Goal: Task Accomplishment & Management: Manage account settings

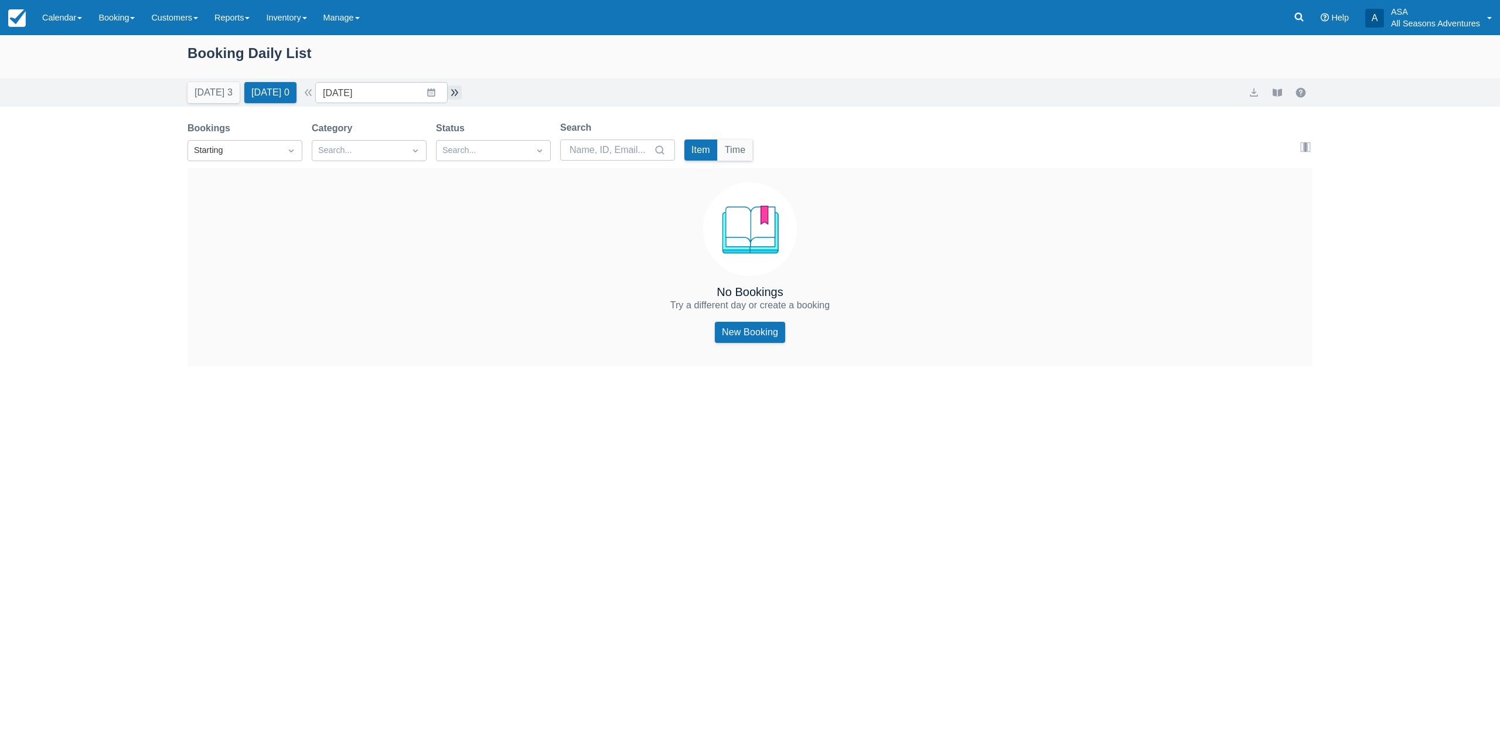
click at [462, 95] on button "button" at bounding box center [455, 93] width 14 height 14
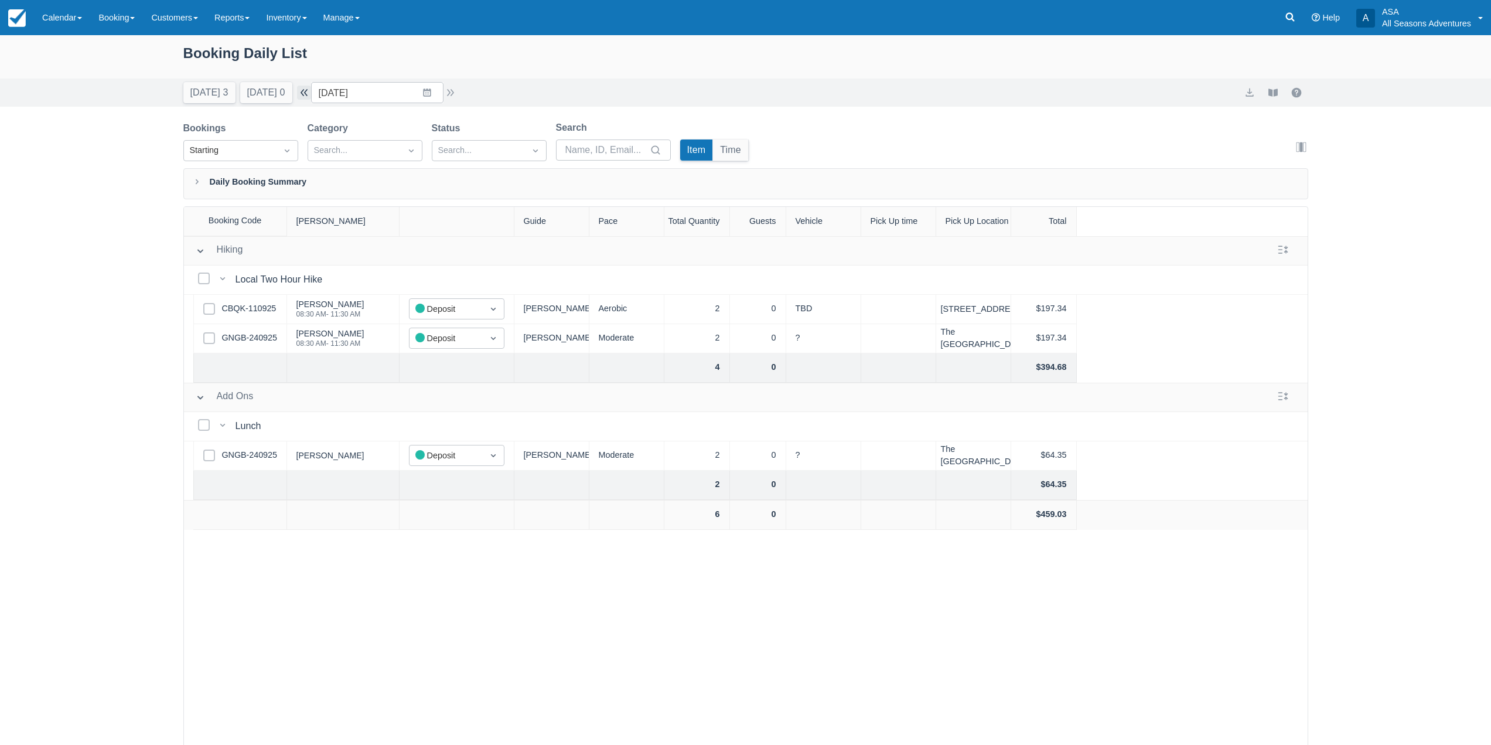
click at [308, 86] on button "button" at bounding box center [304, 93] width 14 height 14
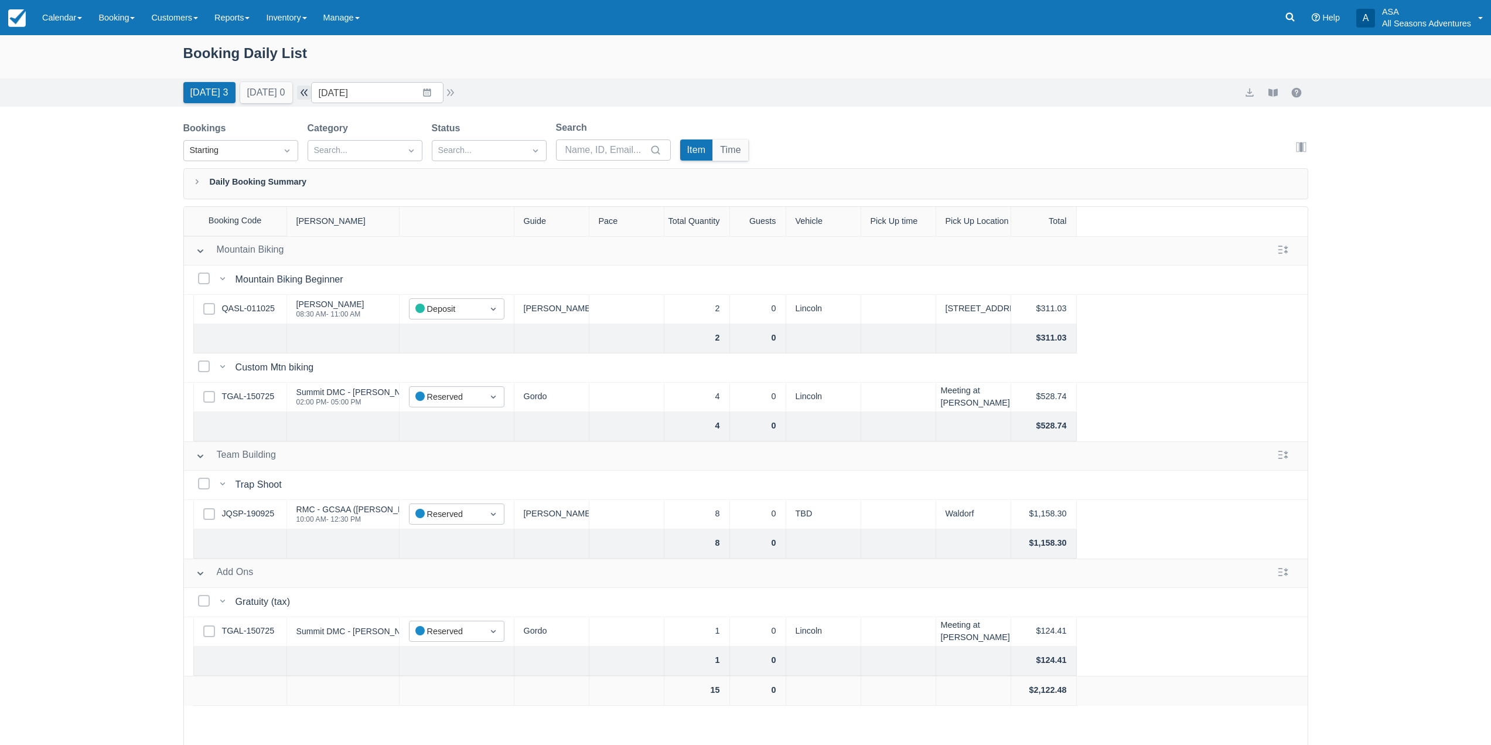
click at [308, 86] on button "button" at bounding box center [304, 93] width 14 height 14
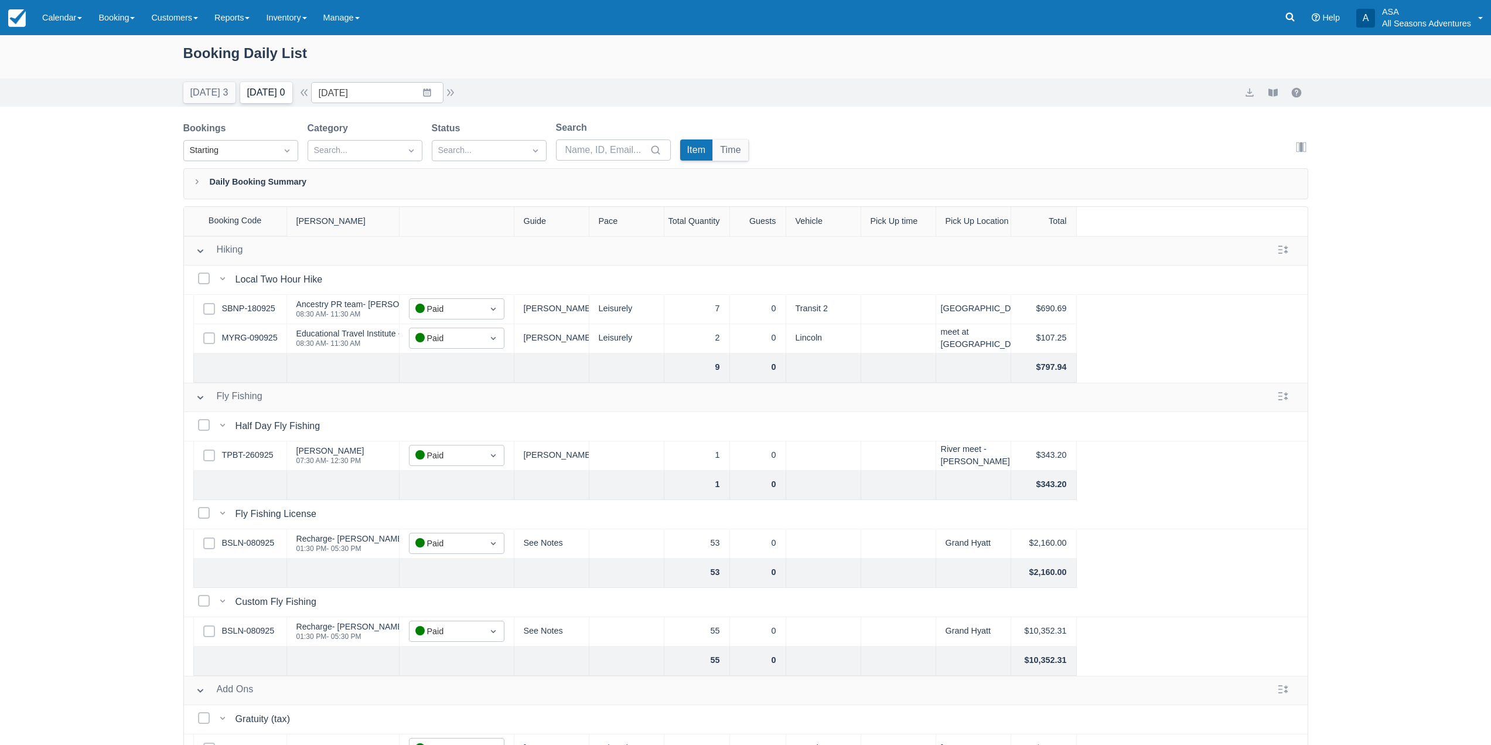
click at [261, 88] on button "[DATE] 0" at bounding box center [266, 92] width 52 height 21
type input "10/03/25"
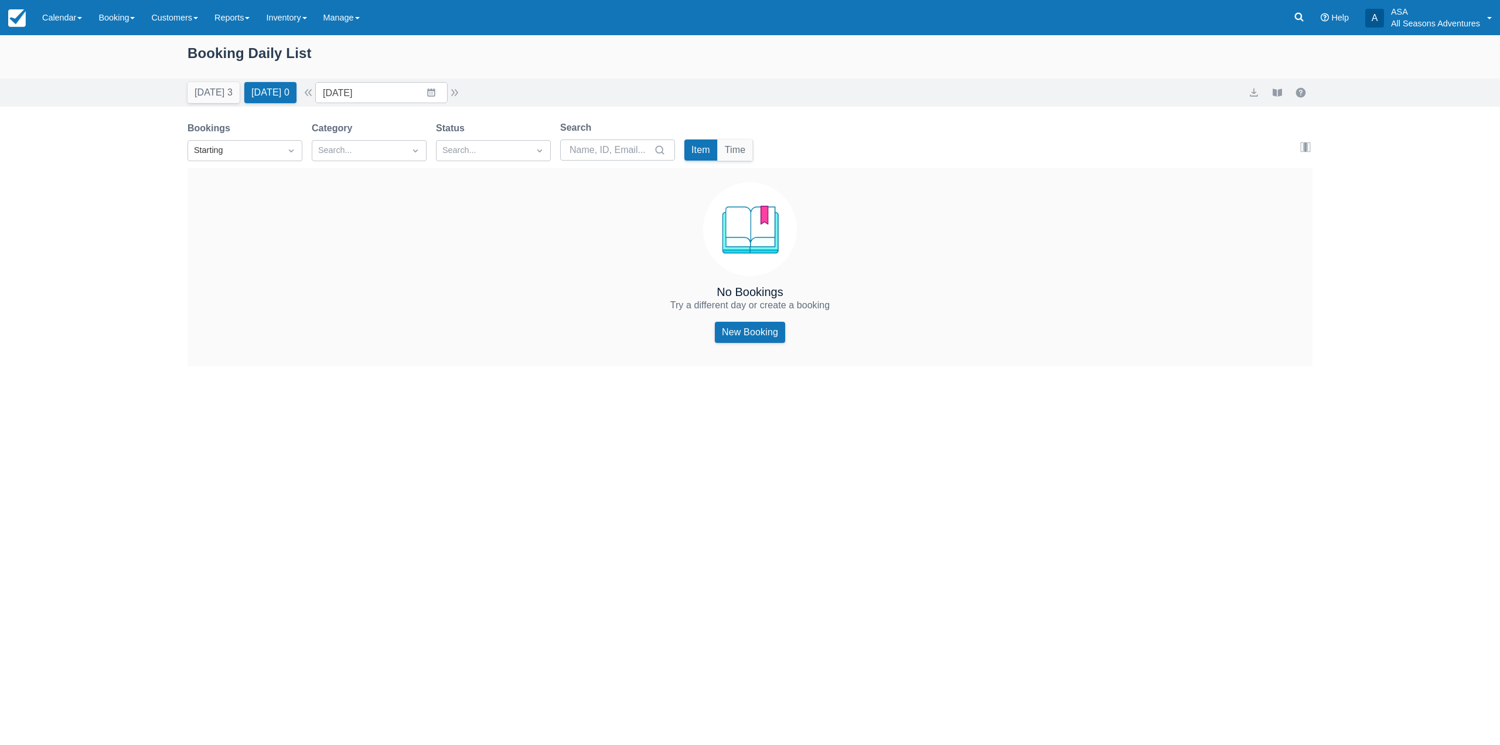
click at [793, 330] on div "No Bookings Try a different day or create a booking New Booking" at bounding box center [749, 267] width 1125 height 198
click at [809, 347] on div "No Bookings Try a different day or create a booking New Booking" at bounding box center [749, 267] width 1125 height 198
click at [221, 93] on button "[DATE] 3" at bounding box center [213, 92] width 52 height 21
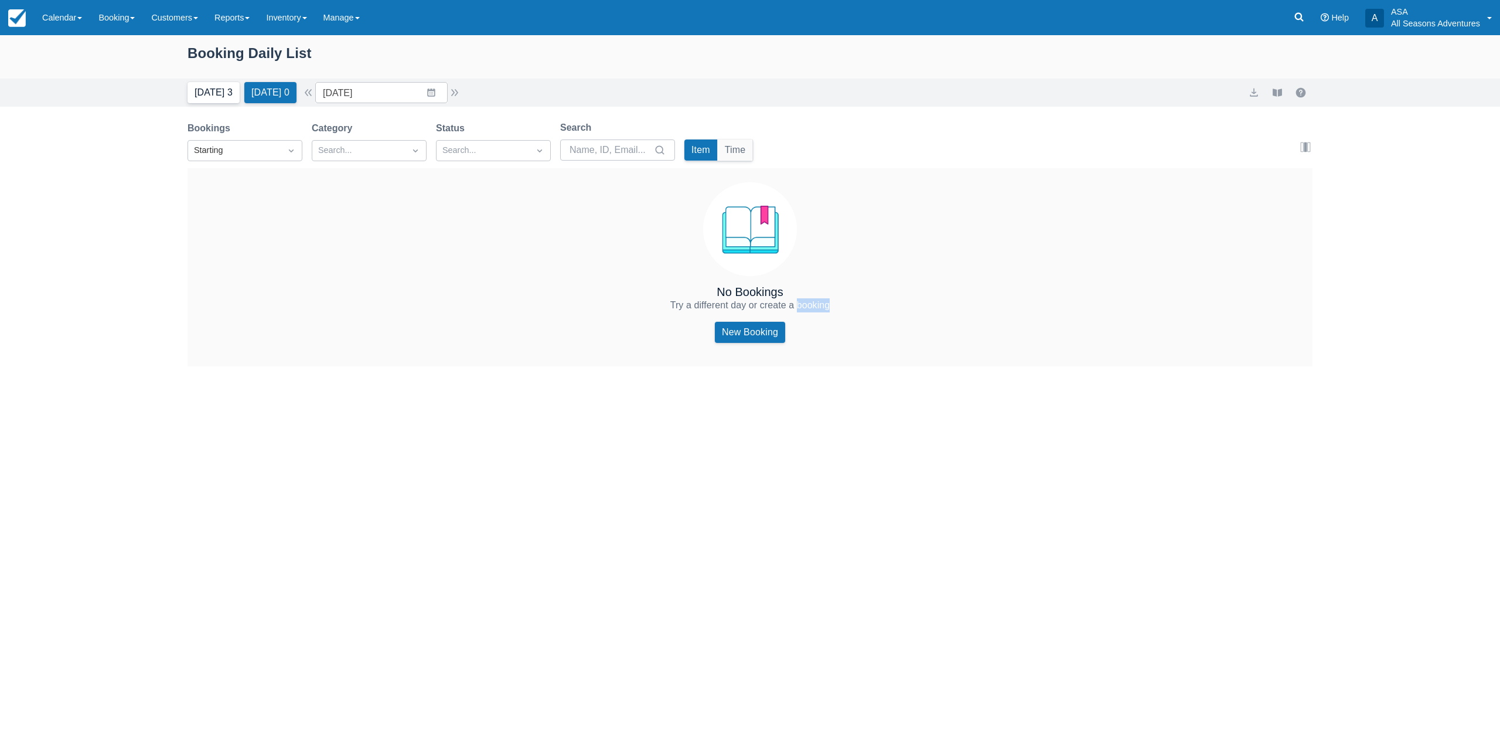
type input "[DATE]"
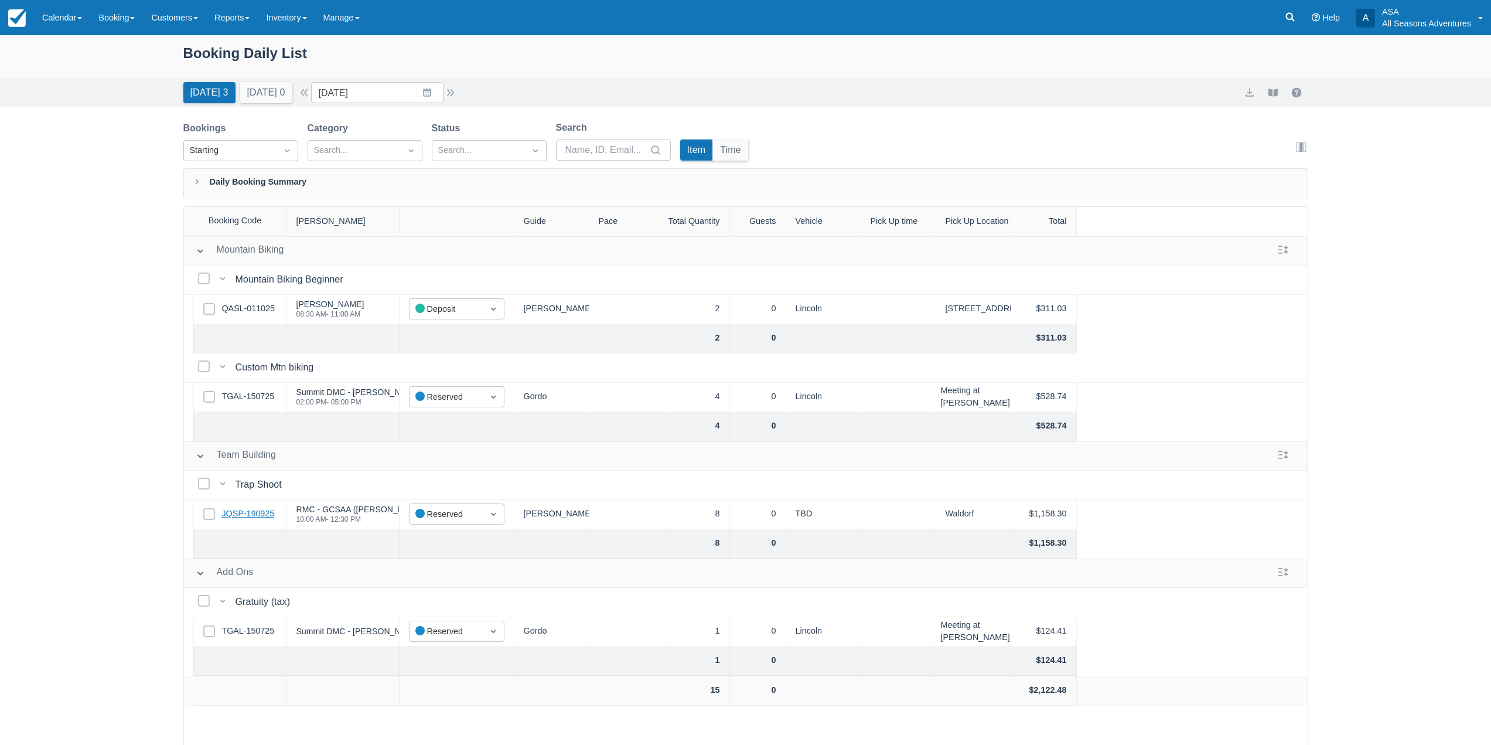
click at [226, 508] on link "JQSP-190925" at bounding box center [248, 513] width 53 height 13
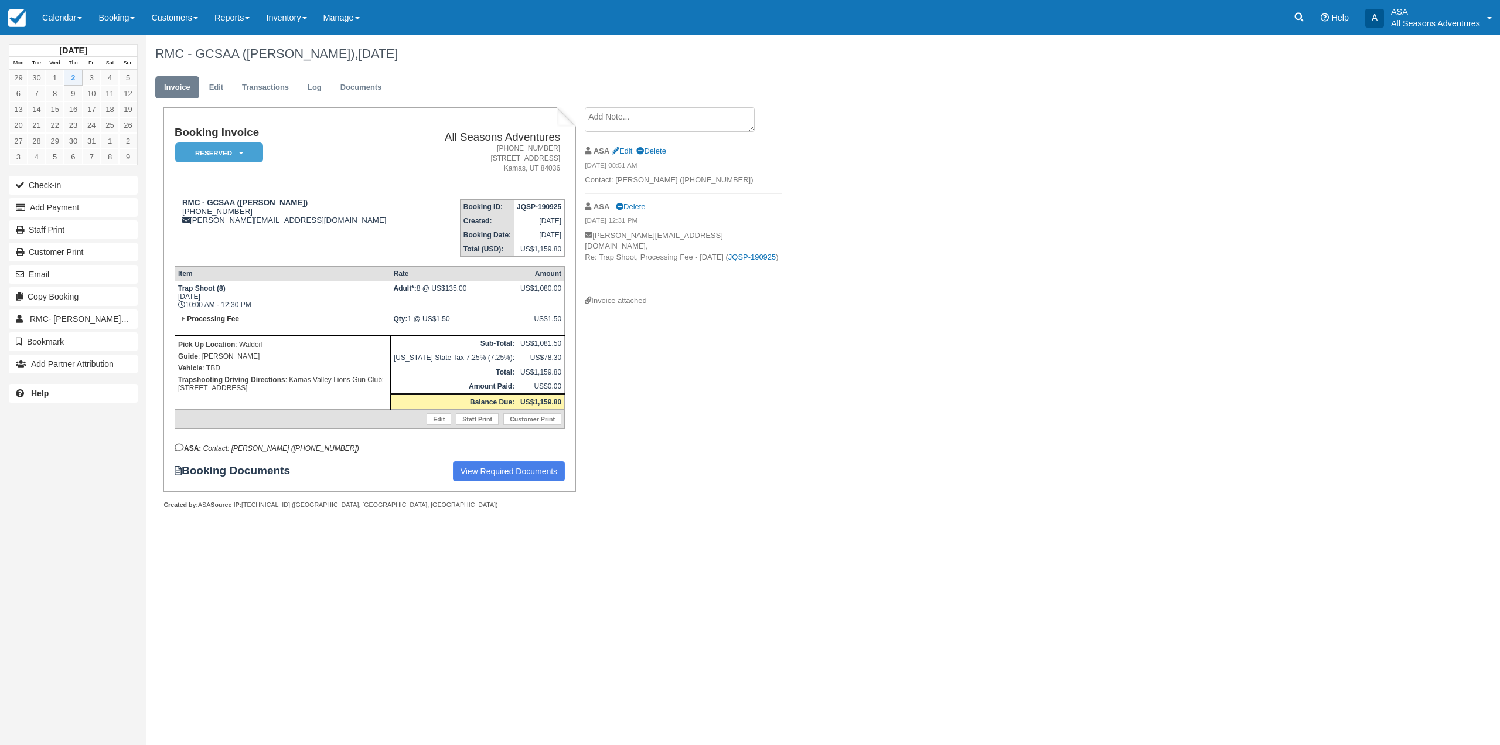
click at [616, 123] on textarea at bounding box center [670, 119] width 170 height 25
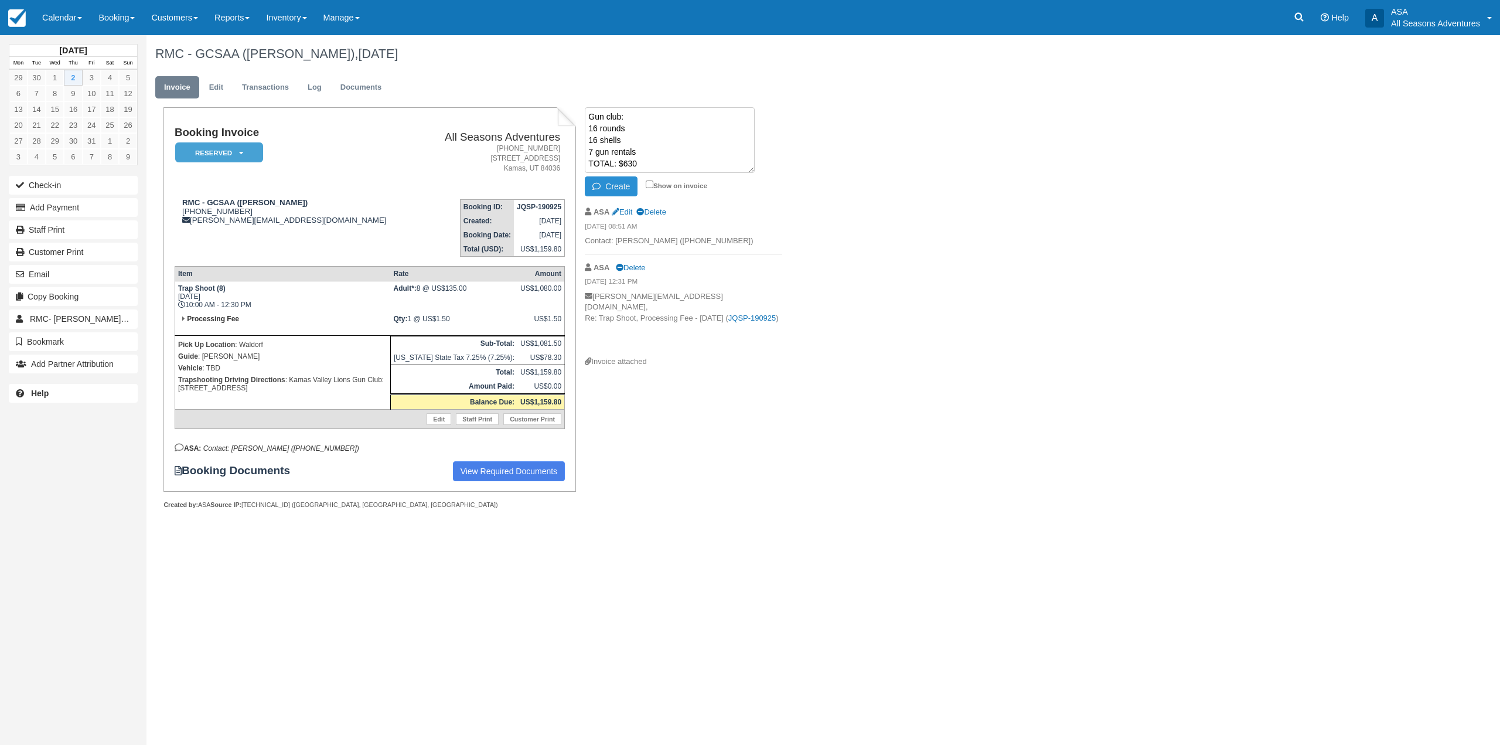
type textarea "Gun club: 16 rounds 16 shells 7 gun rentals TOTAL: $630"
click at [601, 195] on button "Create" at bounding box center [611, 186] width 53 height 20
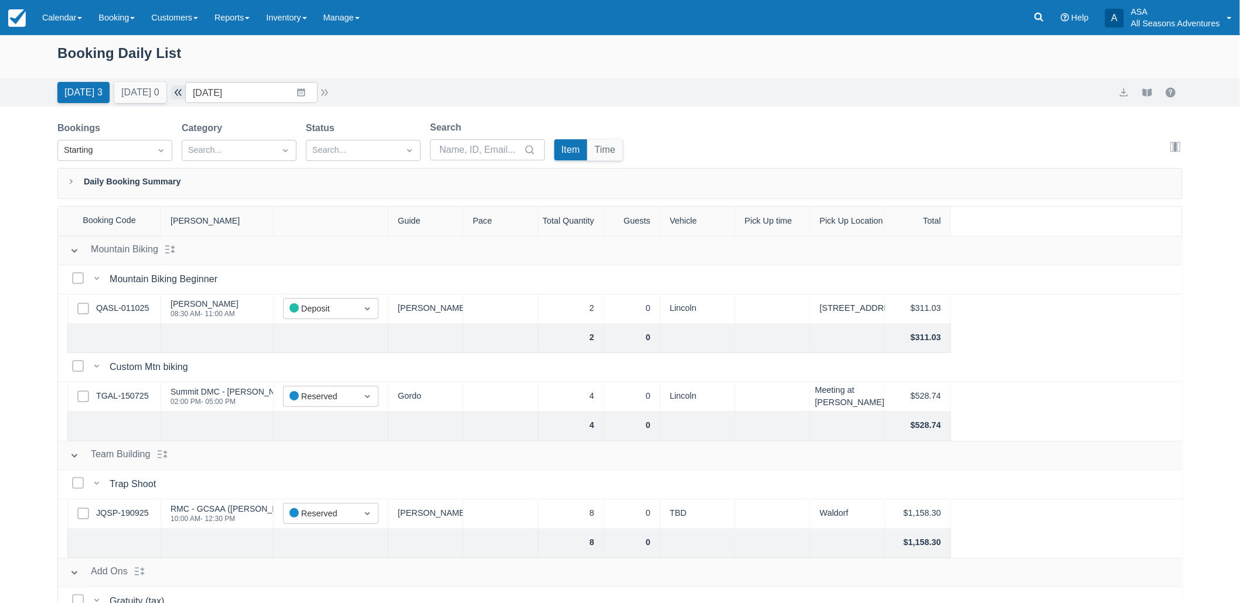
click at [185, 88] on button "button" at bounding box center [178, 93] width 14 height 14
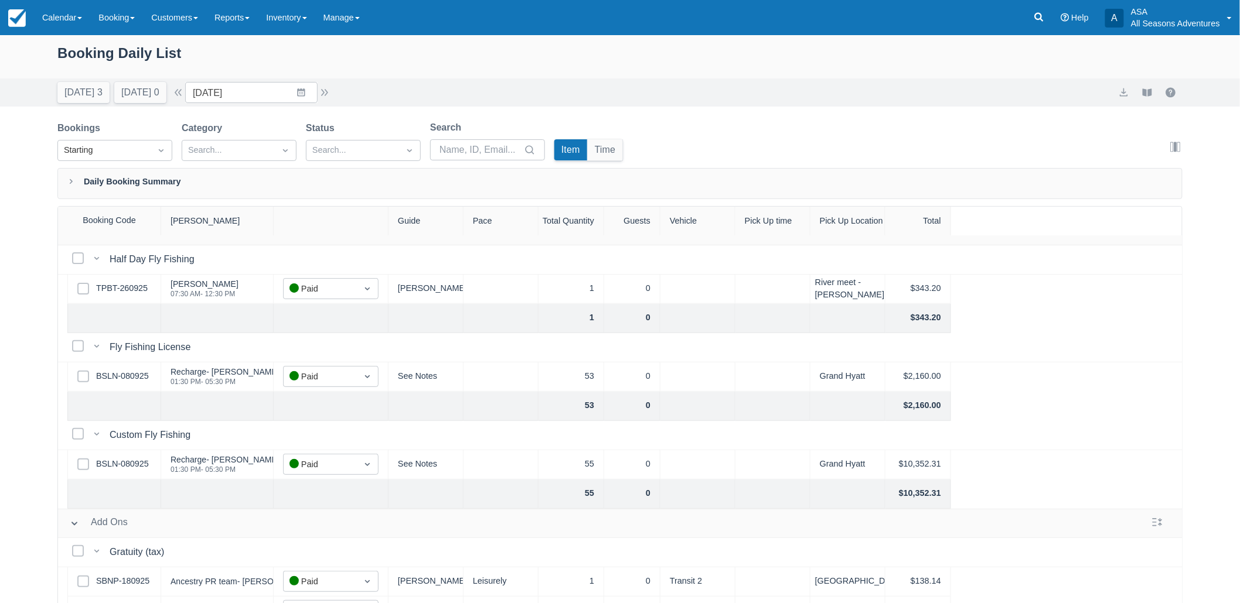
scroll to position [199, 0]
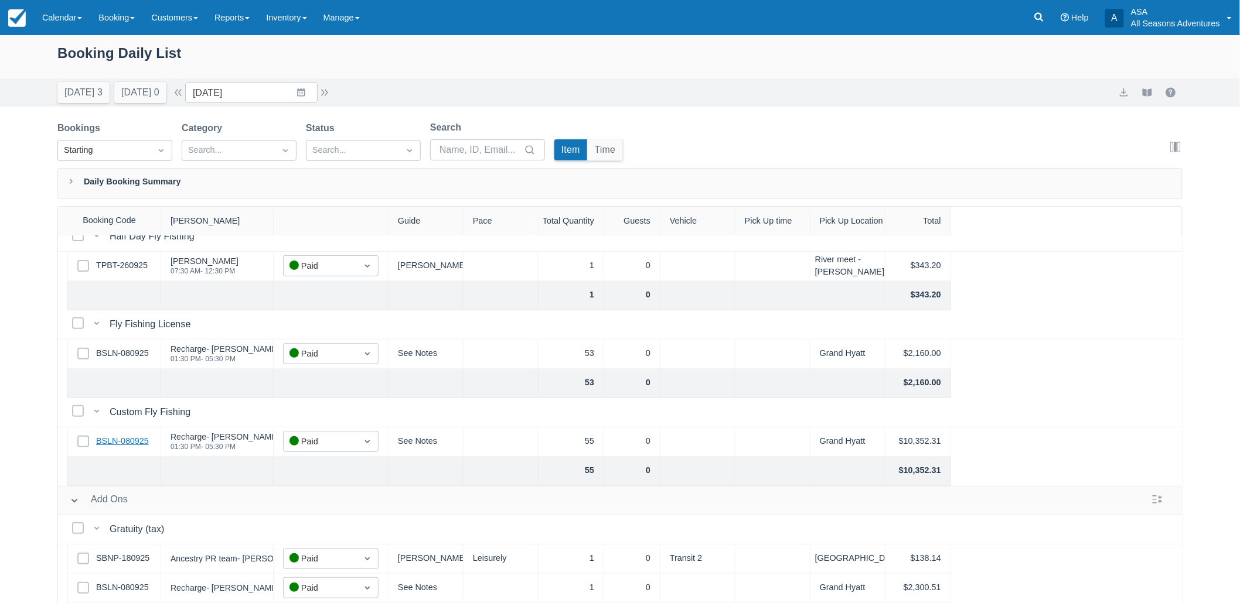
click at [147, 435] on link "BSLN-080925" at bounding box center [122, 441] width 53 height 13
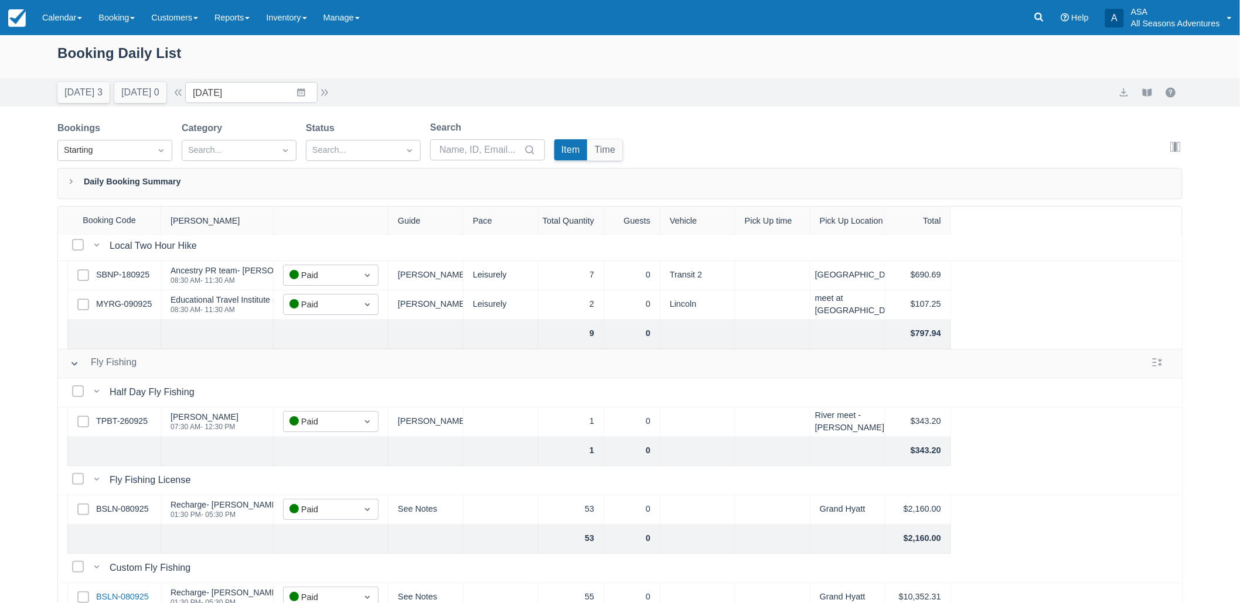
scroll to position [0, 0]
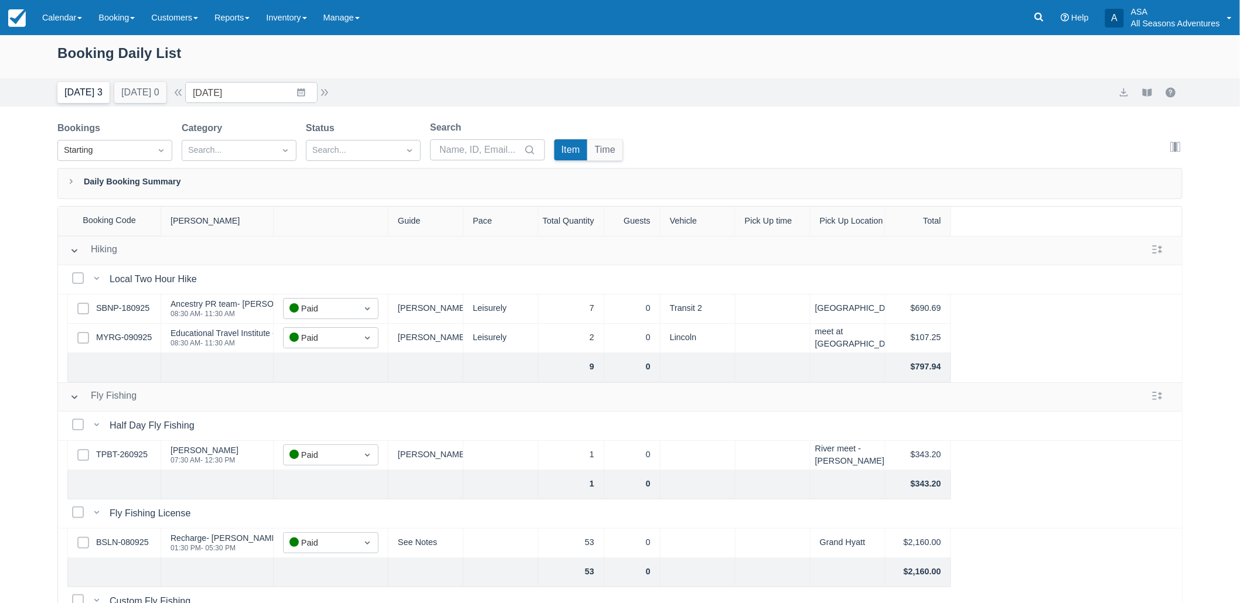
click at [88, 91] on button "Today 3" at bounding box center [83, 92] width 52 height 21
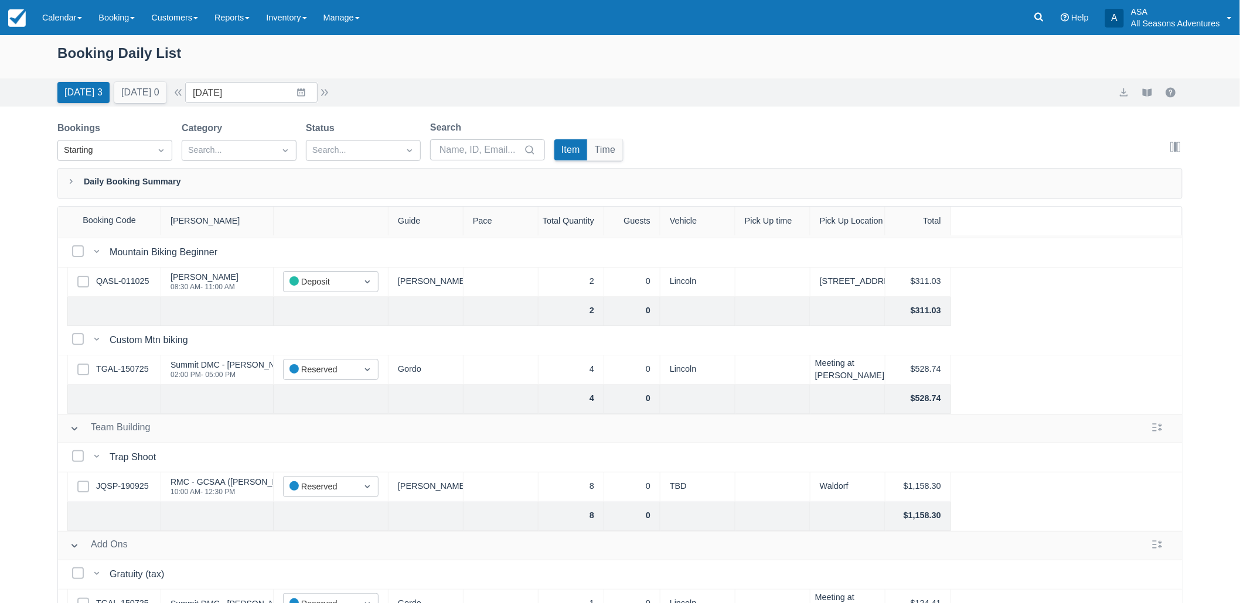
scroll to position [53, 0]
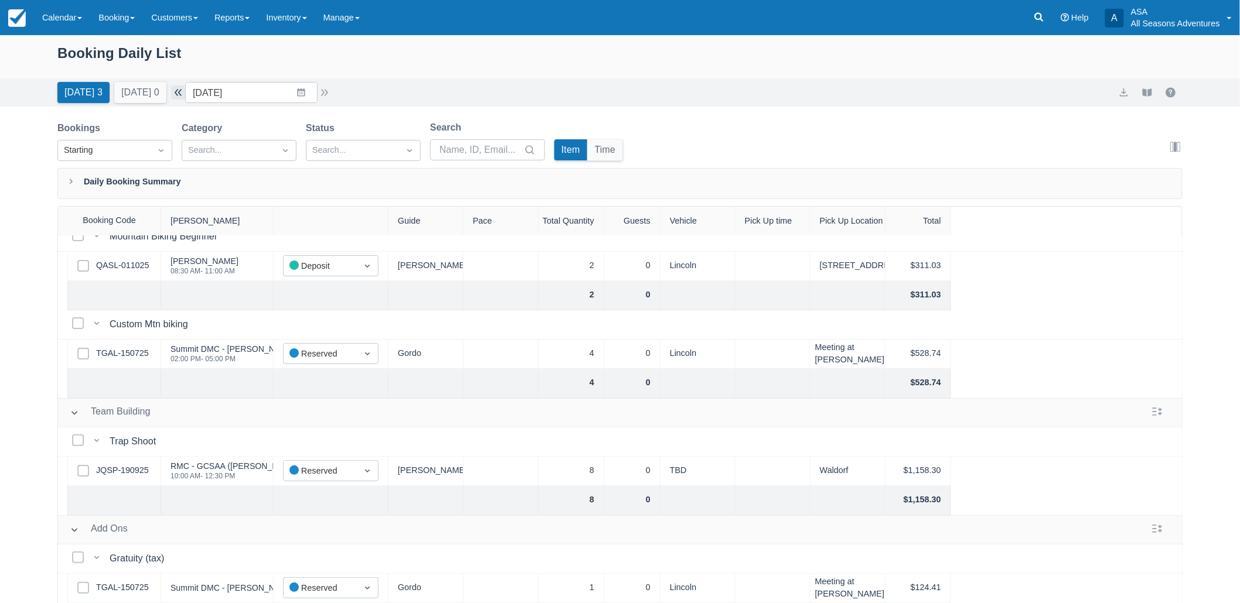
click at [179, 90] on button "button" at bounding box center [178, 93] width 14 height 14
type input "10/01/25"
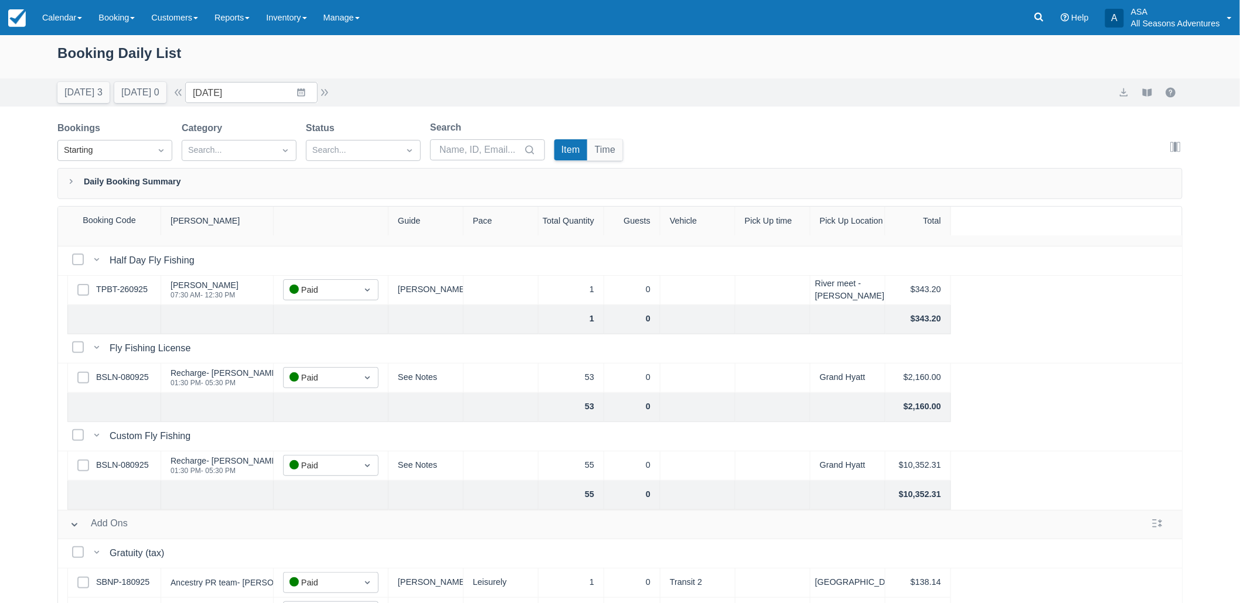
scroll to position [199, 0]
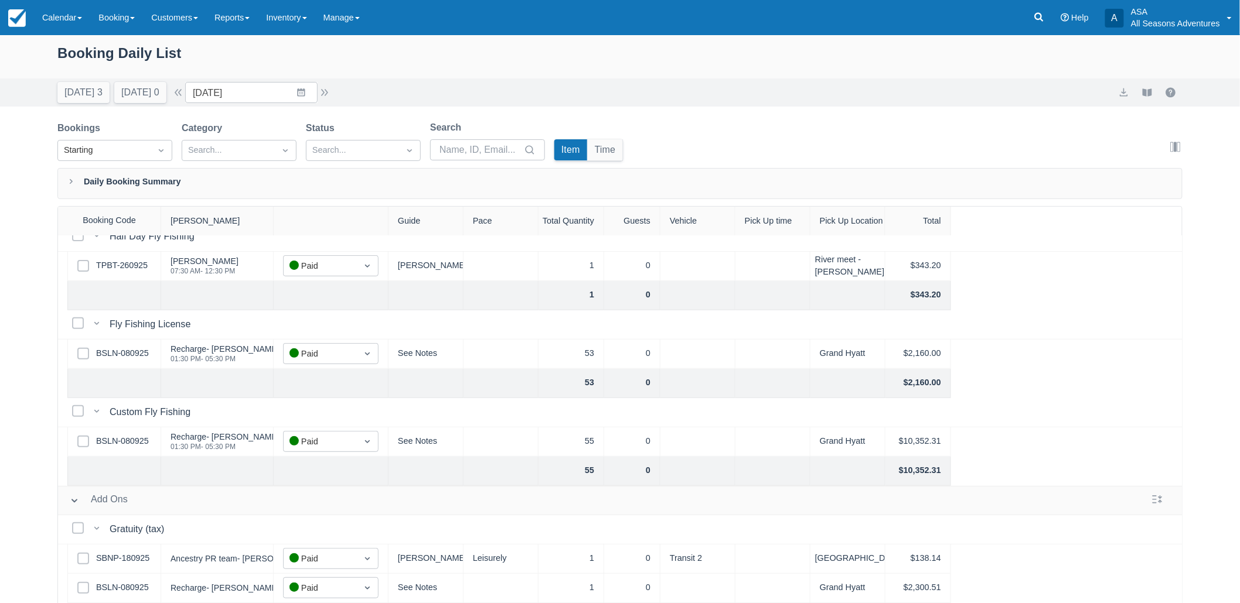
click at [138, 428] on div "Select Row BSLN-080925" at bounding box center [114, 442] width 94 height 29
click at [137, 435] on link "BSLN-080925" at bounding box center [122, 441] width 53 height 13
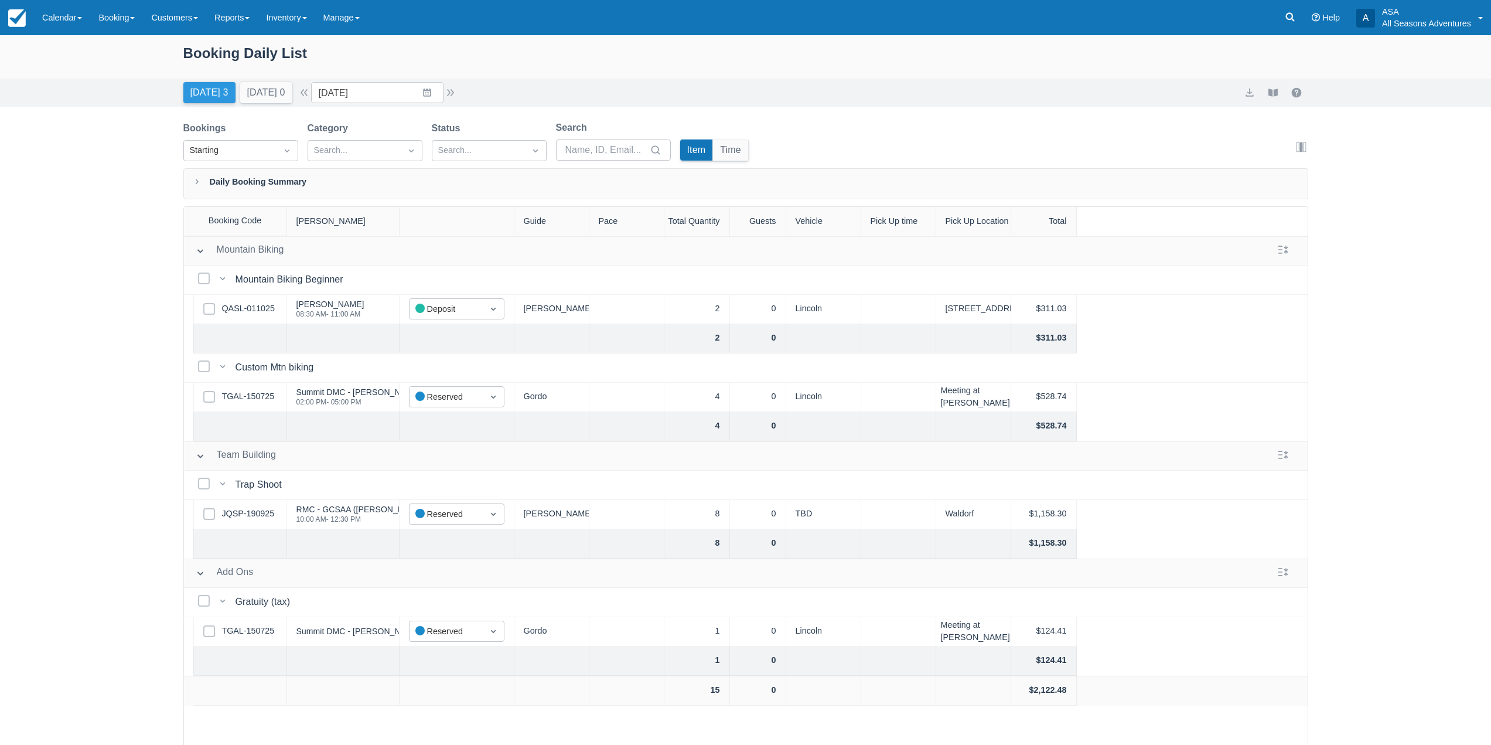
click at [220, 90] on button "[DATE] 3" at bounding box center [209, 92] width 52 height 21
click at [309, 85] on div "[DATE] 3 [DATE] 0 Date [DATE] Navigate forward to interact with the calendar an…" at bounding box center [320, 92] width 274 height 21
click at [310, 94] on button "button" at bounding box center [304, 93] width 14 height 14
type input "10/01/25"
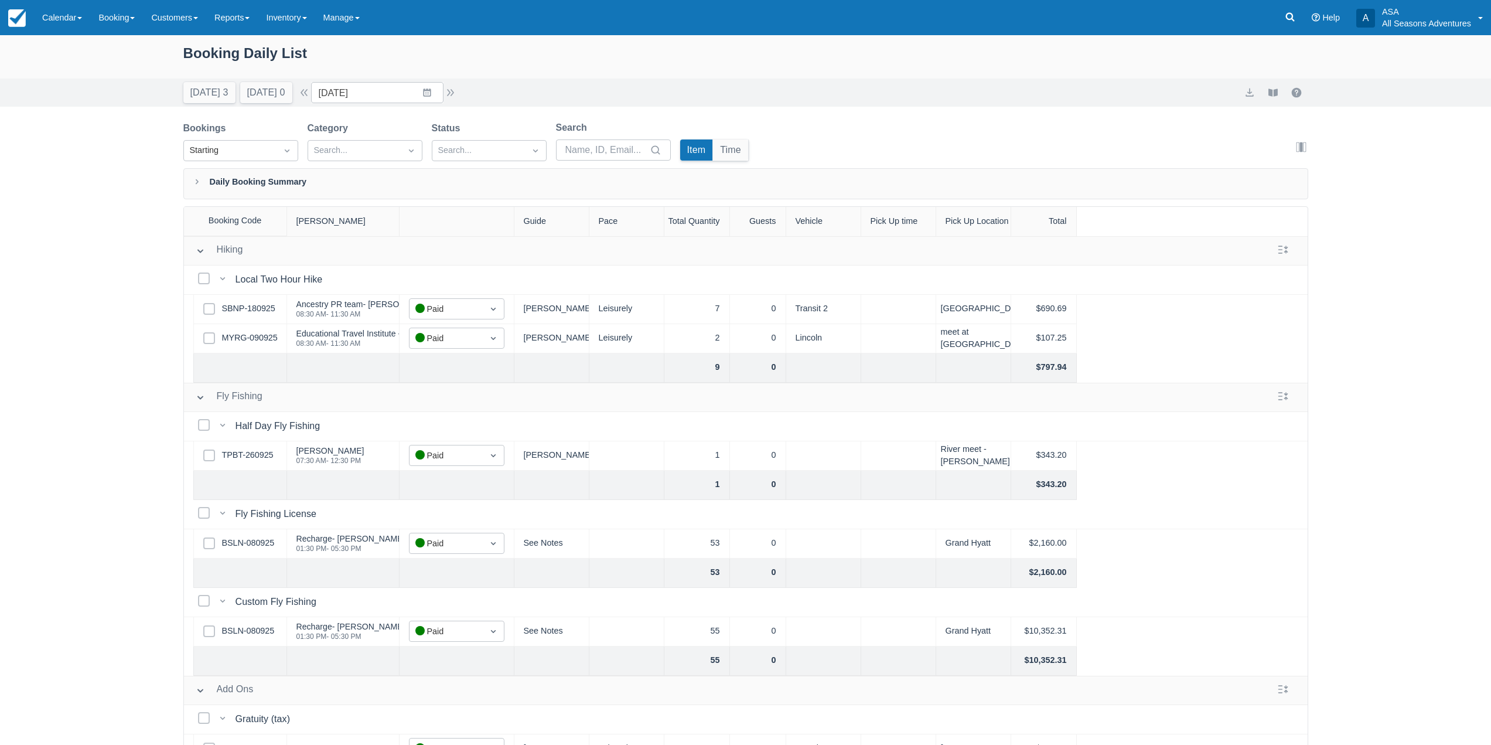
scroll to position [57, 0]
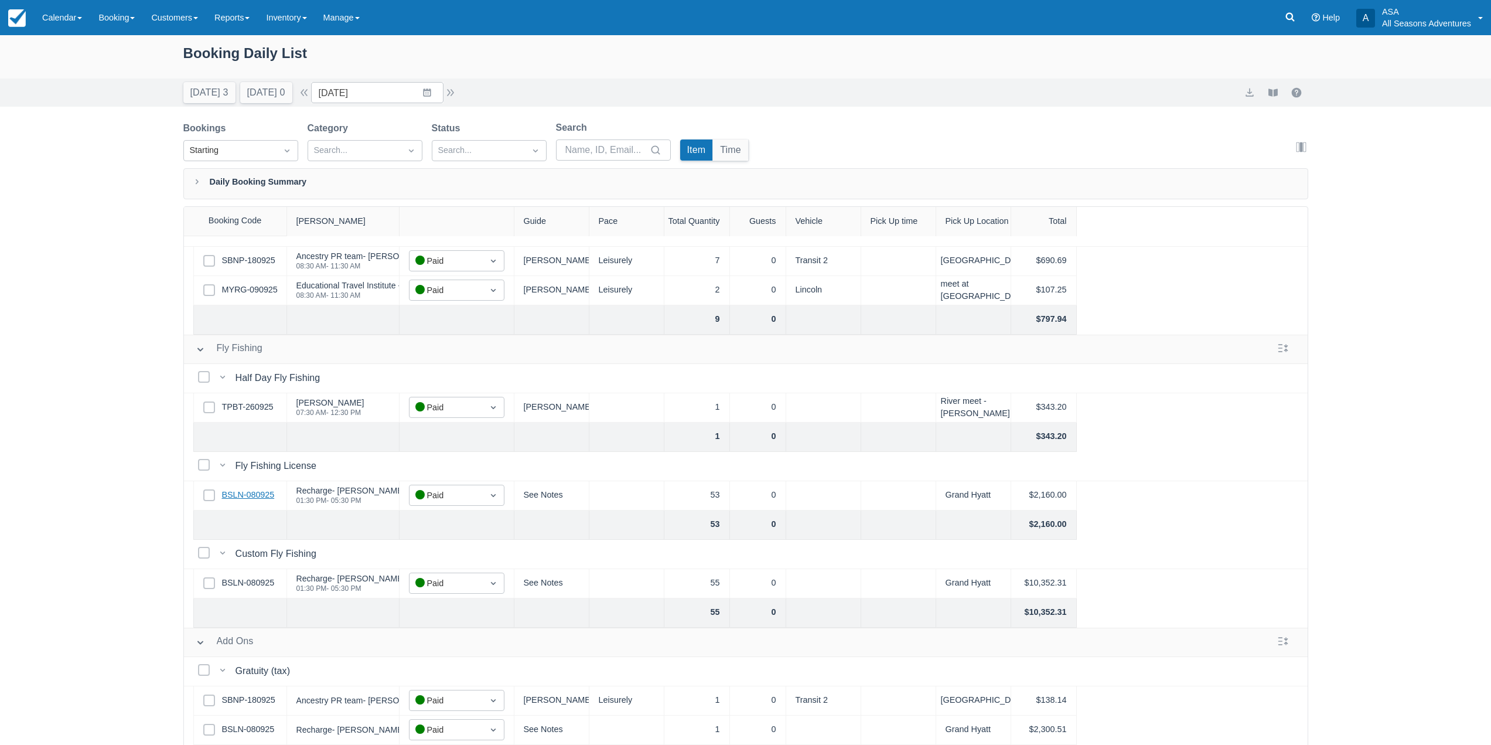
click at [256, 489] on link "BSLN-080925" at bounding box center [248, 495] width 53 height 13
click at [129, 21] on link "Booking" at bounding box center [116, 17] width 53 height 35
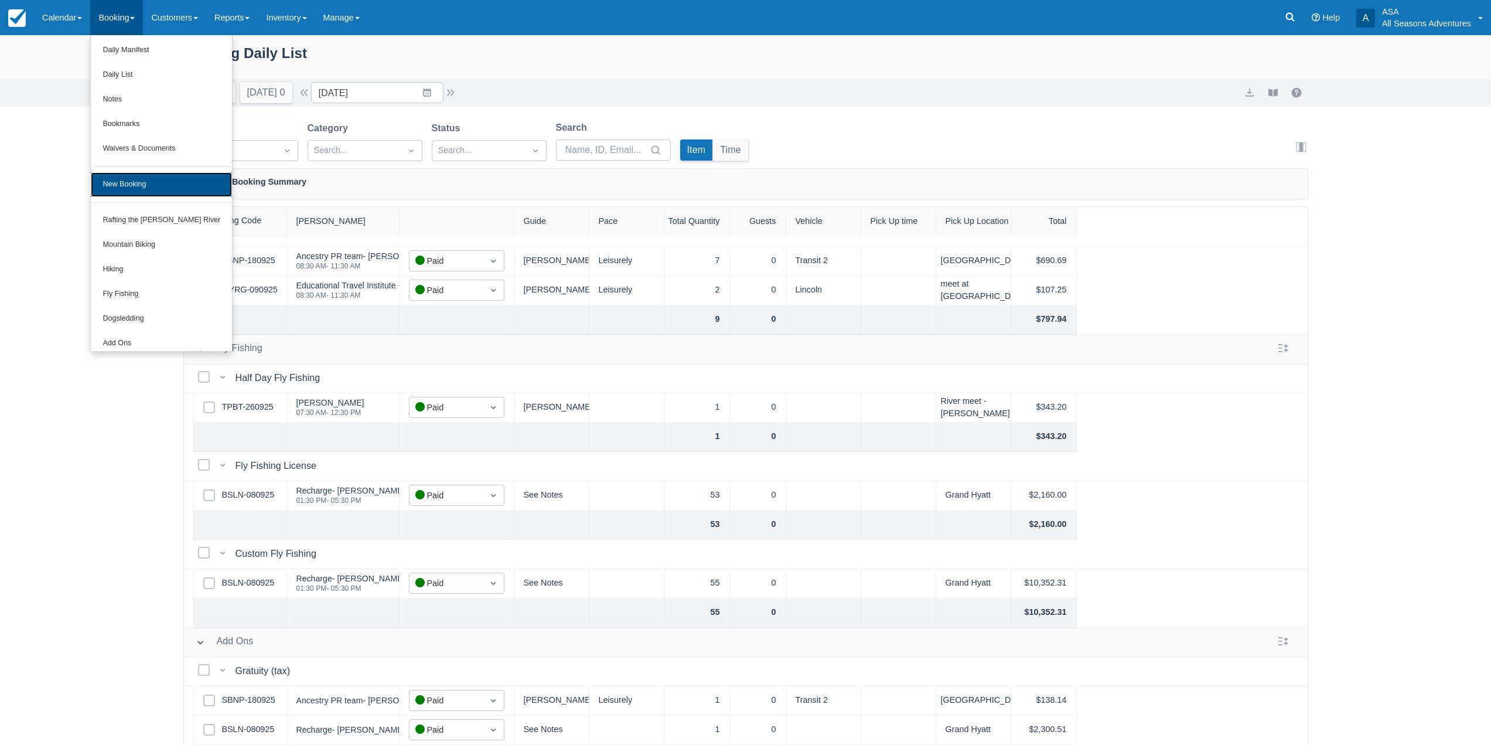
click at [166, 189] on link "New Booking" at bounding box center [161, 184] width 141 height 25
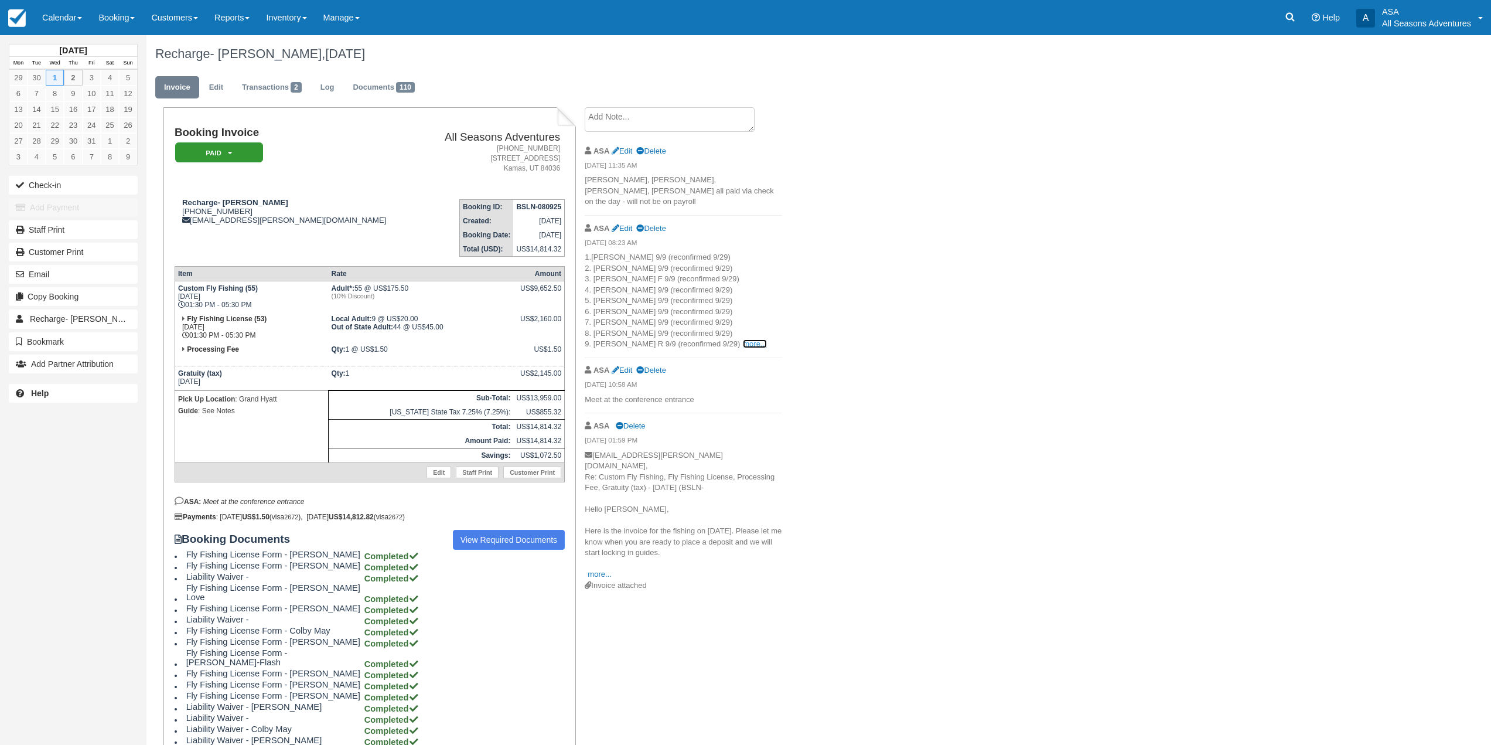
click at [743, 339] on link "more..." at bounding box center [754, 343] width 23 height 9
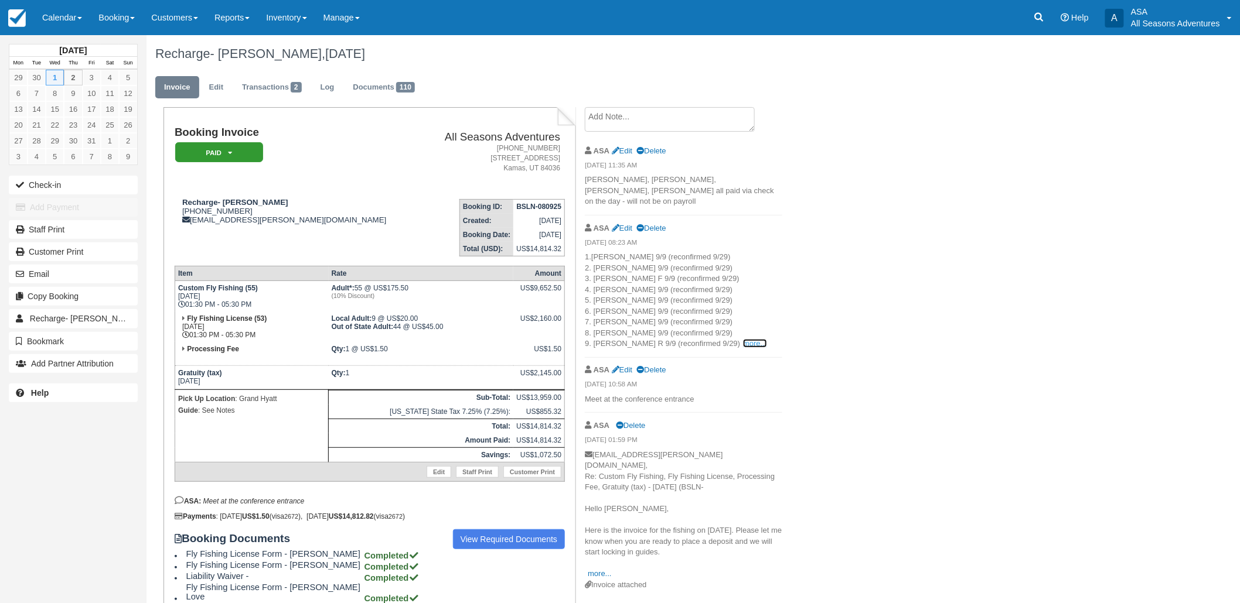
click at [743, 339] on link "more..." at bounding box center [754, 343] width 23 height 9
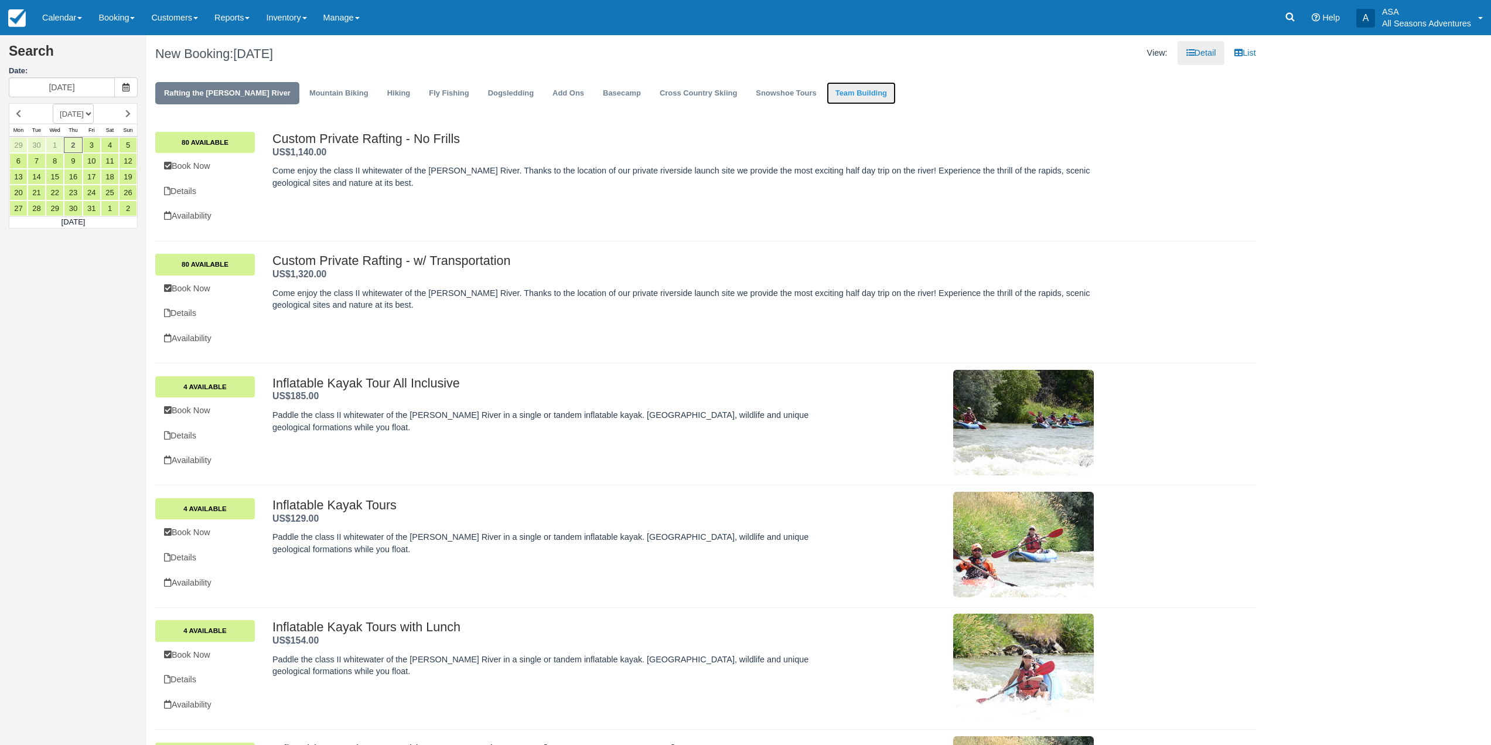
click at [827, 97] on link "Team Building" at bounding box center [861, 93] width 69 height 23
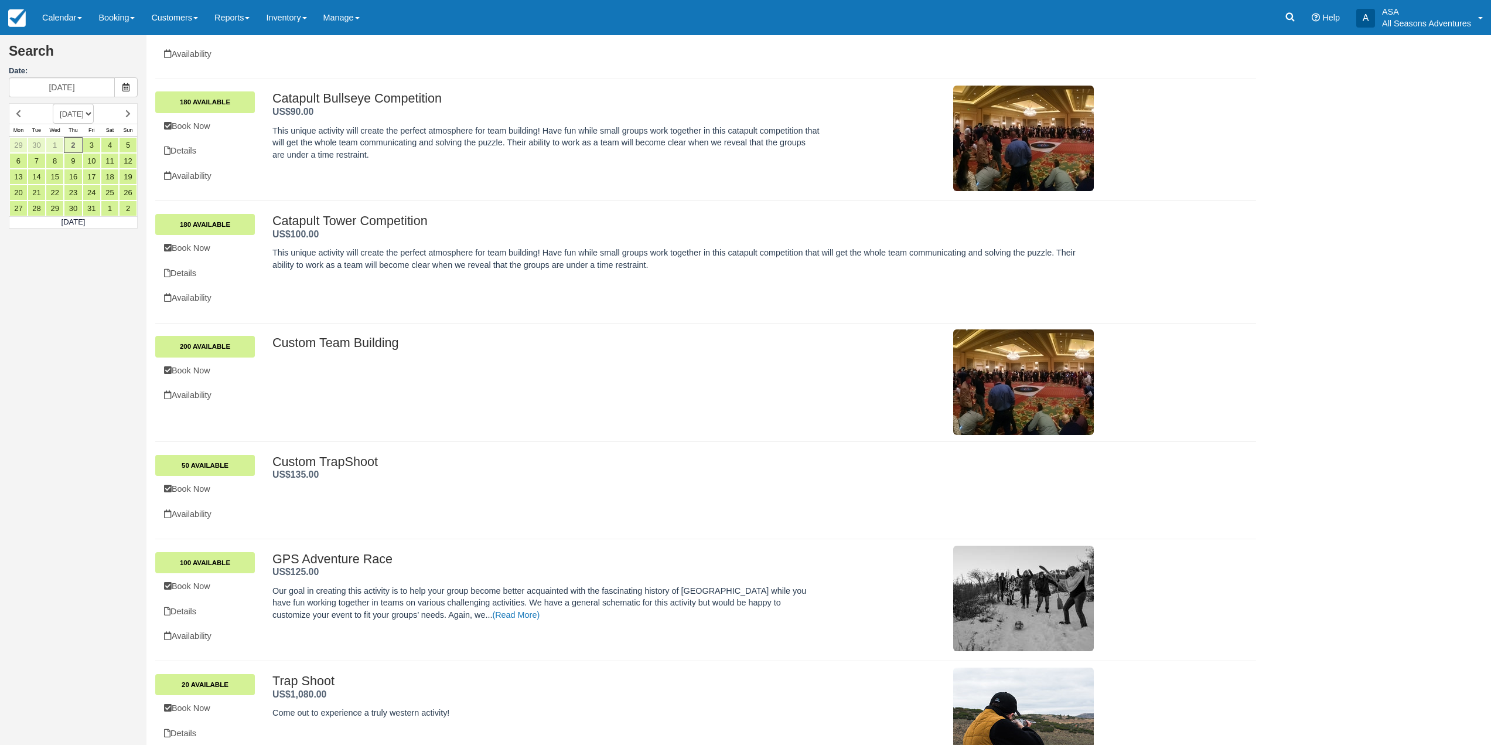
scroll to position [273, 0]
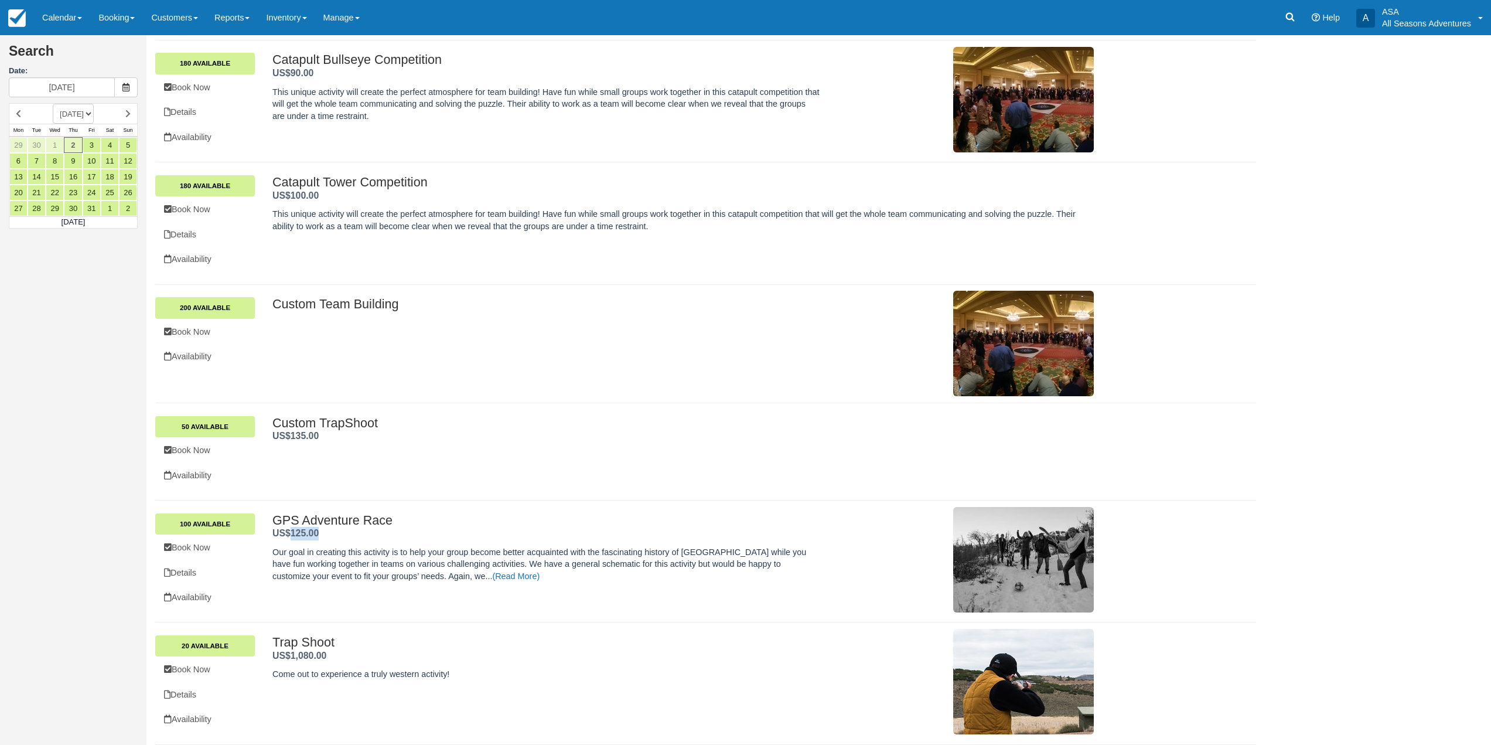
drag, startPoint x: 328, startPoint y: 539, endPoint x: 292, endPoint y: 537, distance: 35.2
click at [292, 537] on div "GPS Adventure Race . US$125.00 ." at bounding box center [545, 526] width 547 height 27
click at [364, 548] on p "Our goal in creating this activity is to help your group become better acquaint…" at bounding box center [545, 564] width 547 height 36
drag, startPoint x: 343, startPoint y: 534, endPoint x: 267, endPoint y: 532, distance: 76.8
click at [267, 532] on div "GPS Adventure Race . US$125.00 . Our goal in creating this activity is to help …" at bounding box center [683, 559] width 839 height 93
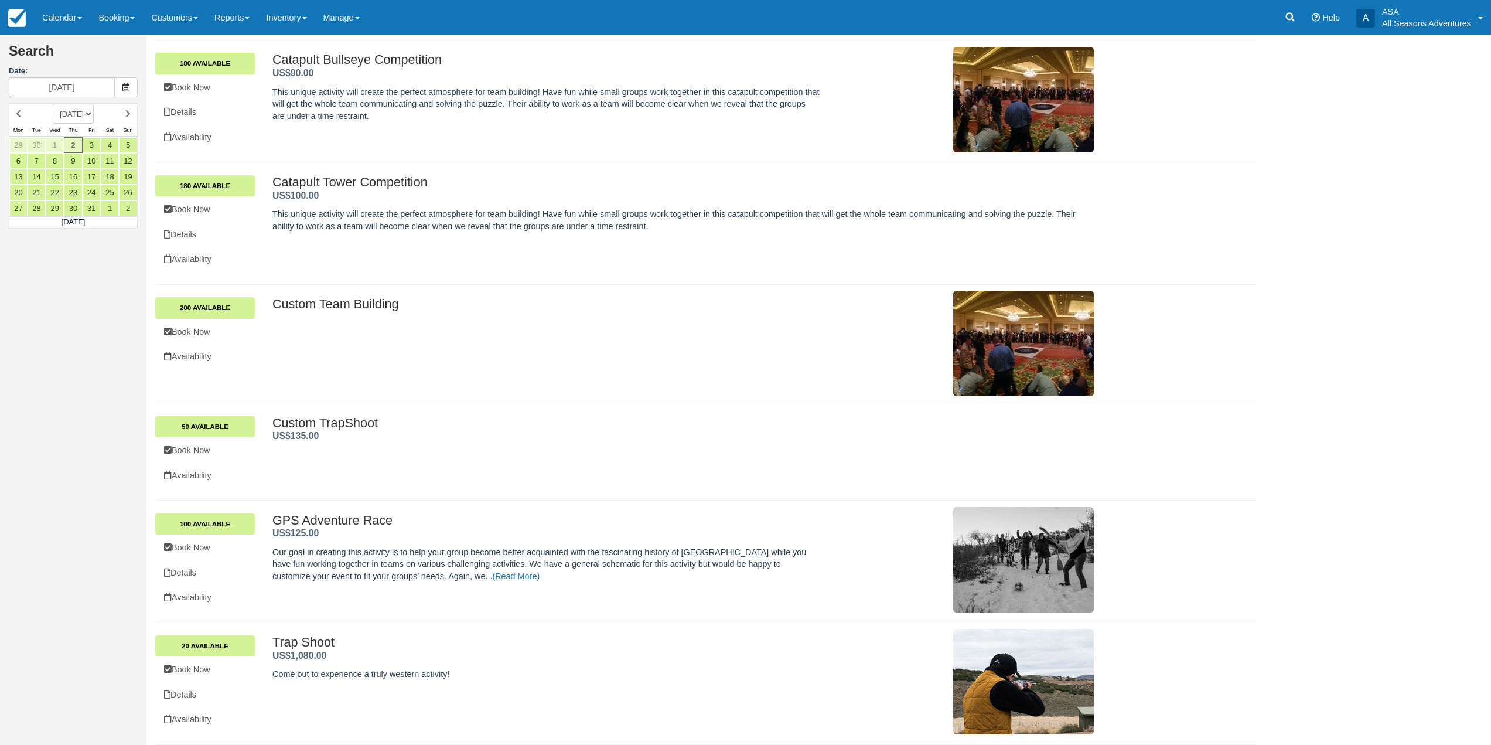
click at [458, 548] on p "Our goal in creating this activity is to help your group become better acquaint…" at bounding box center [545, 564] width 547 height 36
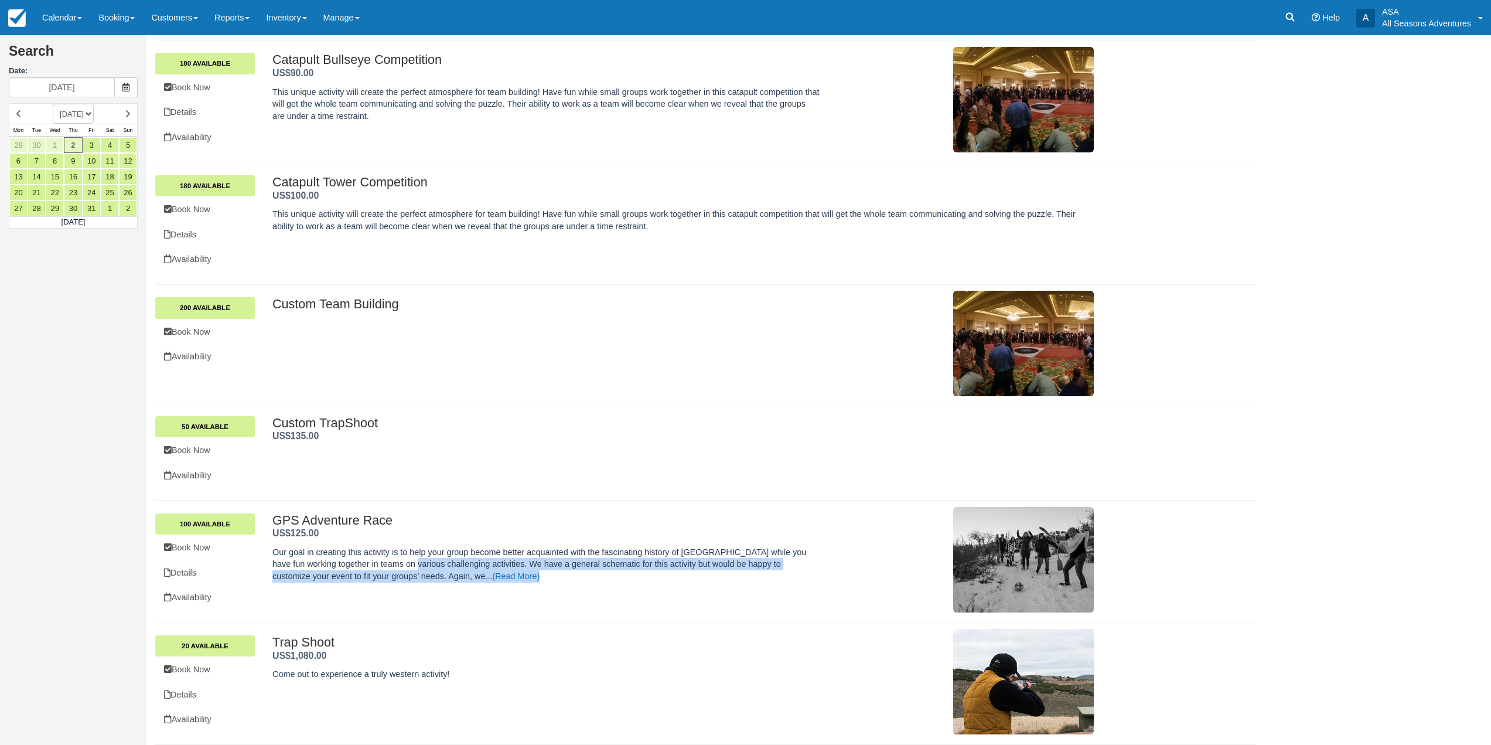
drag, startPoint x: 497, startPoint y: 586, endPoint x: 383, endPoint y: 564, distance: 116.5
click at [383, 564] on div "GPS Adventure Race . US$125.00 . Our goal in creating this activity is to help …" at bounding box center [545, 550] width 547 height 75
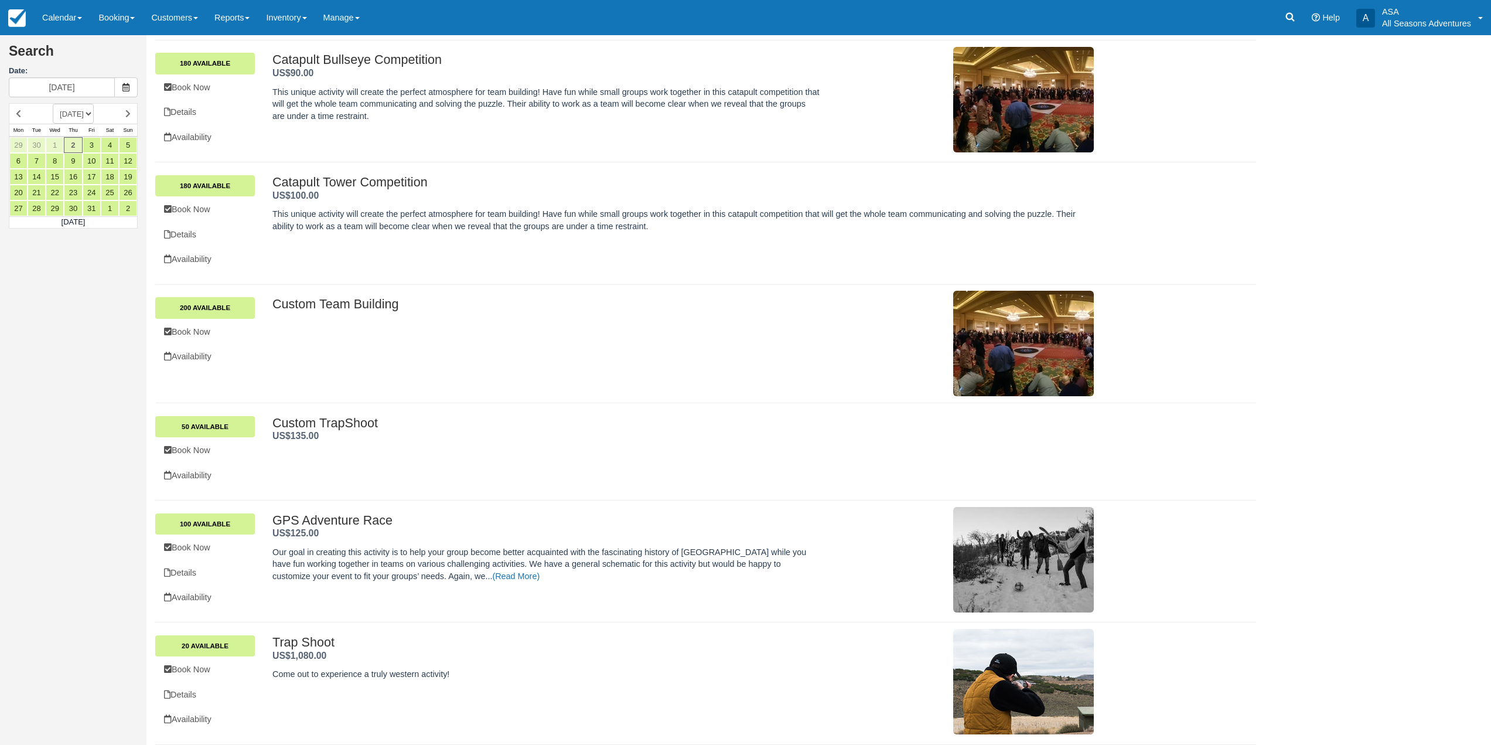
drag, startPoint x: 380, startPoint y: 561, endPoint x: 387, endPoint y: 549, distance: 14.2
click at [380, 559] on p "Our goal in creating this activity is to help your group become better acquaint…" at bounding box center [545, 564] width 547 height 36
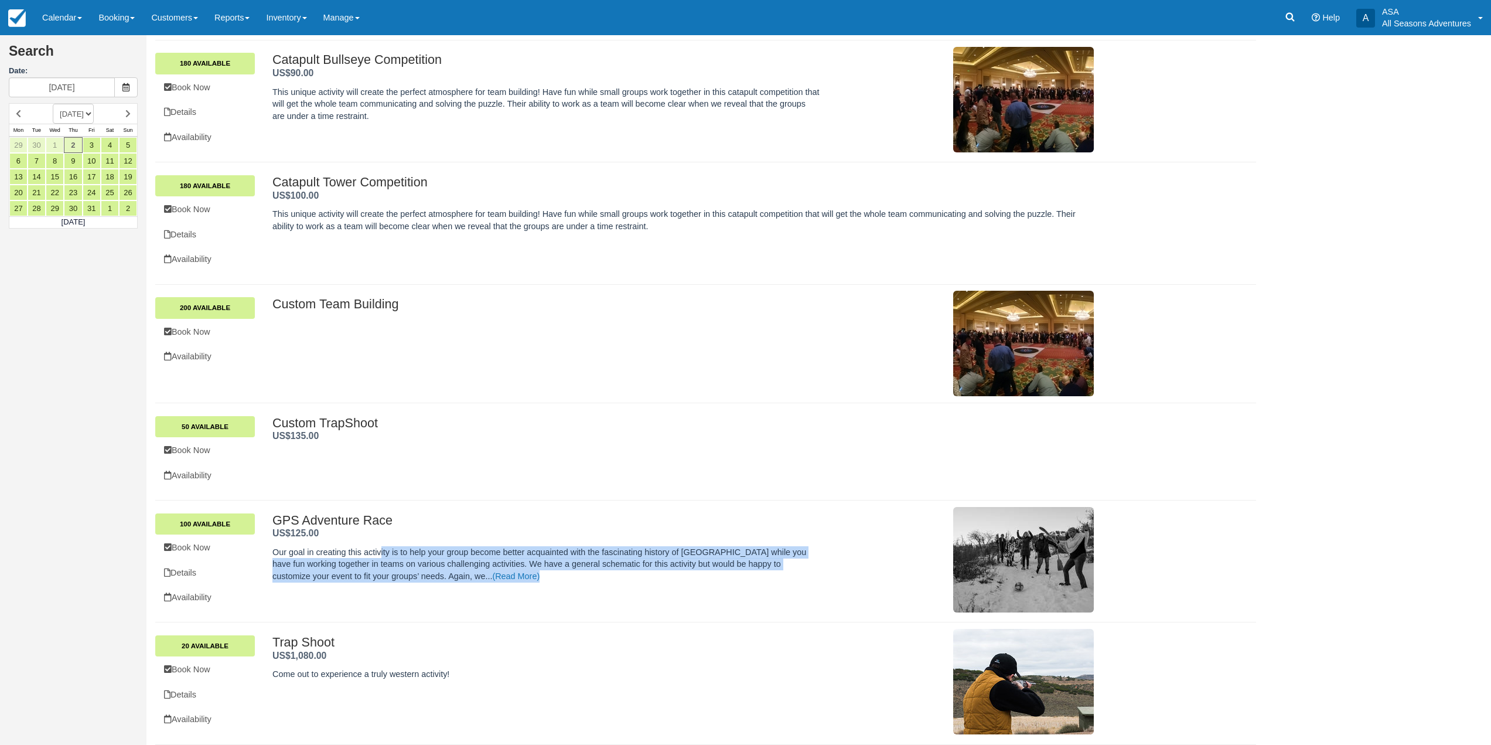
drag, startPoint x: 387, startPoint y: 549, endPoint x: 461, endPoint y: 588, distance: 84.1
click at [461, 588] on div "GPS Adventure Race . US$125.00 . Our goal in creating this activity is to help …" at bounding box center [682, 559] width 821 height 93
click at [471, 582] on div "GPS Adventure Race . US$125.00 . Our goal in creating this activity is to help …" at bounding box center [545, 550] width 547 height 75
drag, startPoint x: 473, startPoint y: 579, endPoint x: 274, endPoint y: 557, distance: 200.4
click at [274, 557] on p "Our goal in creating this activity is to help your group become better acquaint…" at bounding box center [545, 564] width 547 height 36
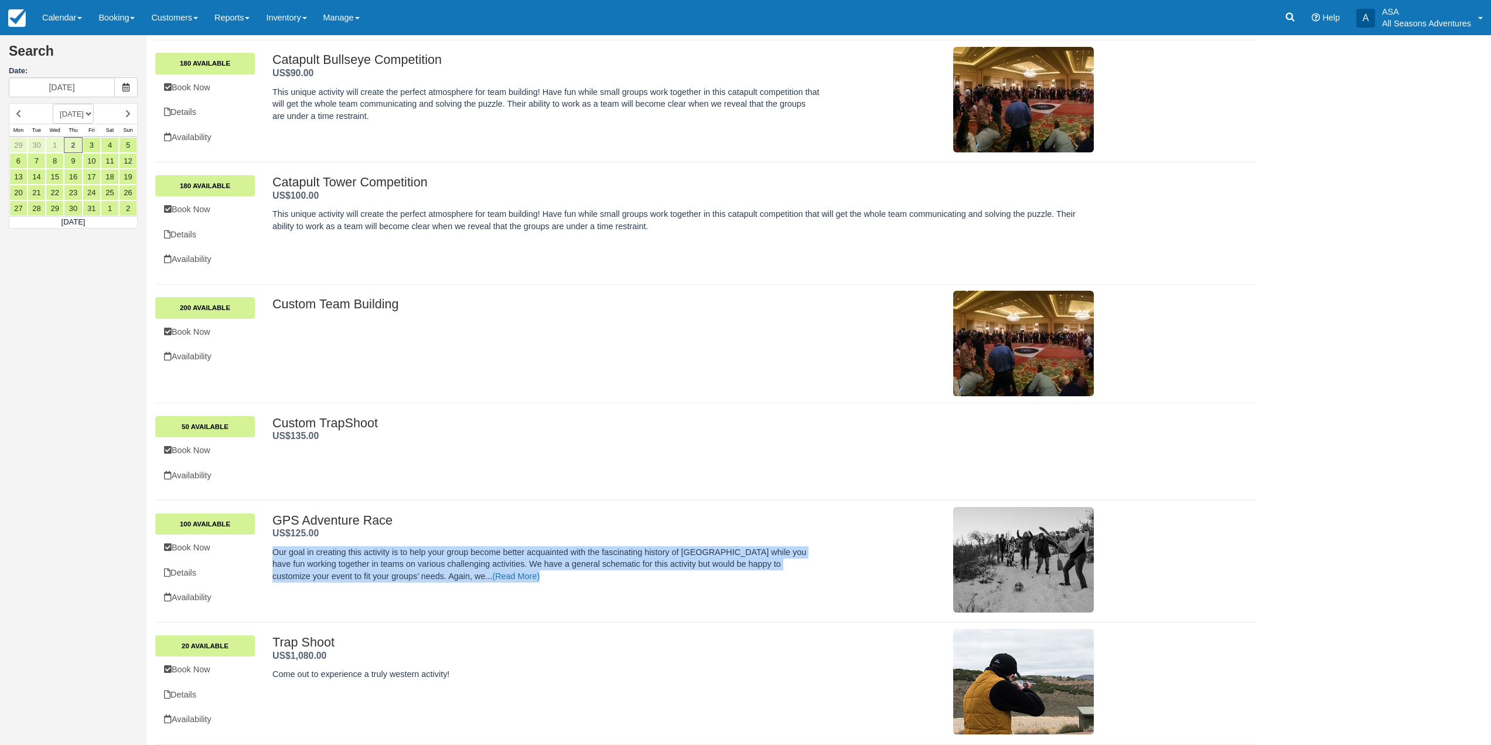
click at [501, 579] on p "Our goal in creating this activity is to help your group become better acquaint…" at bounding box center [545, 564] width 547 height 36
drag, startPoint x: 487, startPoint y: 578, endPoint x: 291, endPoint y: 531, distance: 201.4
click at [291, 531] on div "GPS Adventure Race . US$125.00 . Our goal in creating this activity is to help …" at bounding box center [545, 550] width 547 height 75
click at [565, 568] on p "Our goal in creating this activity is to help your group become better acquaint…" at bounding box center [545, 564] width 547 height 36
drag, startPoint x: 485, startPoint y: 565, endPoint x: 282, endPoint y: 524, distance: 206.8
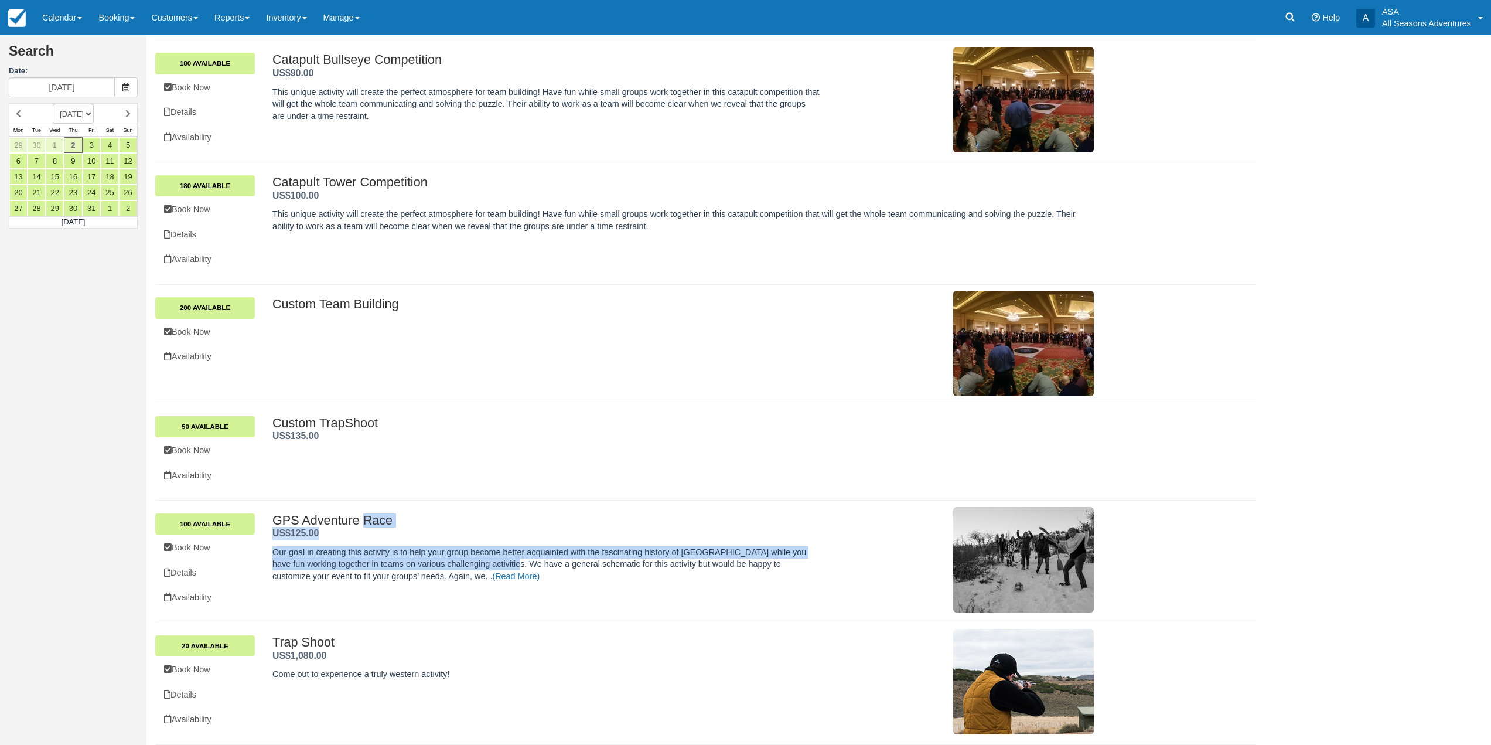
click at [282, 524] on div "GPS Adventure Race . US$125.00 . Our goal in creating this activity is to help …" at bounding box center [545, 550] width 547 height 75
drag, startPoint x: 498, startPoint y: 588, endPoint x: 265, endPoint y: 543, distance: 237.5
click at [265, 543] on div "GPS Adventure Race . US$125.00 . Our goal in creating this activity is to help …" at bounding box center [683, 559] width 839 height 93
click at [276, 537] on span "US$125.00" at bounding box center [295, 533] width 46 height 10
click at [492, 579] on link "(Read More)" at bounding box center [515, 575] width 47 height 9
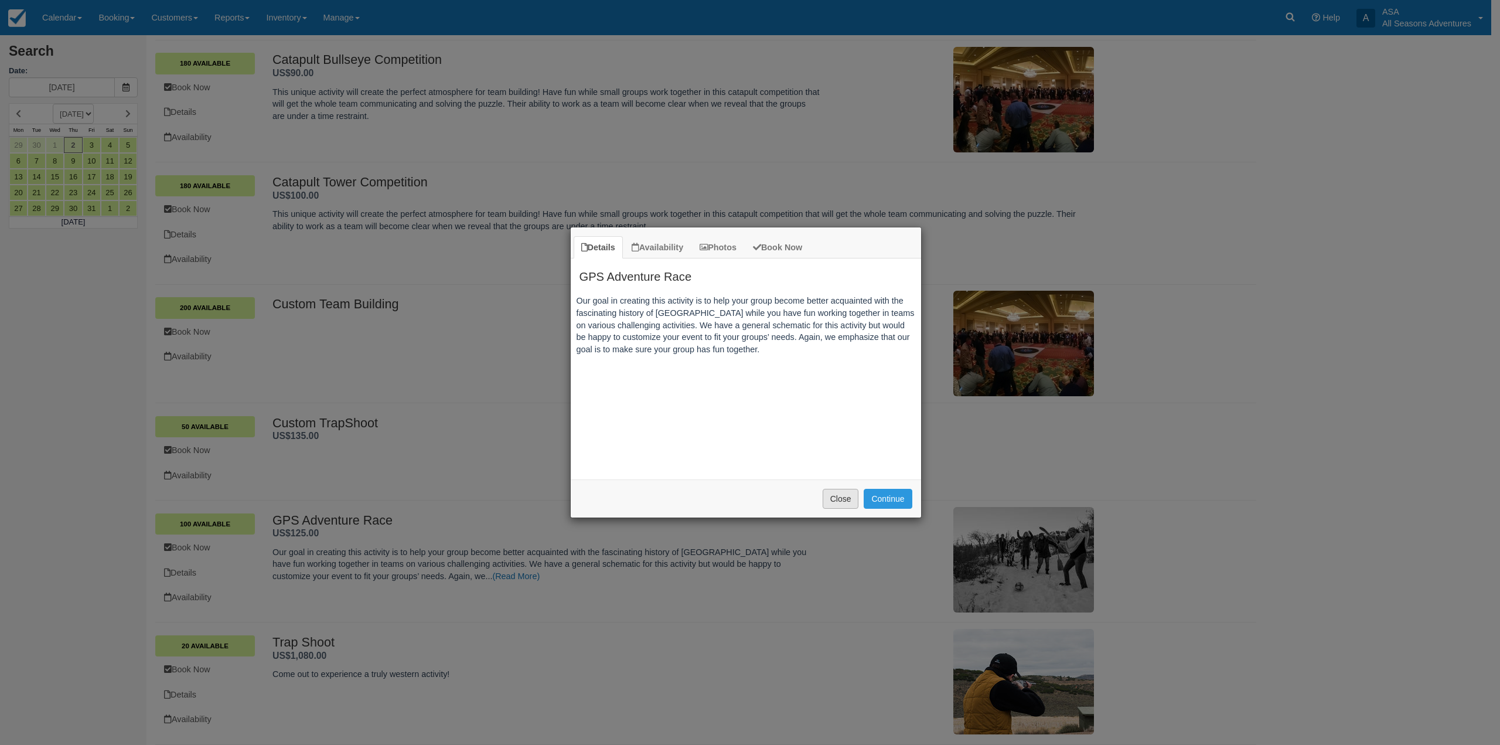
click at [837, 504] on button "Close" at bounding box center [841, 499] width 36 height 20
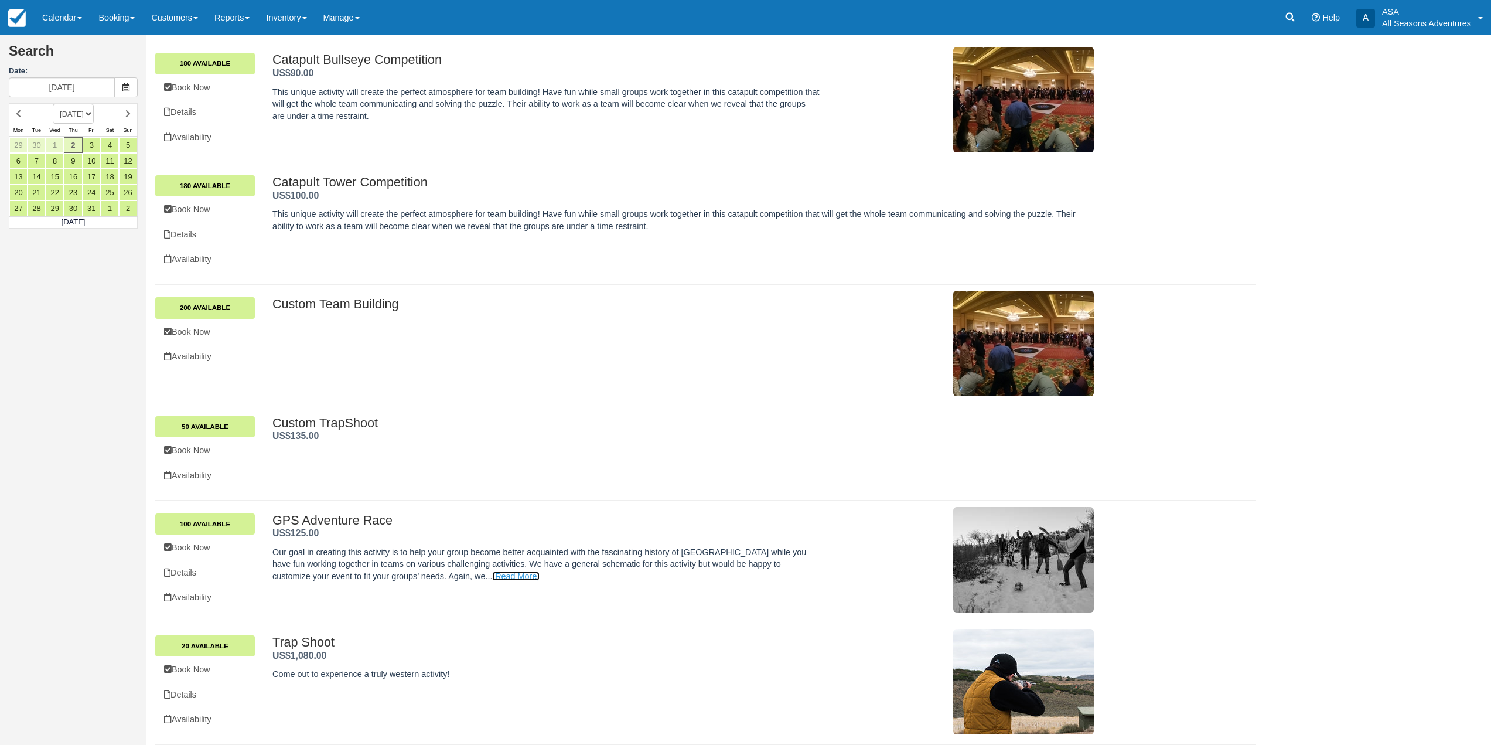
click at [492, 575] on link "(Read More)" at bounding box center [515, 575] width 47 height 9
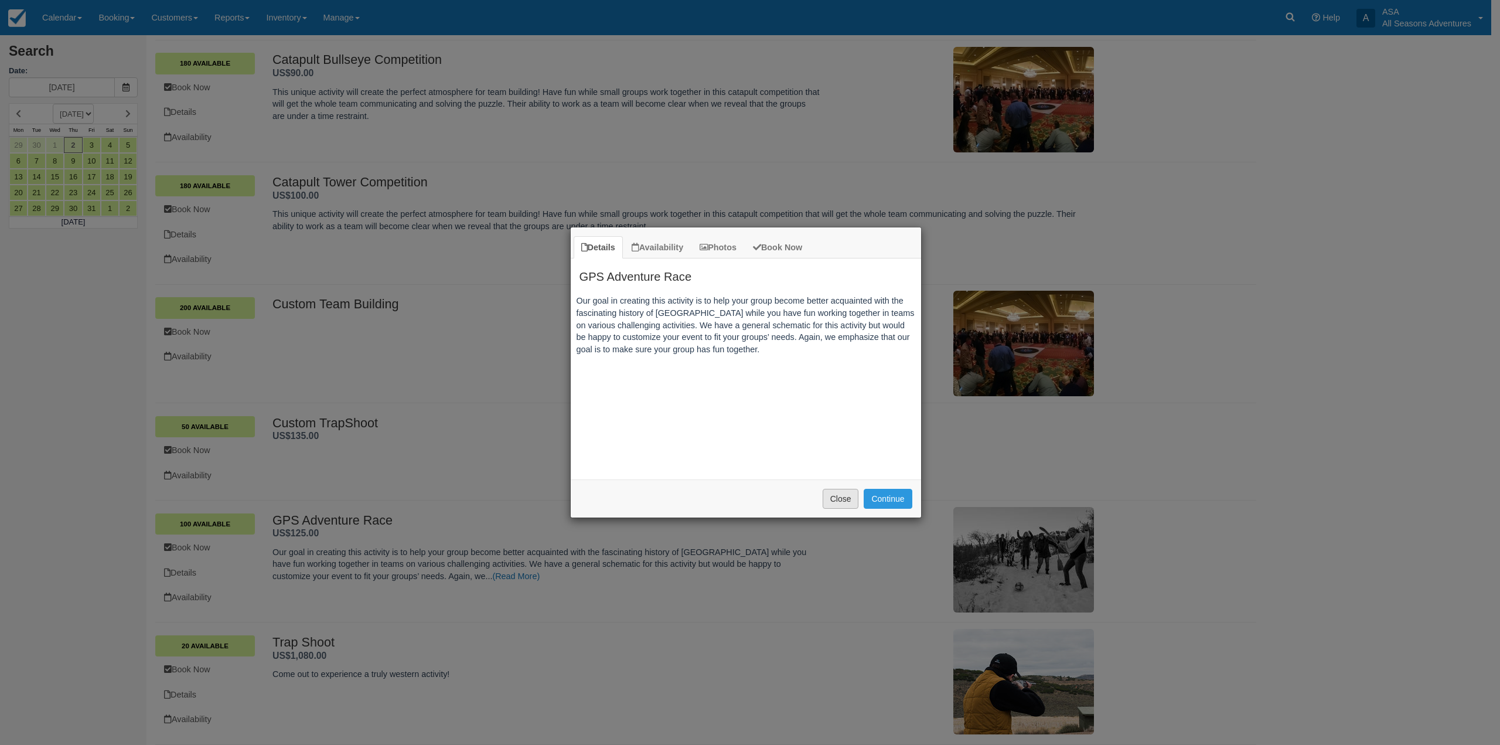
click at [850, 499] on button "Close" at bounding box center [841, 499] width 36 height 20
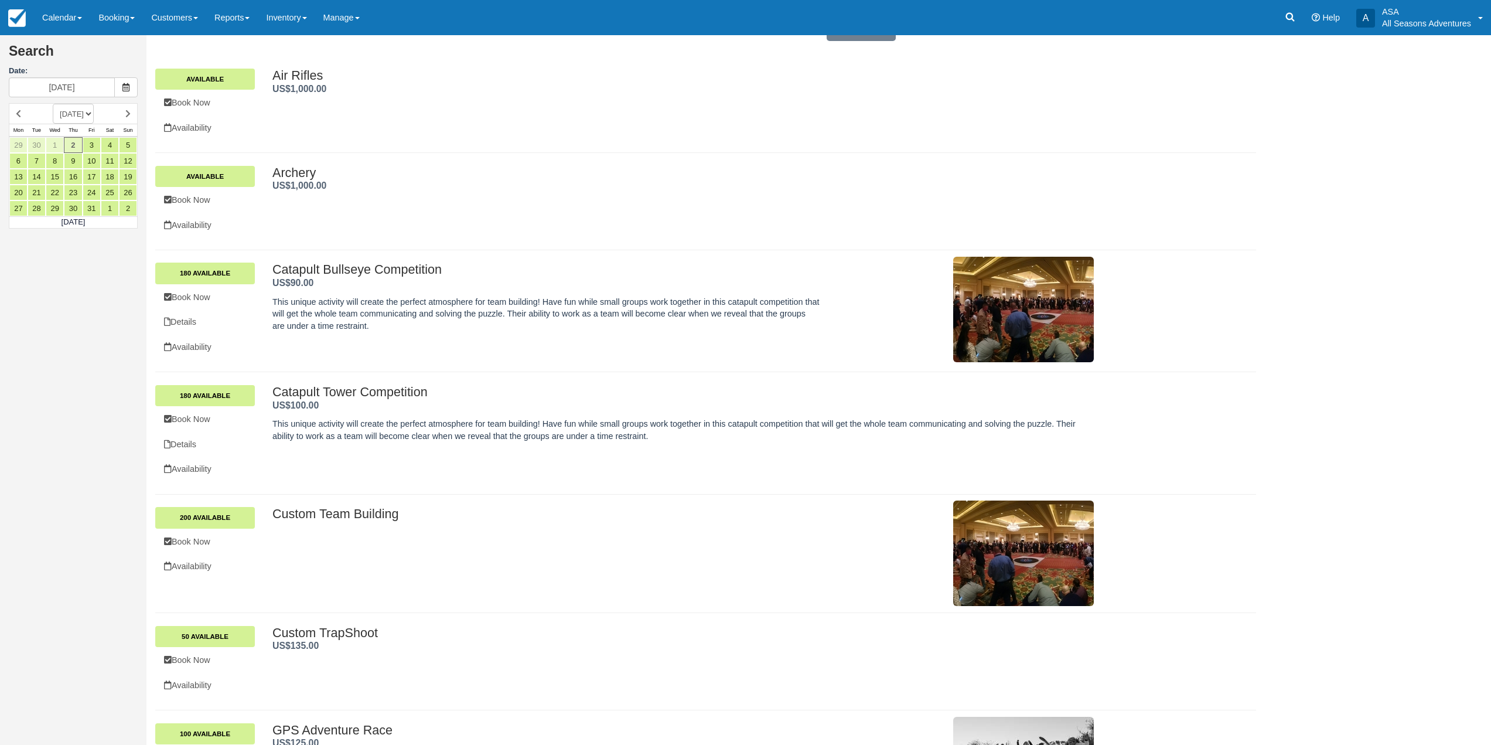
scroll to position [0, 0]
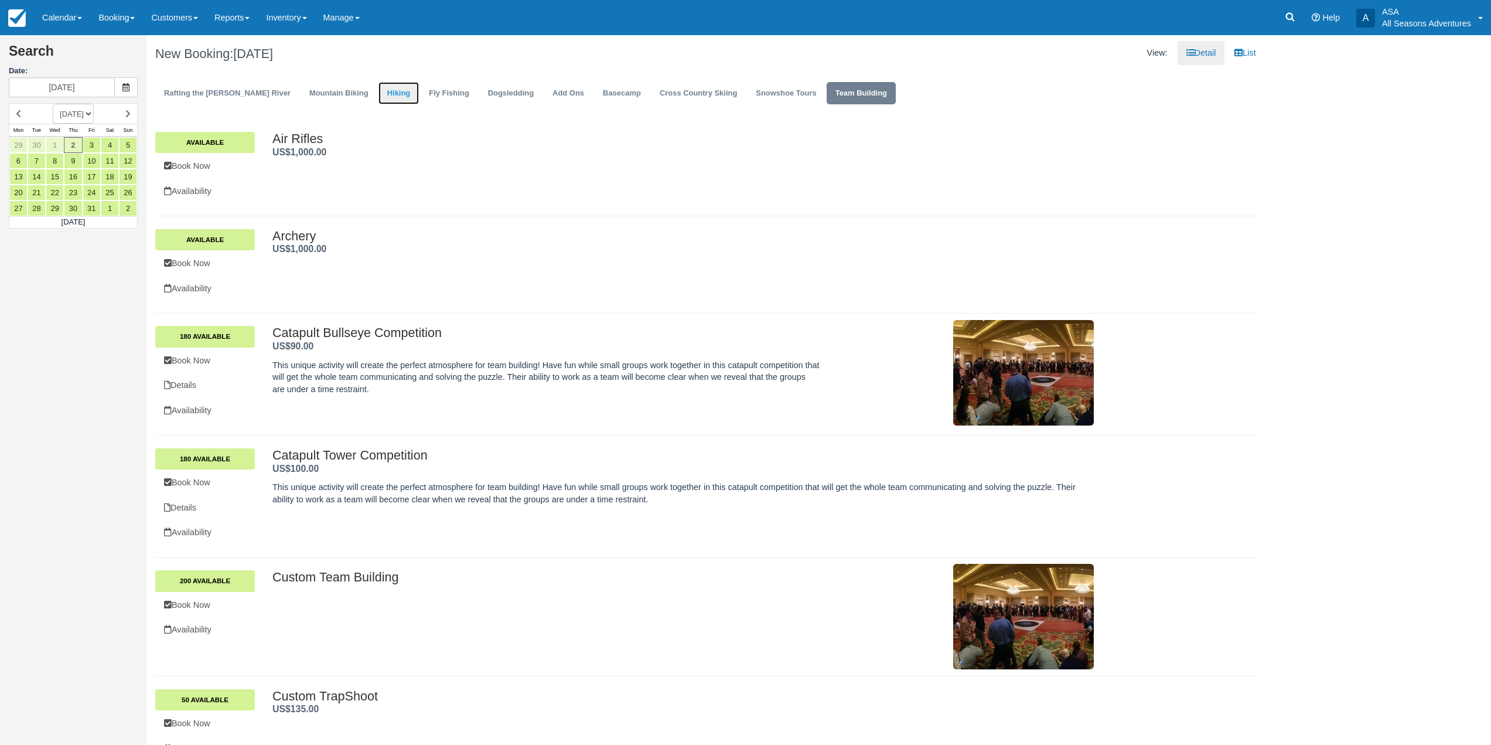
click at [378, 85] on link "Hiking" at bounding box center [398, 93] width 41 height 23
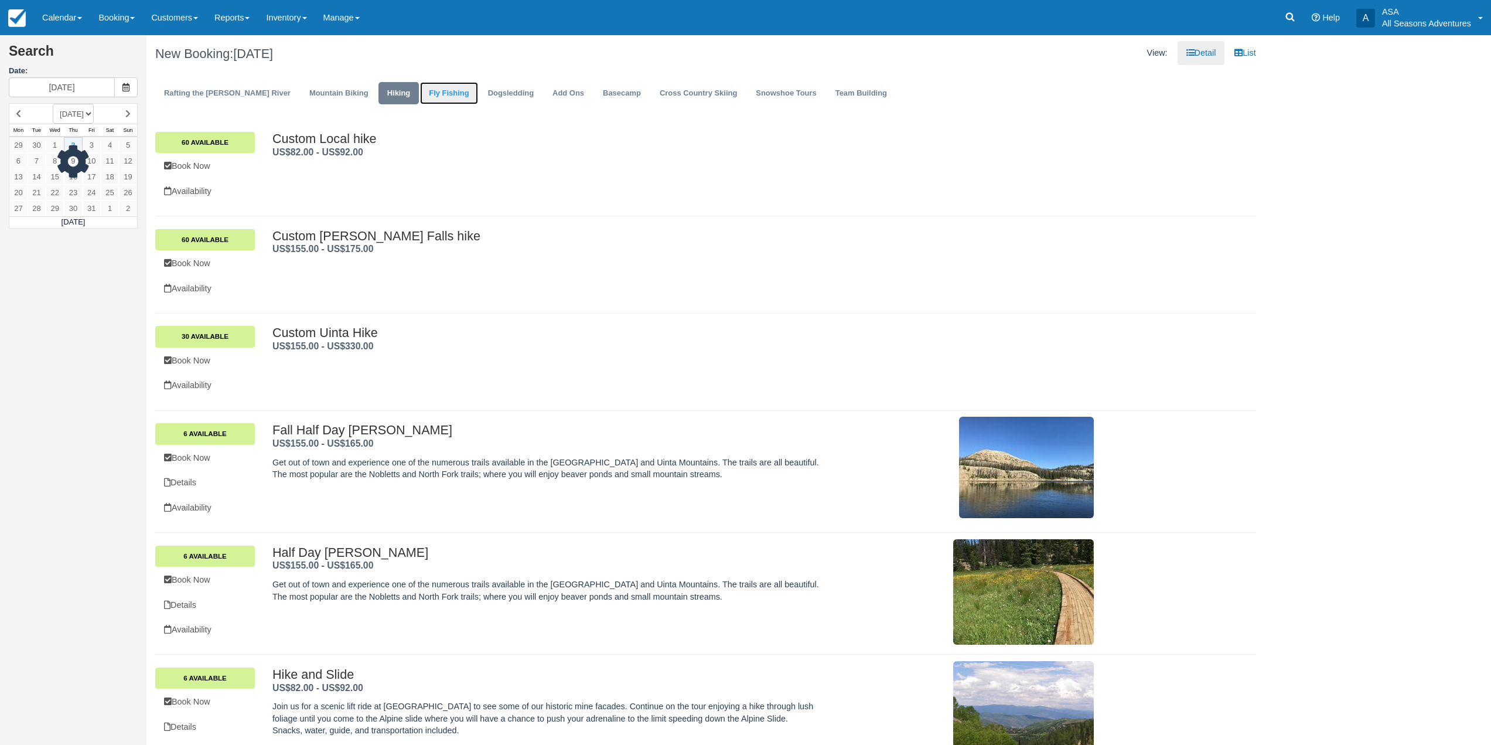
click at [427, 100] on link "Fly Fishing" at bounding box center [448, 93] width 57 height 23
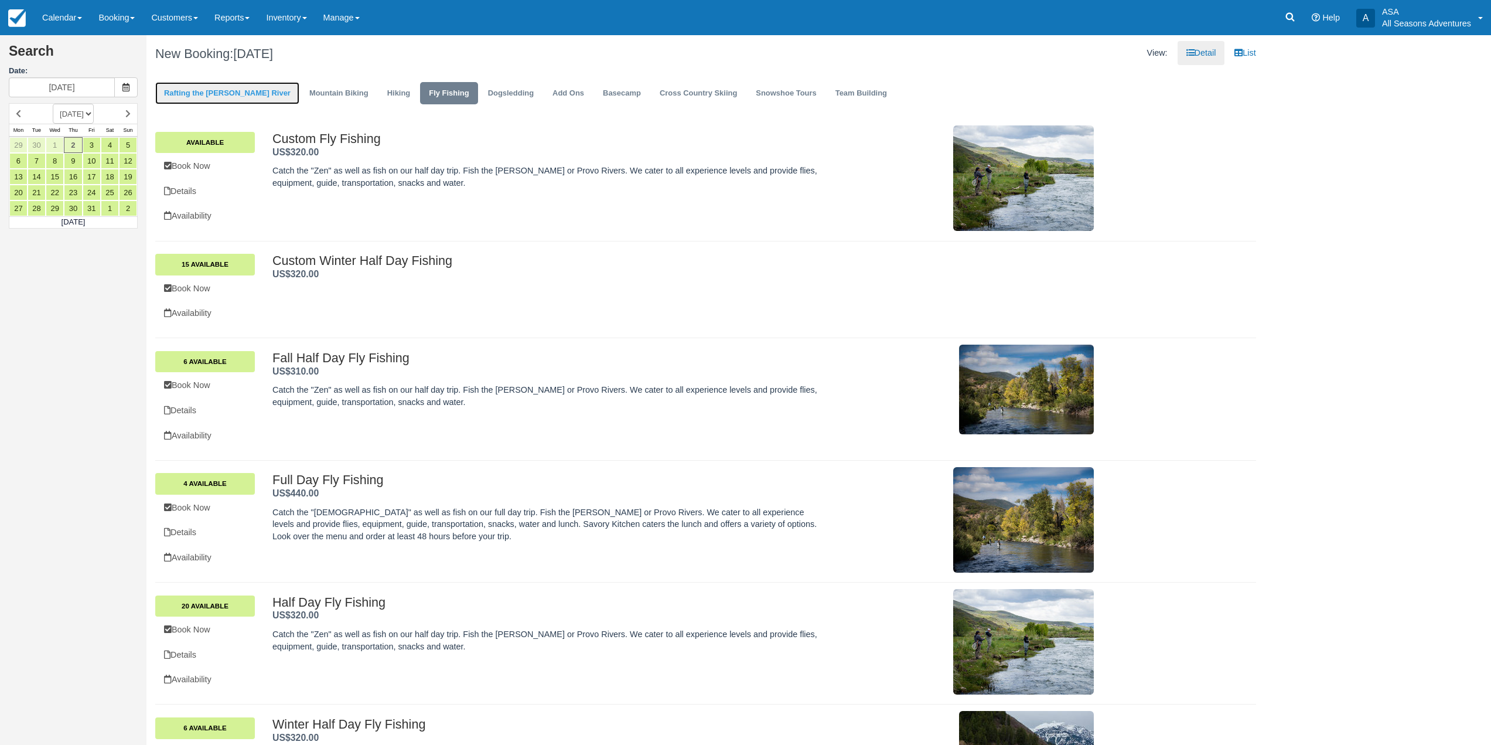
click at [178, 87] on link "Rafting the [PERSON_NAME] River" at bounding box center [227, 93] width 144 height 23
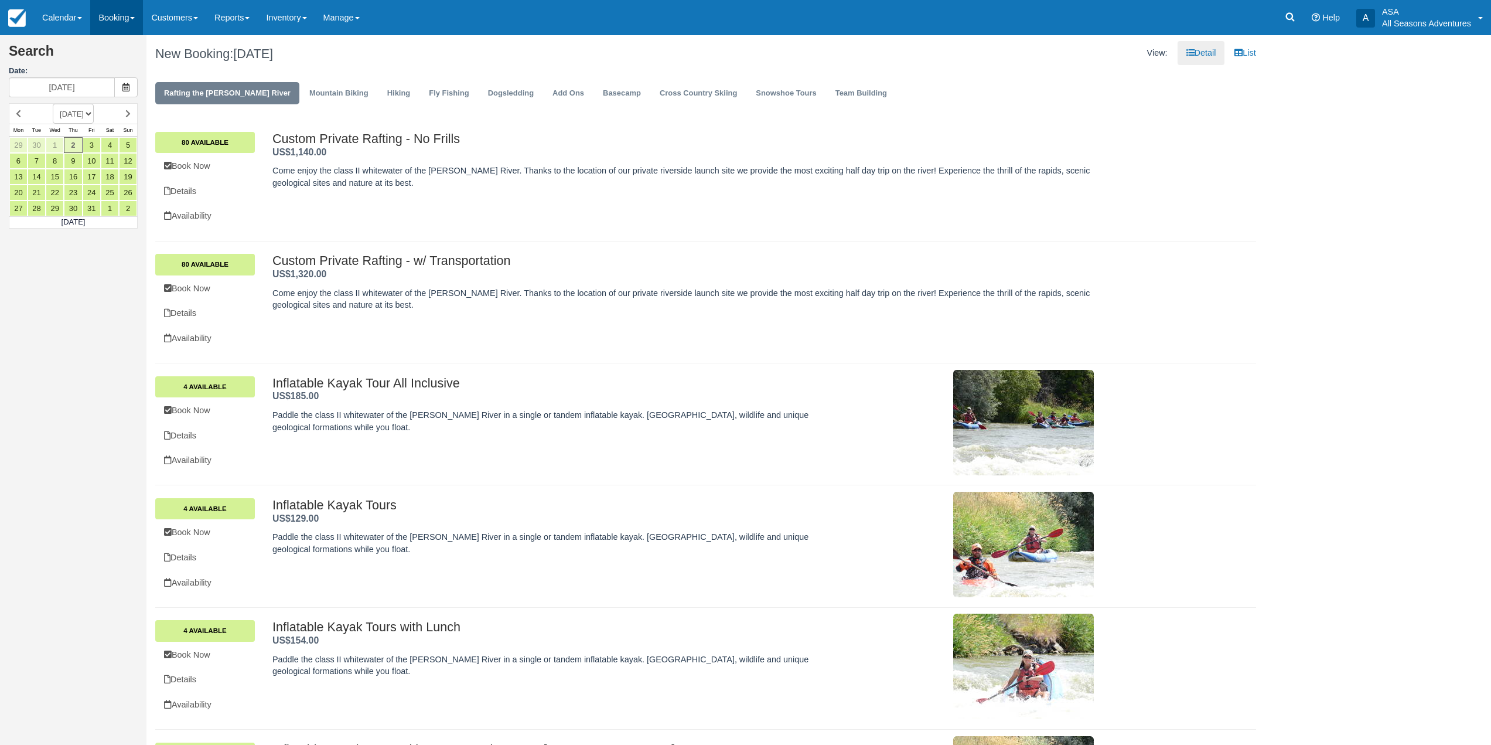
click at [107, 9] on link "Booking" at bounding box center [116, 17] width 53 height 35
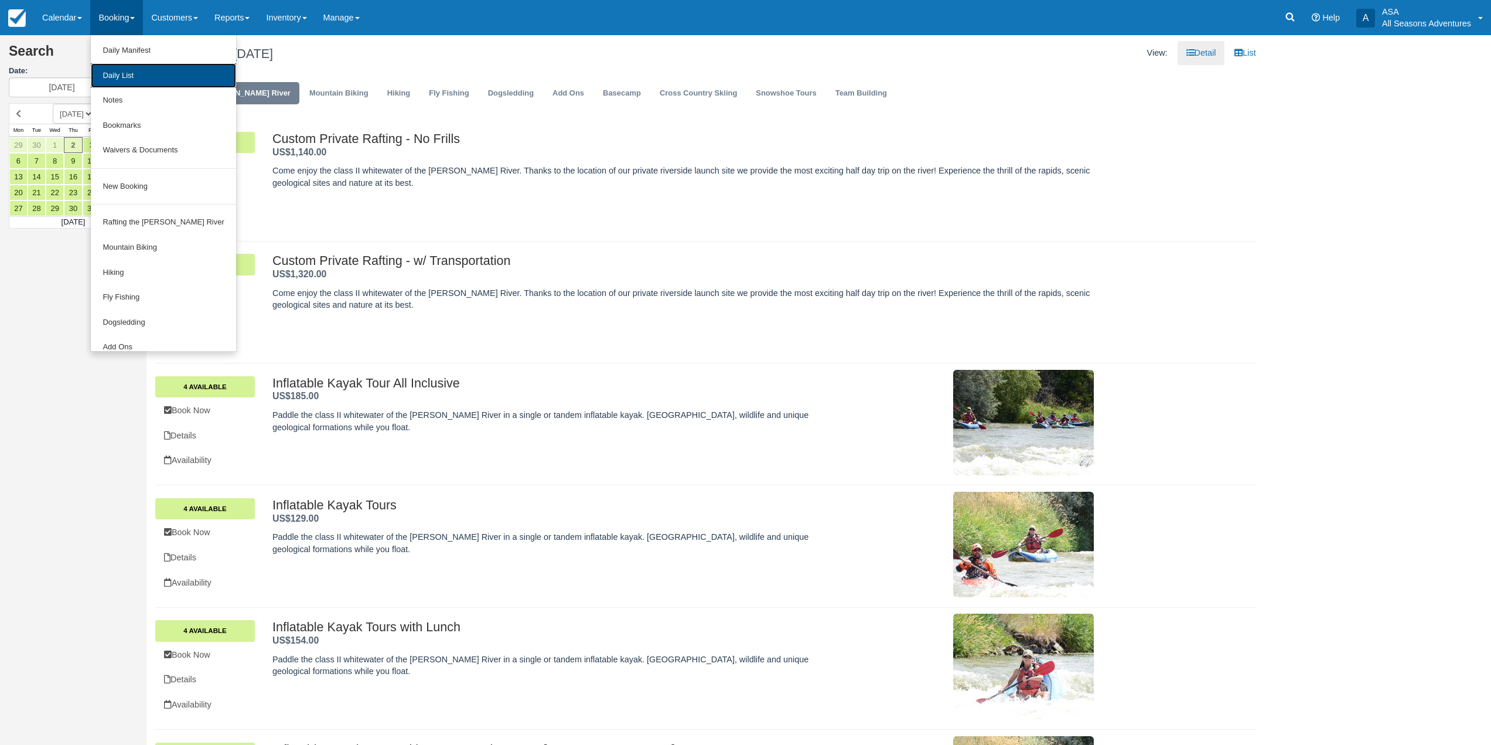
click at [126, 83] on link "Daily List" at bounding box center [163, 75] width 145 height 25
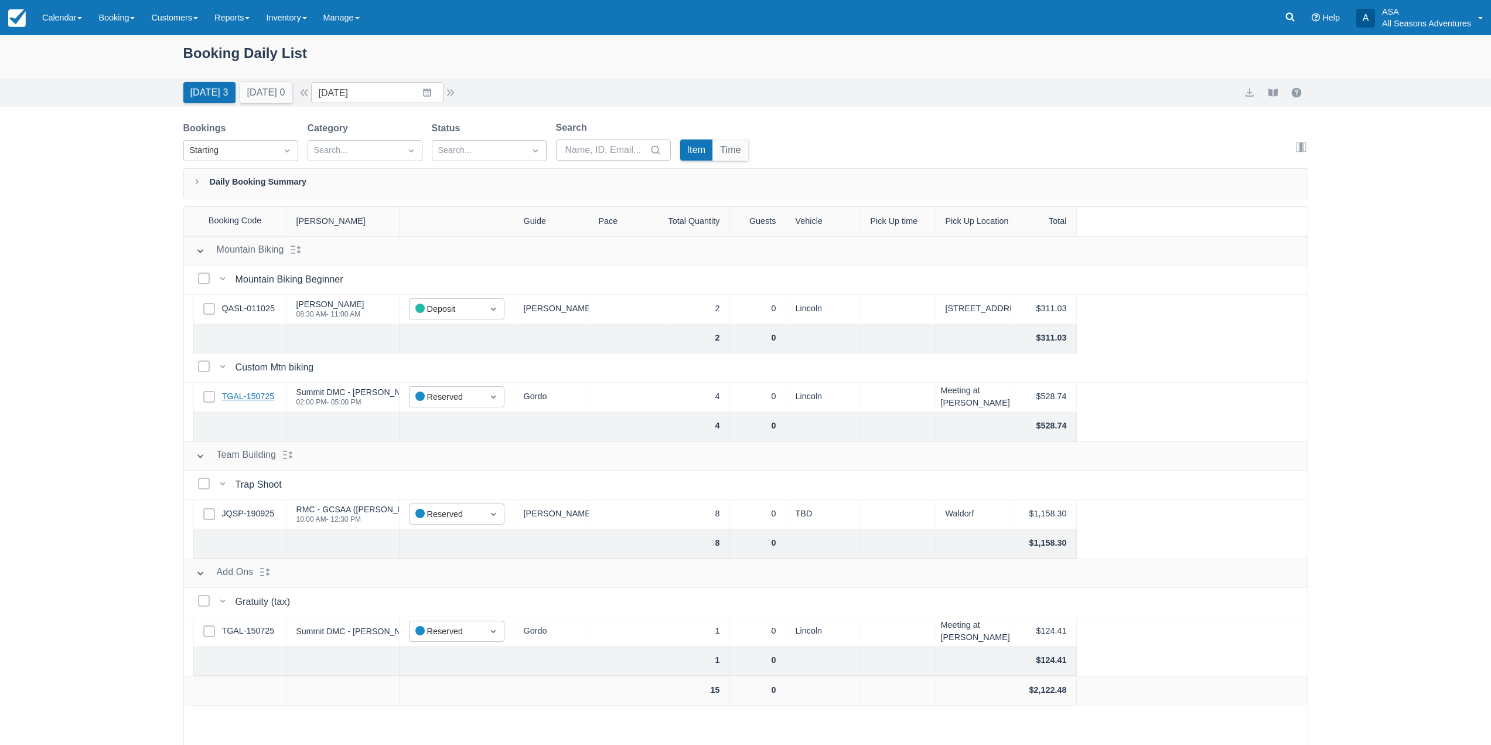
click at [253, 400] on link "TGAL-150725" at bounding box center [248, 396] width 53 height 13
click at [311, 97] on button "button" at bounding box center [304, 93] width 14 height 14
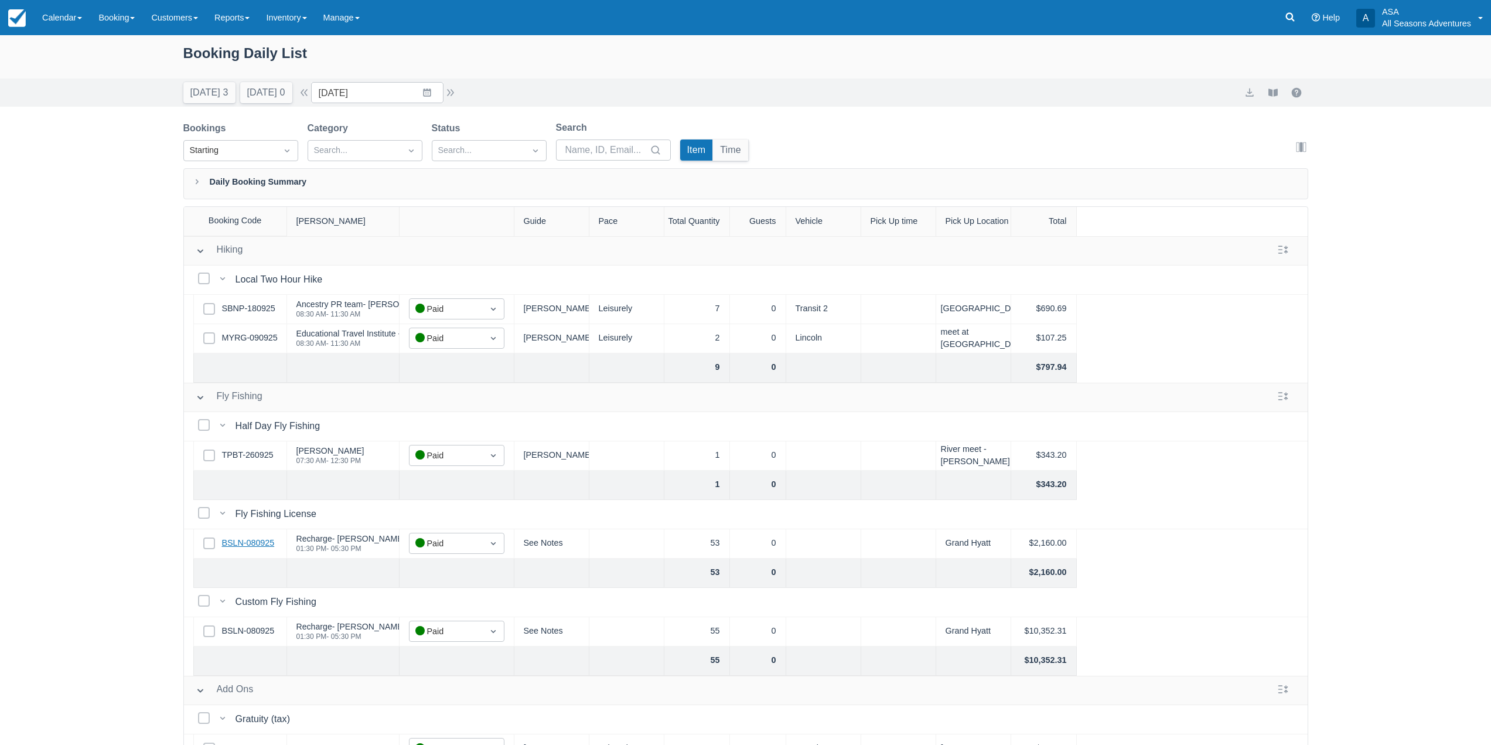
click at [267, 543] on link "BSLN-080925" at bounding box center [248, 543] width 53 height 13
click at [187, 84] on button "[DATE] 3" at bounding box center [209, 92] width 52 height 21
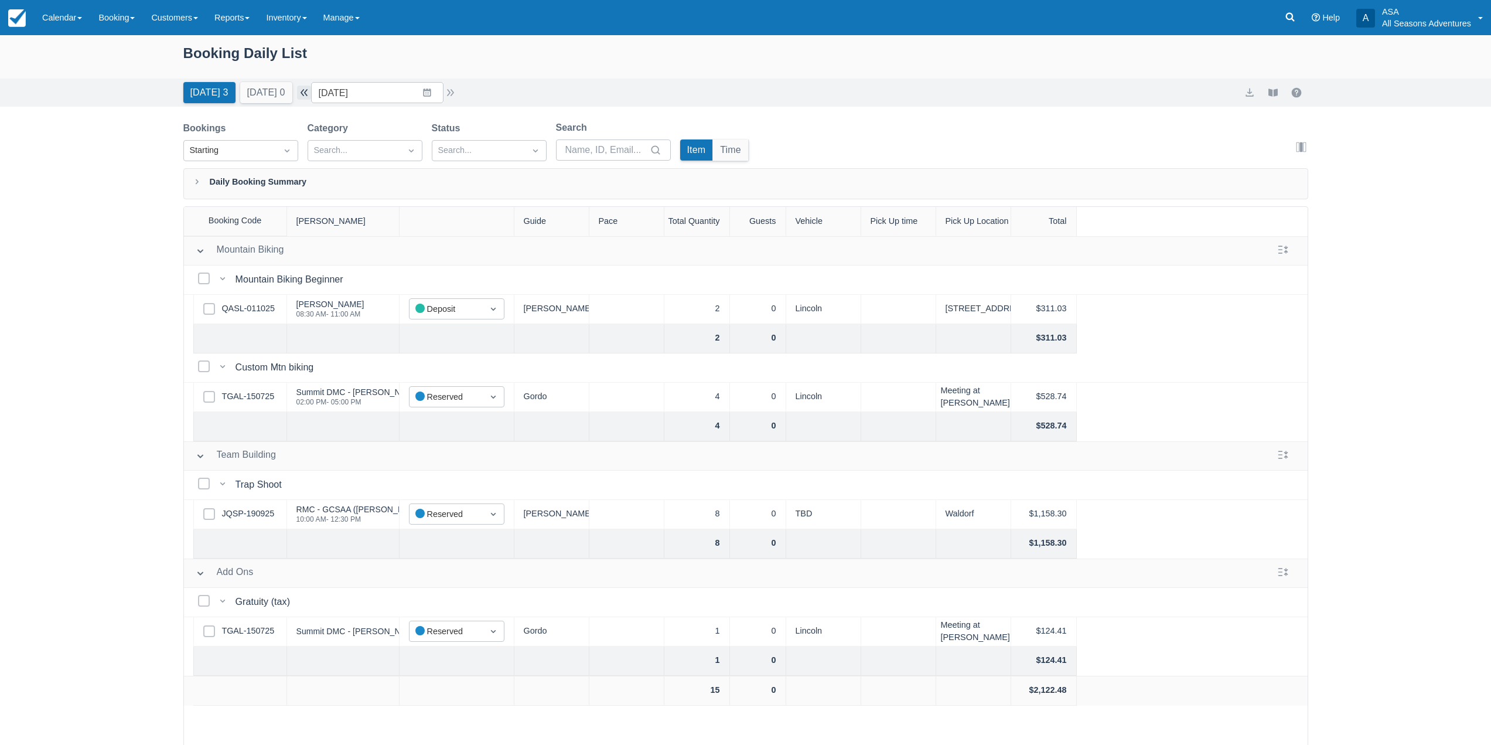
click at [311, 97] on button "button" at bounding box center [304, 93] width 14 height 14
type input "[DATE]"
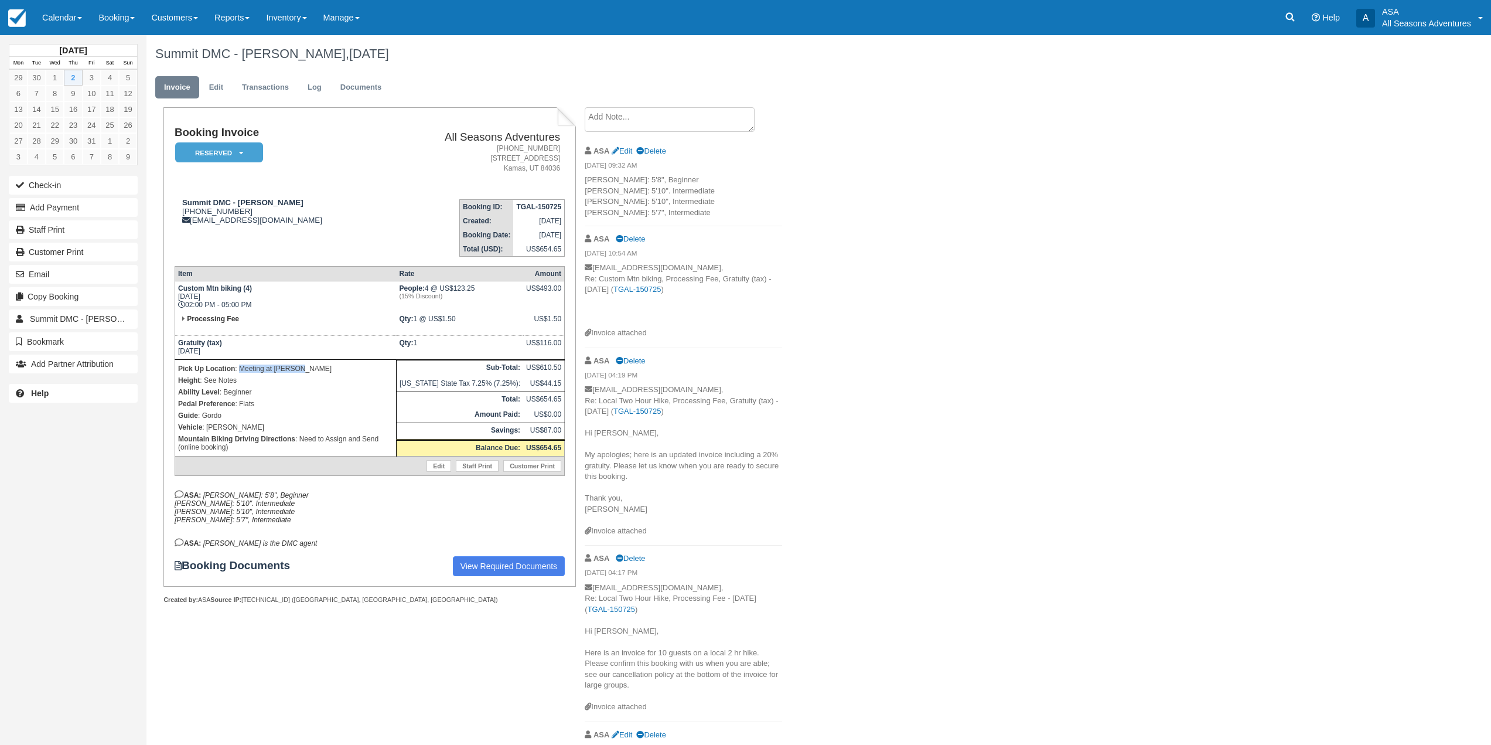
drag, startPoint x: 241, startPoint y: 364, endPoint x: 321, endPoint y: 361, distance: 79.7
click at [321, 361] on td "Pick Up Location : Meeting at [PERSON_NAME] Height : See Notes Ability Level : …" at bounding box center [285, 408] width 221 height 97
click at [310, 407] on p "Pedal Preference : Flats" at bounding box center [285, 404] width 215 height 12
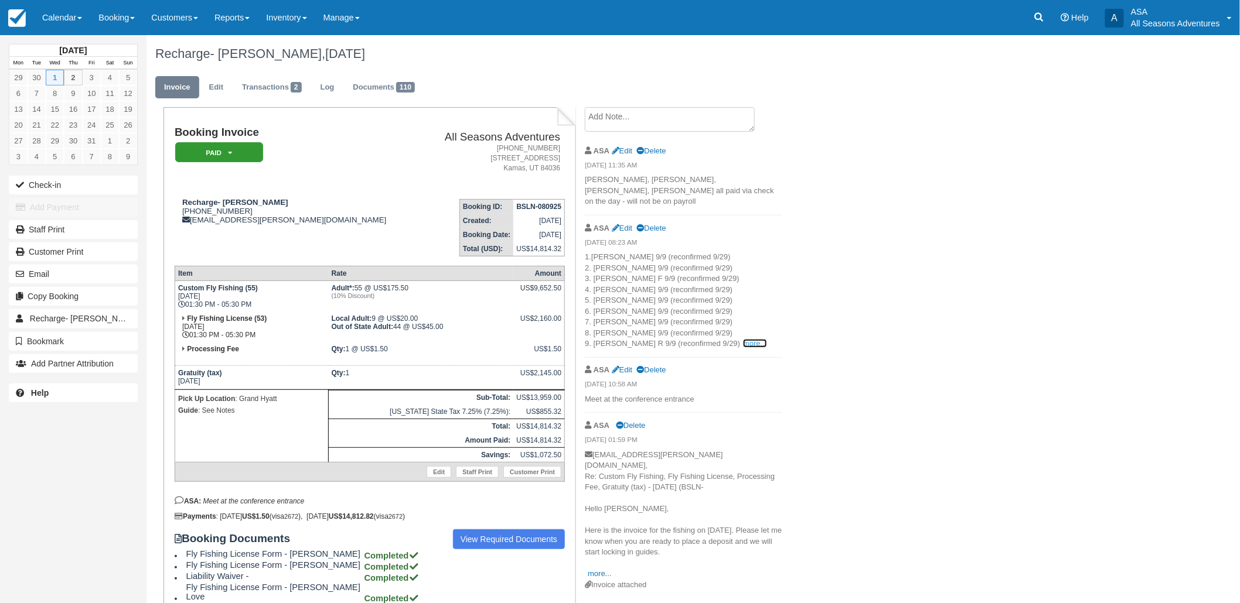
click at [743, 339] on link "more..." at bounding box center [754, 343] width 23 height 9
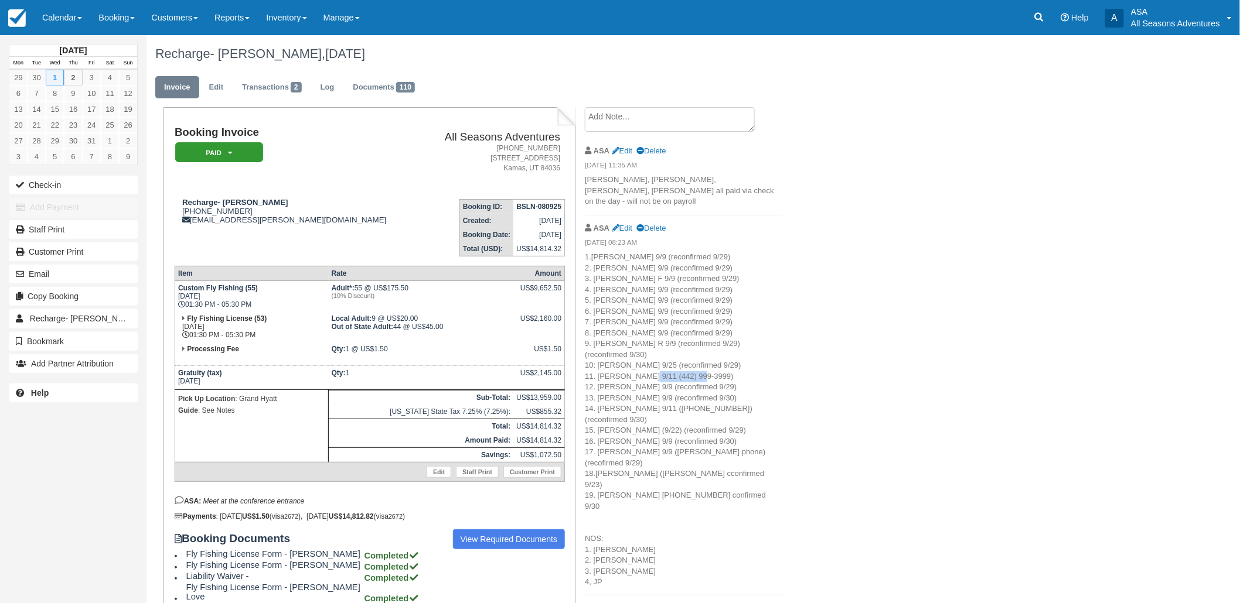
drag, startPoint x: 687, startPoint y: 355, endPoint x: 633, endPoint y: 359, distance: 54.0
click at [633, 359] on p "1.[PERSON_NAME] 9/9 (reconfirmed 9/29) 2. [PERSON_NAME] 9/9 (reconfirmed 9/29) …" at bounding box center [683, 420] width 197 height 336
click at [670, 279] on p "1.[PERSON_NAME] 9/9 (reconfirmed 9/29) 2. [PERSON_NAME] 9/9 (reconfirmed 9/29) …" at bounding box center [683, 420] width 197 height 336
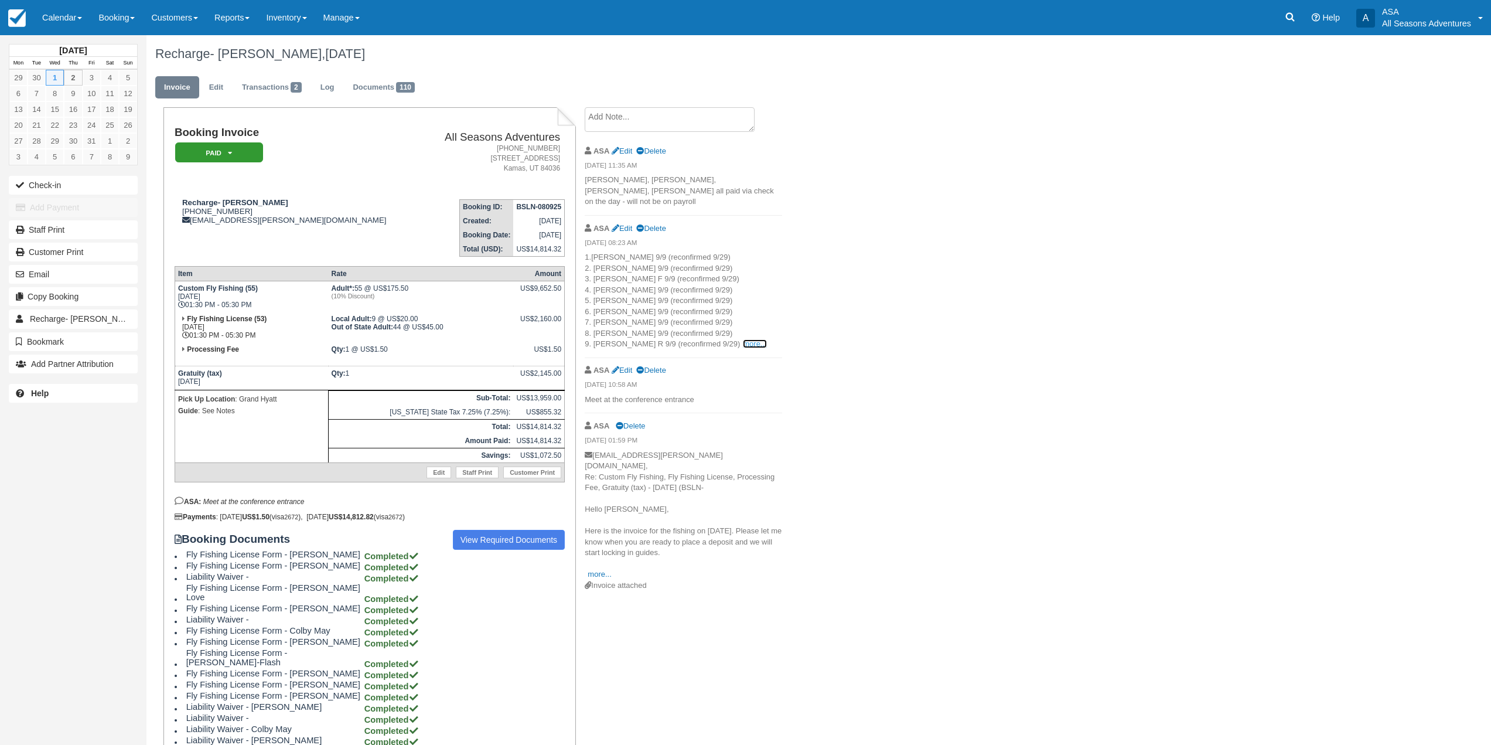
click at [743, 339] on link "more..." at bounding box center [754, 343] width 23 height 9
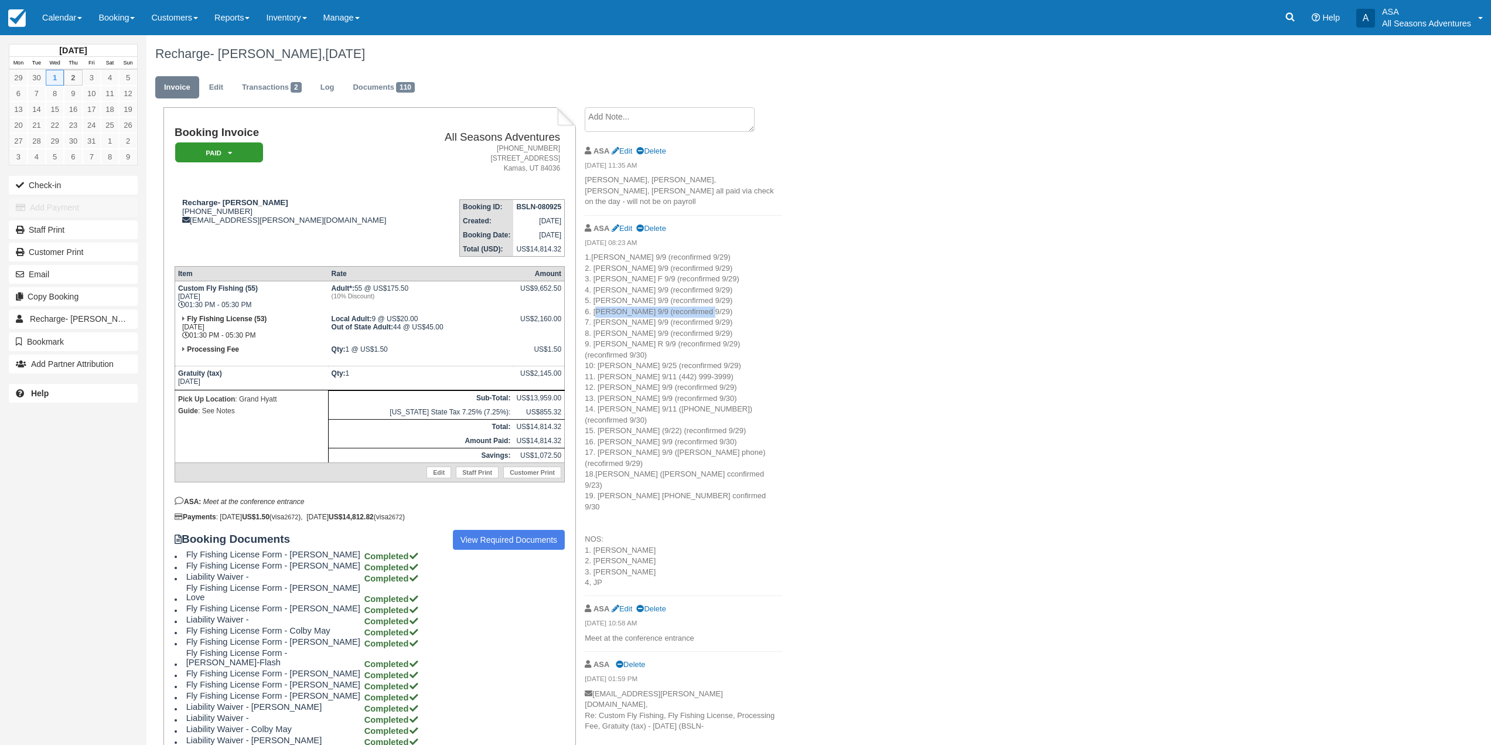
drag, startPoint x: 610, startPoint y: 304, endPoint x: 709, endPoint y: 303, distance: 99.6
click at [709, 303] on p "1.Scott 9/9 (reconfirmed 9/29) 2. Clark 9/9 (reconfirmed 9/29) 3. Chris F 9/9 (…" at bounding box center [683, 420] width 197 height 336
click at [683, 322] on p "1.Scott 9/9 (reconfirmed 9/29) 2. Clark 9/9 (reconfirmed 9/29) 3. Chris F 9/9 (…" at bounding box center [683, 420] width 197 height 336
click at [689, 313] on p "1.Scott 9/9 (reconfirmed 9/29) 2. Clark 9/9 (reconfirmed 9/29) 3. Chris F 9/9 (…" at bounding box center [683, 420] width 197 height 336
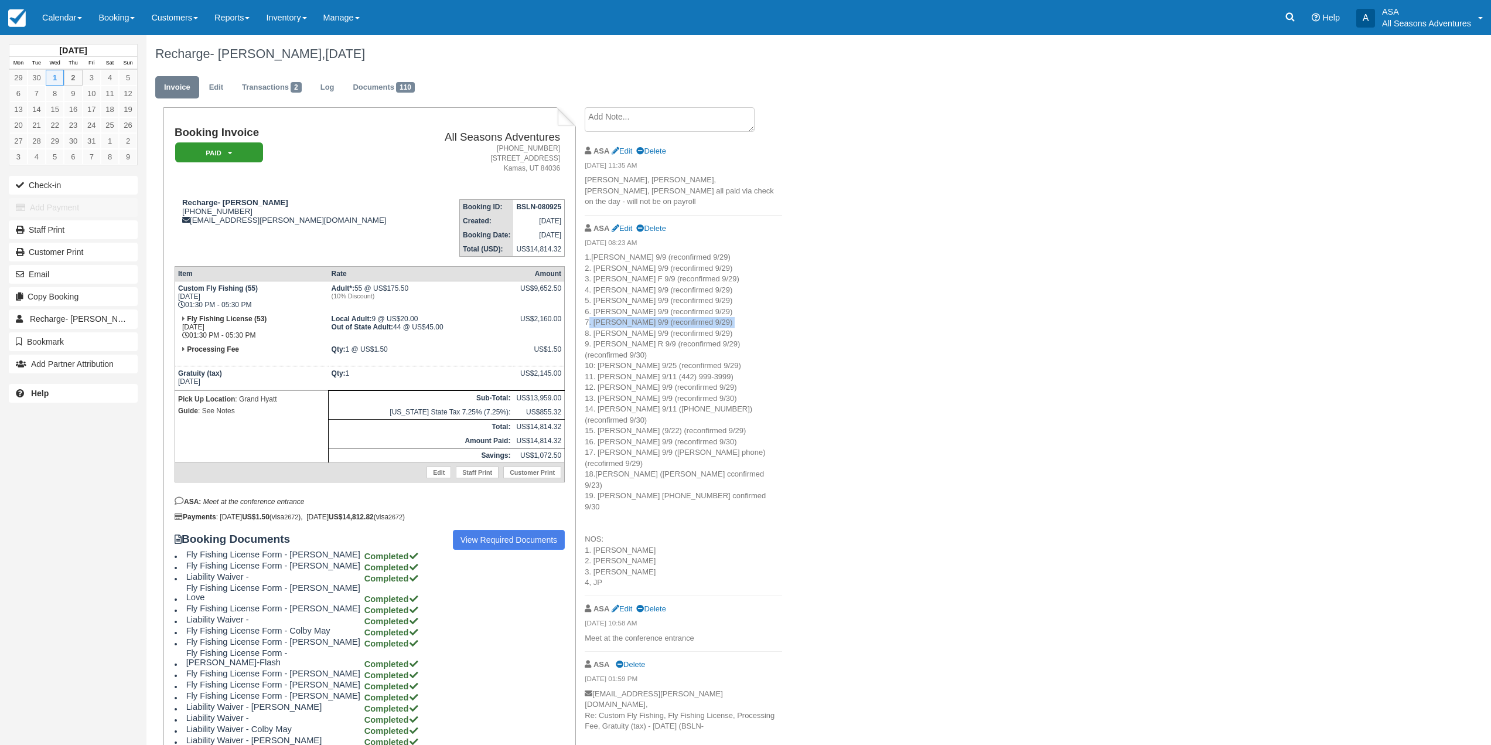
click at [689, 313] on p "1.Scott 9/9 (reconfirmed 9/29) 2. Clark 9/9 (reconfirmed 9/29) 3. Chris F 9/9 (…" at bounding box center [683, 420] width 197 height 336
click at [688, 312] on p "1.Scott 9/9 (reconfirmed 9/29) 2. Clark 9/9 (reconfirmed 9/29) 3. Chris F 9/9 (…" at bounding box center [683, 420] width 197 height 336
click at [720, 328] on p "1.Scott 9/9 (reconfirmed 9/29) 2. Clark 9/9 (reconfirmed 9/29) 3. Chris F 9/9 (…" at bounding box center [683, 420] width 197 height 336
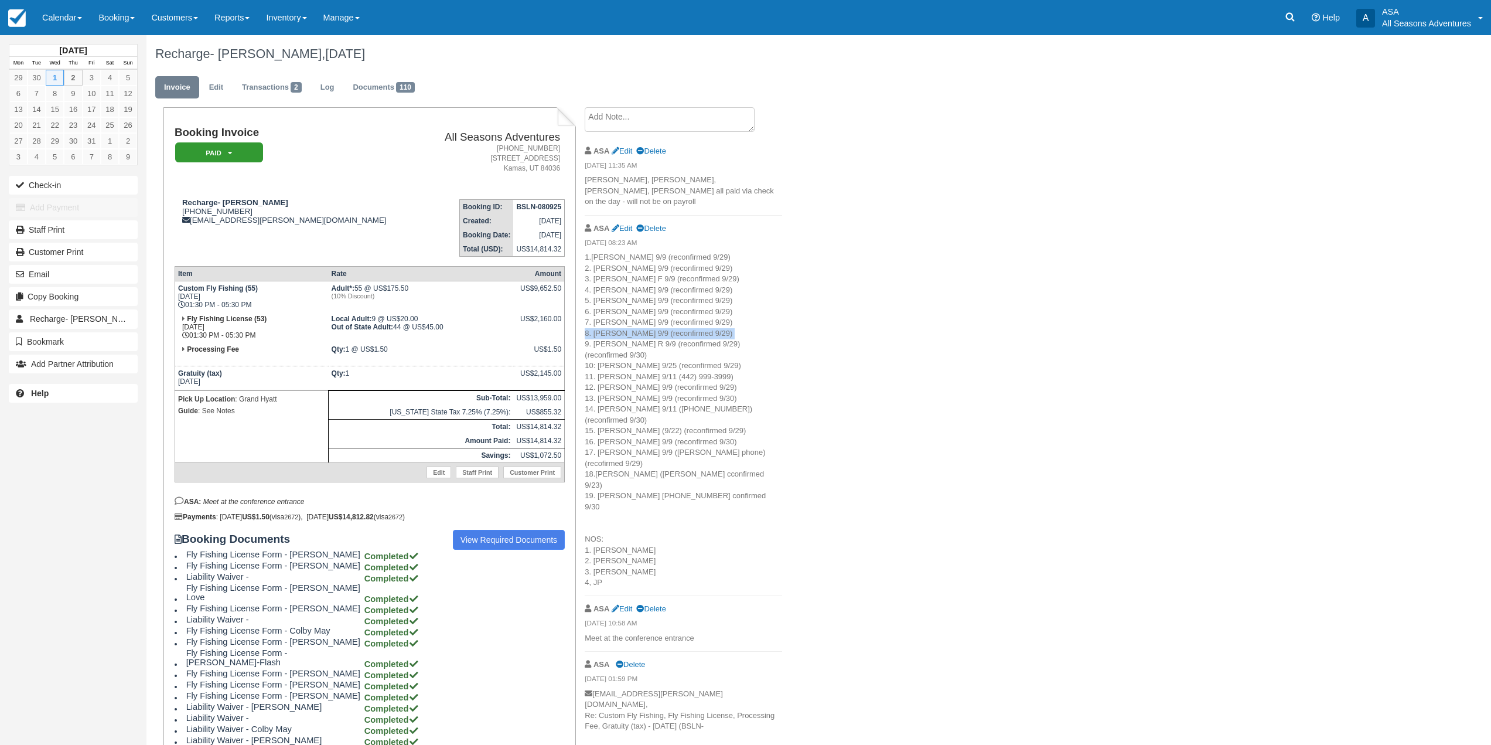
click at [720, 328] on p "1.Scott 9/9 (reconfirmed 9/29) 2. Clark 9/9 (reconfirmed 9/29) 3. Chris F 9/9 (…" at bounding box center [683, 420] width 197 height 336
click at [731, 350] on span "(reconfirmed 9/30) 10: Hyrum Peterson 9/25 (reconfirmed 9/29) 11. Kurt 9/11 (‪4…" at bounding box center [675, 468] width 181 height 237
click at [732, 350] on span "(reconfirmed 9/30) 10: Hyrum Peterson 9/25 (reconfirmed 9/29) 11. Kurt 9/11 (‪4…" at bounding box center [675, 468] width 181 height 237
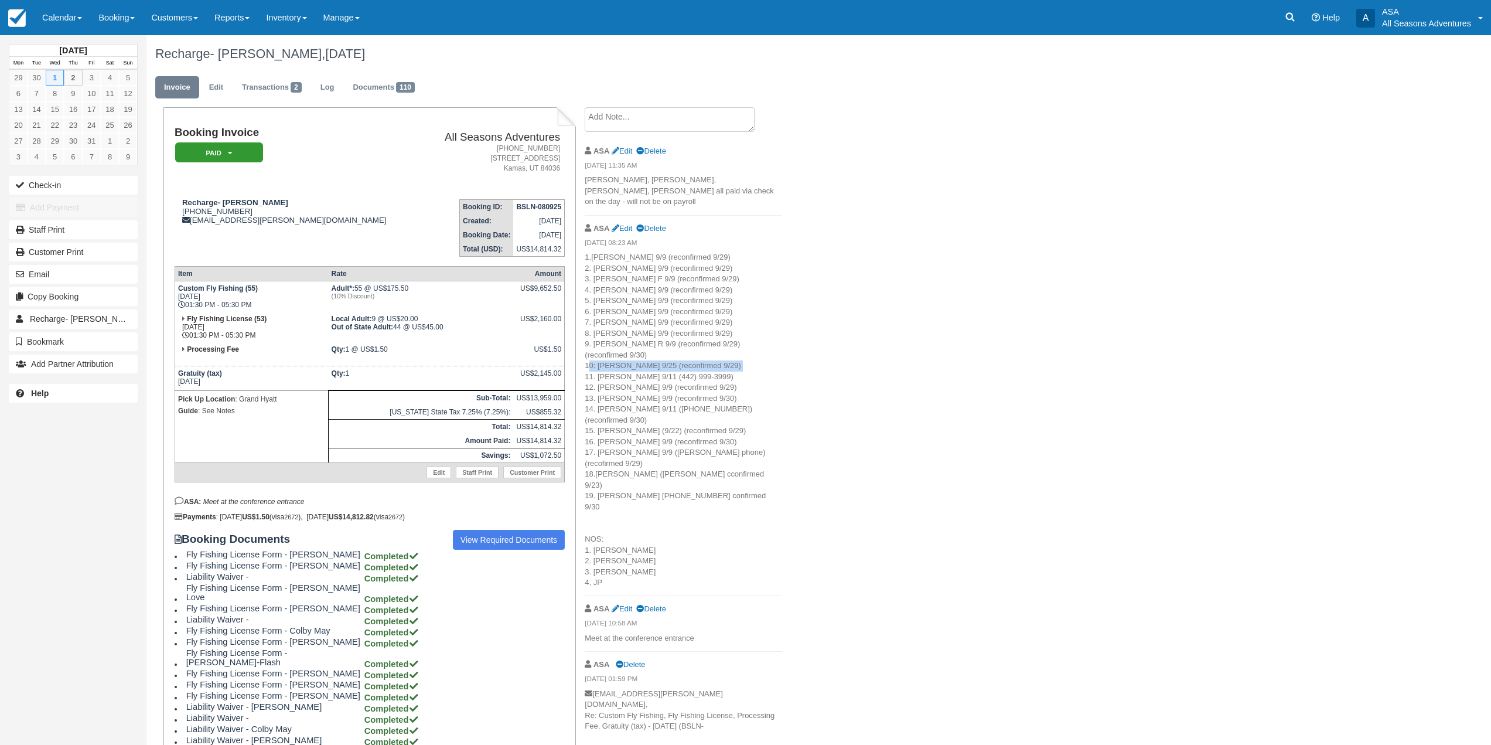
click at [732, 350] on span "(reconfirmed 9/30) 10: Hyrum Peterson 9/25 (reconfirmed 9/29) 11. Kurt 9/11 (‪4…" at bounding box center [675, 468] width 181 height 237
click at [731, 338] on p "1.Scott 9/9 (reconfirmed 9/29) 2. Clark 9/9 (reconfirmed 9/29) 3. Chris F 9/9 (…" at bounding box center [683, 420] width 197 height 336
click at [731, 350] on span "(reconfirmed 9/30) 10: Hyrum Peterson 9/25 (reconfirmed 9/29) 11. Kurt 9/11 (‪4…" at bounding box center [675, 468] width 181 height 237
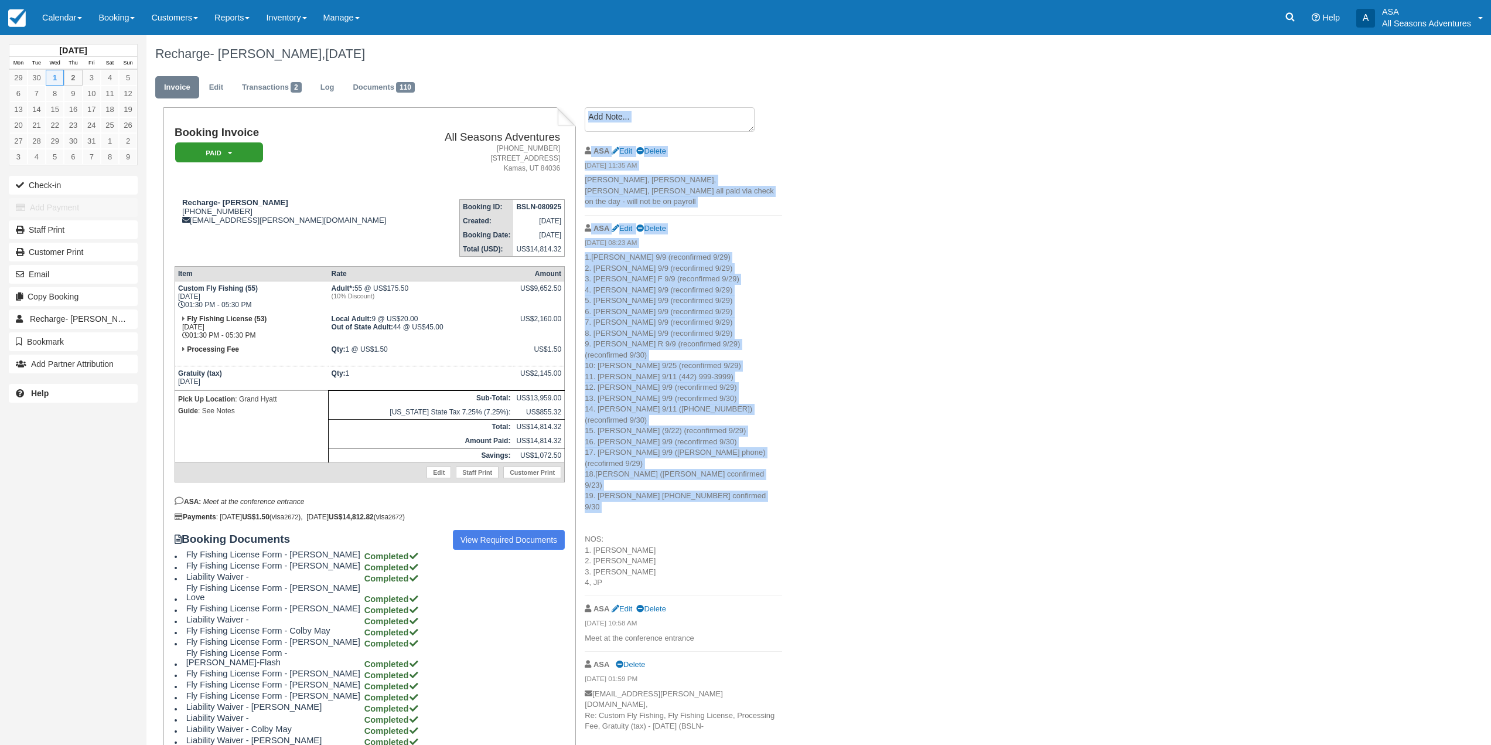
drag, startPoint x: 770, startPoint y: 455, endPoint x: 578, endPoint y: 309, distance: 240.8
click at [580, 309] on div "Create Show on invoice ASA Edit Delete 10/01/25 11:35 AM Bennett, Stratton, Kur…" at bounding box center [683, 472] width 215 height 731
click at [609, 299] on p "1.Scott 9/9 (reconfirmed 9/29) 2. Clark 9/9 (reconfirmed 9/29) 3. Chris F 9/9 (…" at bounding box center [683, 420] width 197 height 336
click at [642, 338] on p "1.Scott 9/9 (reconfirmed 9/29) 2. Clark 9/9 (reconfirmed 9/29) 3. Chris F 9/9 (…" at bounding box center [683, 420] width 197 height 336
drag, startPoint x: 585, startPoint y: 250, endPoint x: 665, endPoint y: 454, distance: 219.4
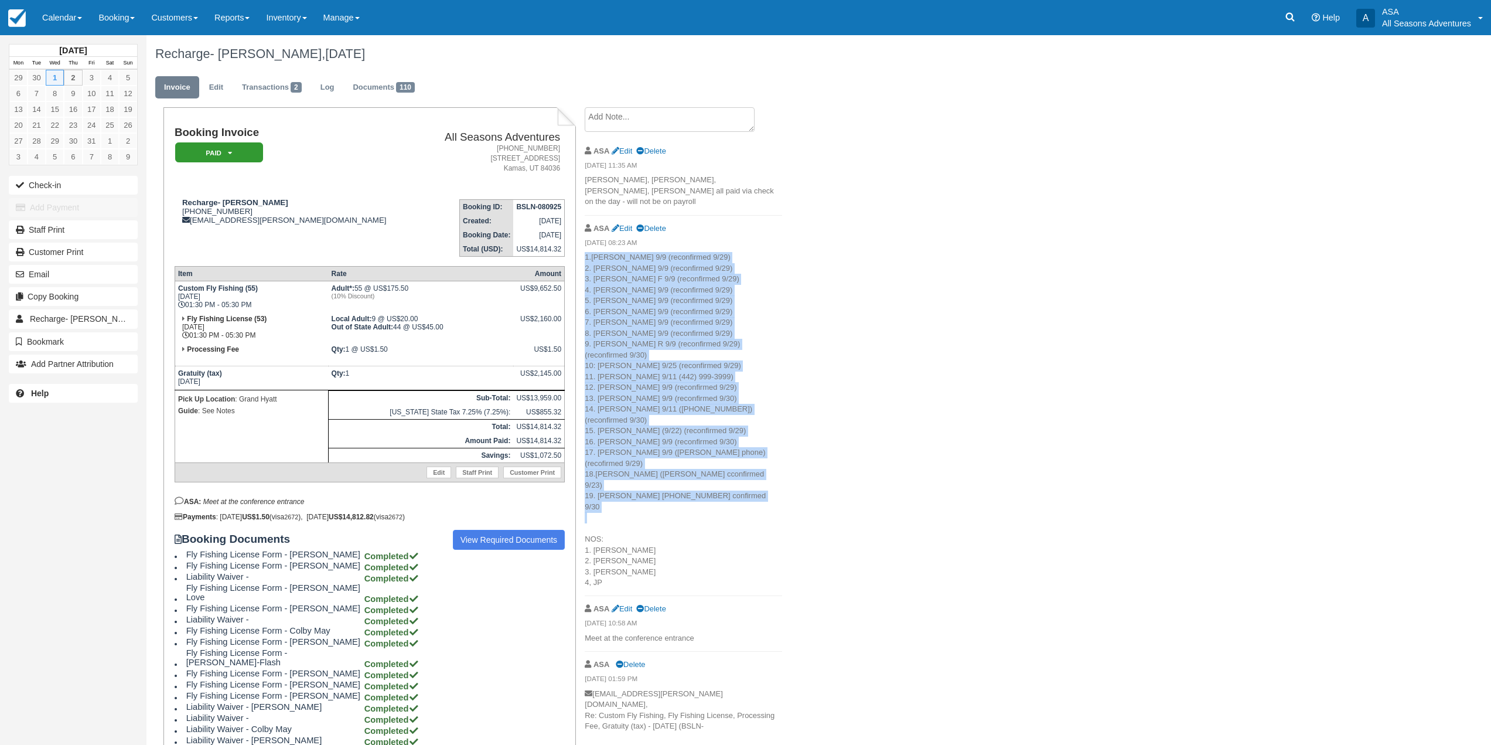
click at [670, 460] on p "1.Scott 9/9 (reconfirmed 9/29) 2. Clark 9/9 (reconfirmed 9/29) 3. Chris F 9/9 (…" at bounding box center [683, 420] width 197 height 336
click at [659, 452] on p "1.Scott 9/9 (reconfirmed 9/29) 2. Clark 9/9 (reconfirmed 9/29) 3. Chris F 9/9 (…" at bounding box center [683, 420] width 197 height 336
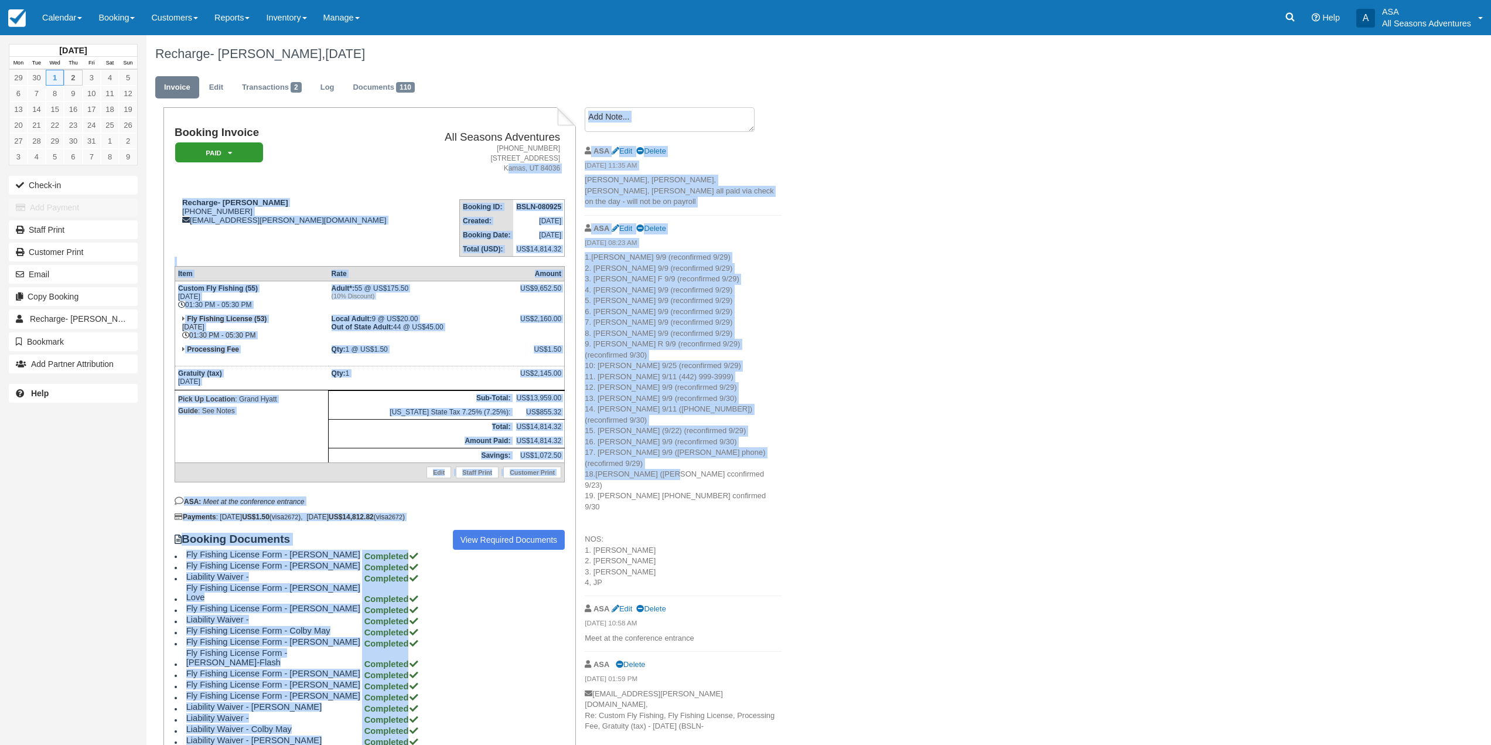
drag, startPoint x: 665, startPoint y: 432, endPoint x: 420, endPoint y: 170, distance: 358.1
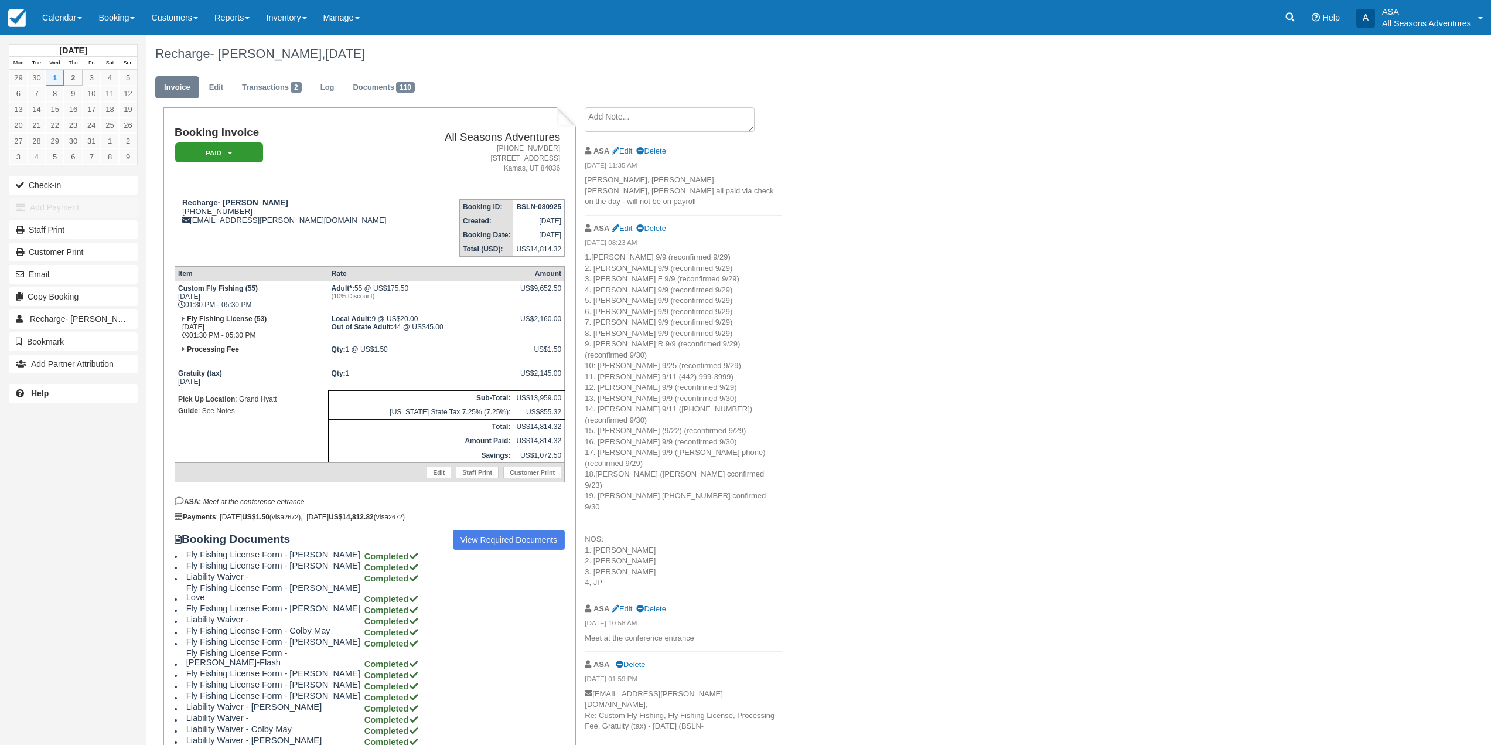
click at [707, 435] on p "1.Scott 9/9 (reconfirmed 9/29) 2. Clark 9/9 (reconfirmed 9/29) 3. Chris F 9/9 (…" at bounding box center [683, 420] width 197 height 336
click at [738, 444] on p "1.Scott 9/9 (reconfirmed 9/29) 2. Clark 9/9 (reconfirmed 9/29) 3. Chris F 9/9 (…" at bounding box center [683, 420] width 197 height 336
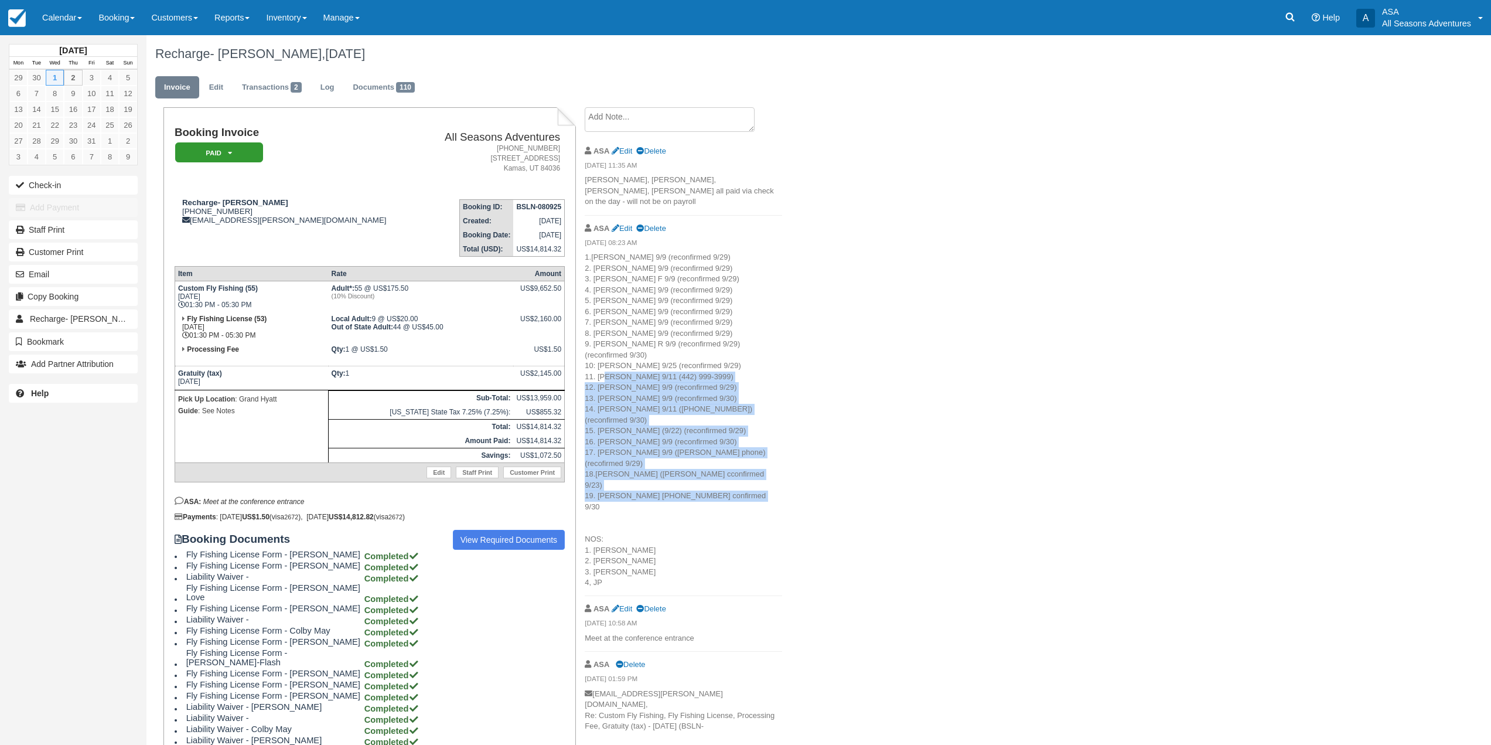
drag, startPoint x: 738, startPoint y: 444, endPoint x: 592, endPoint y: 430, distance: 145.9
click at [592, 416] on p "1.Scott 9/9 (reconfirmed 9/29) 2. Clark 9/9 (reconfirmed 9/29) 3. Chris F 9/9 (…" at bounding box center [683, 420] width 197 height 336
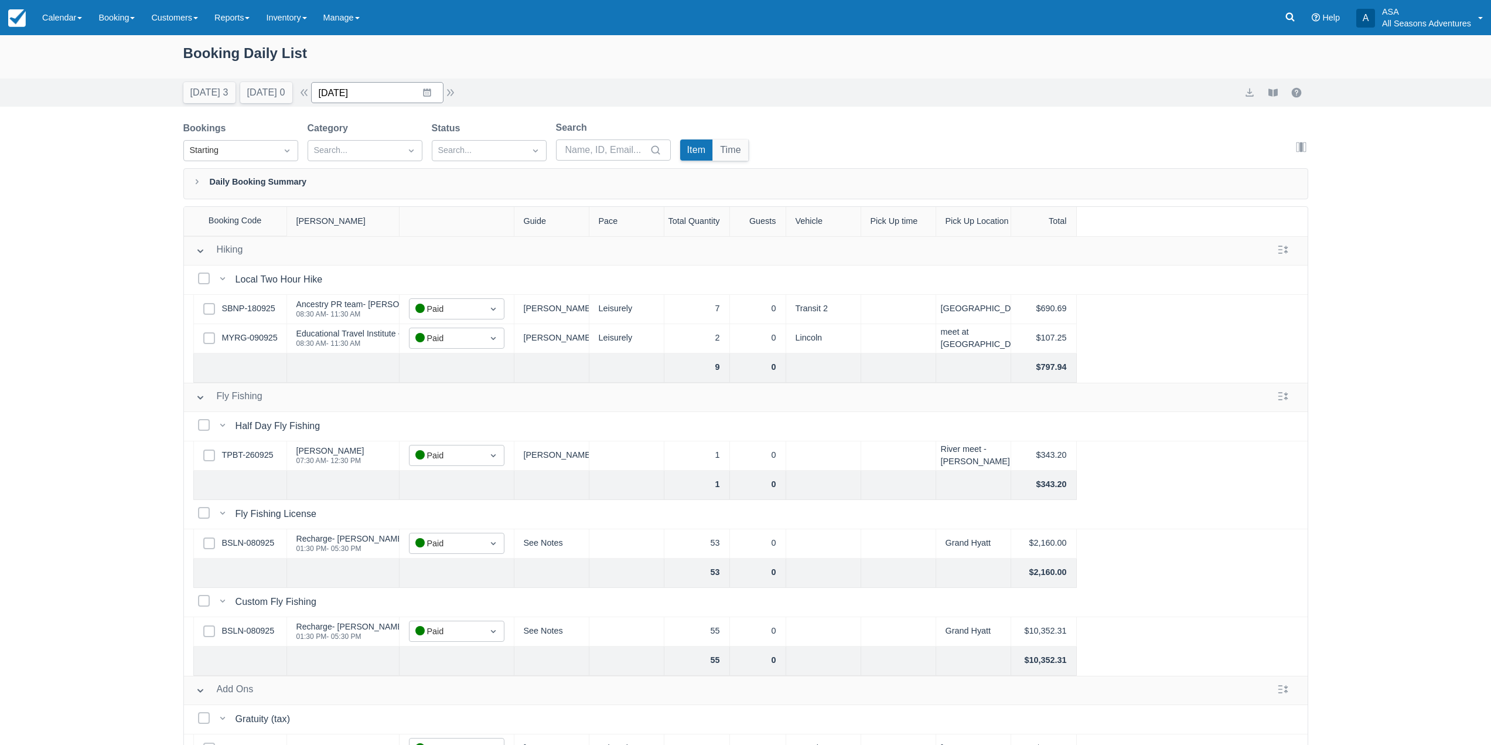
click at [422, 91] on input "[DATE]" at bounding box center [377, 92] width 132 height 21
click at [342, 228] on td "12" at bounding box center [335, 227] width 23 height 22
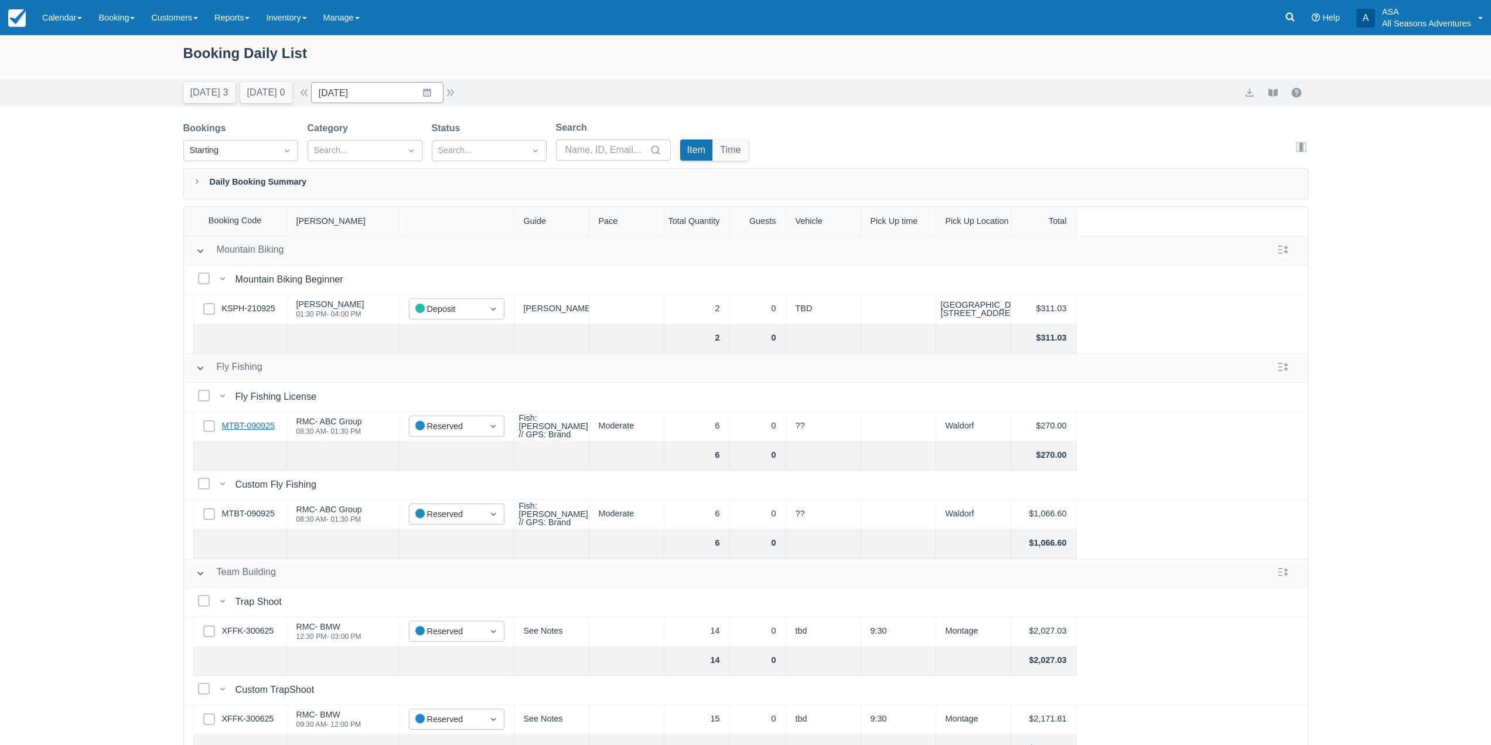
click at [261, 432] on link "MTBT-090925" at bounding box center [248, 425] width 53 height 13
click at [202, 90] on button "Today 3" at bounding box center [209, 92] width 52 height 21
type input "[DATE]"
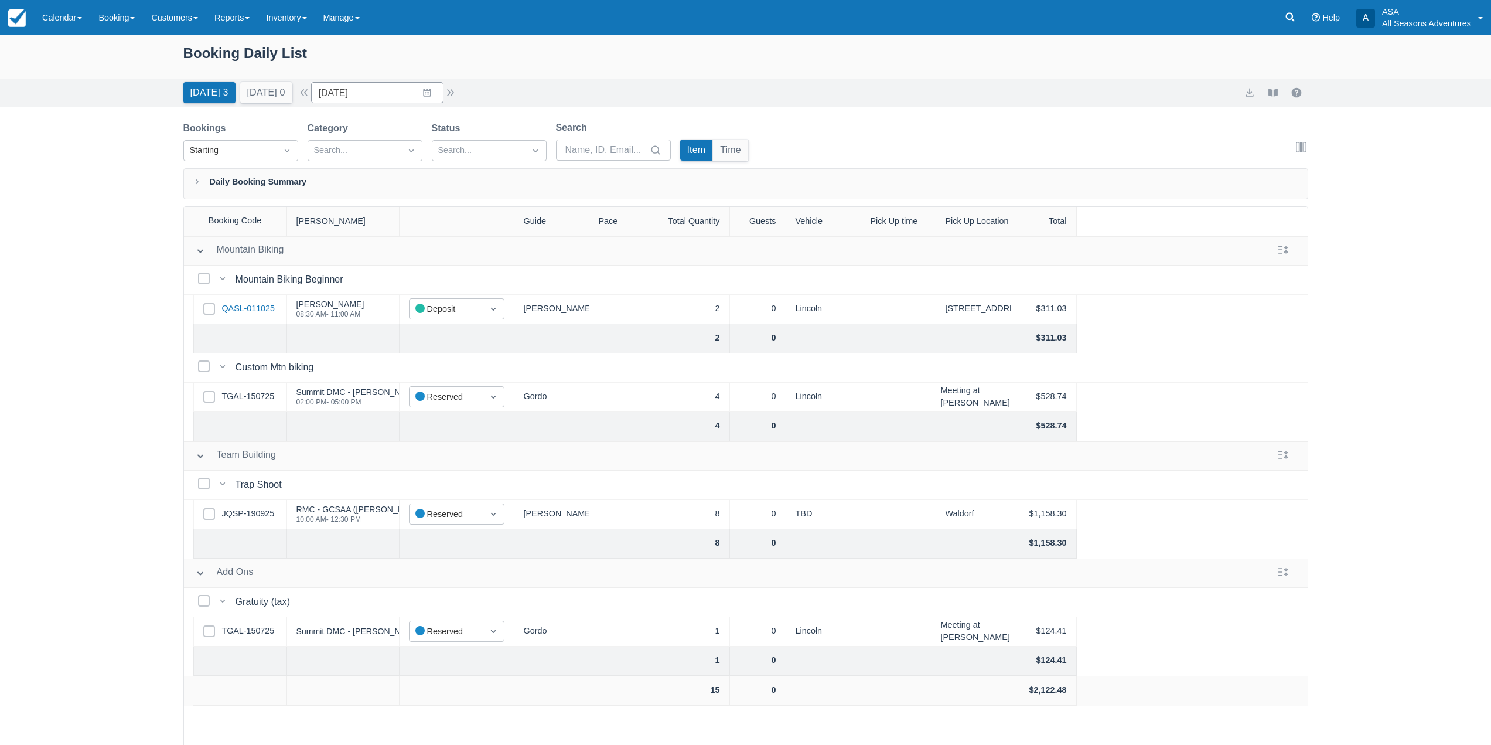
click at [251, 306] on link "QASL-011025" at bounding box center [248, 308] width 53 height 13
click at [253, 400] on link "TGAL-150725" at bounding box center [248, 396] width 53 height 13
click at [258, 515] on link "JQSP-190925" at bounding box center [248, 513] width 53 height 13
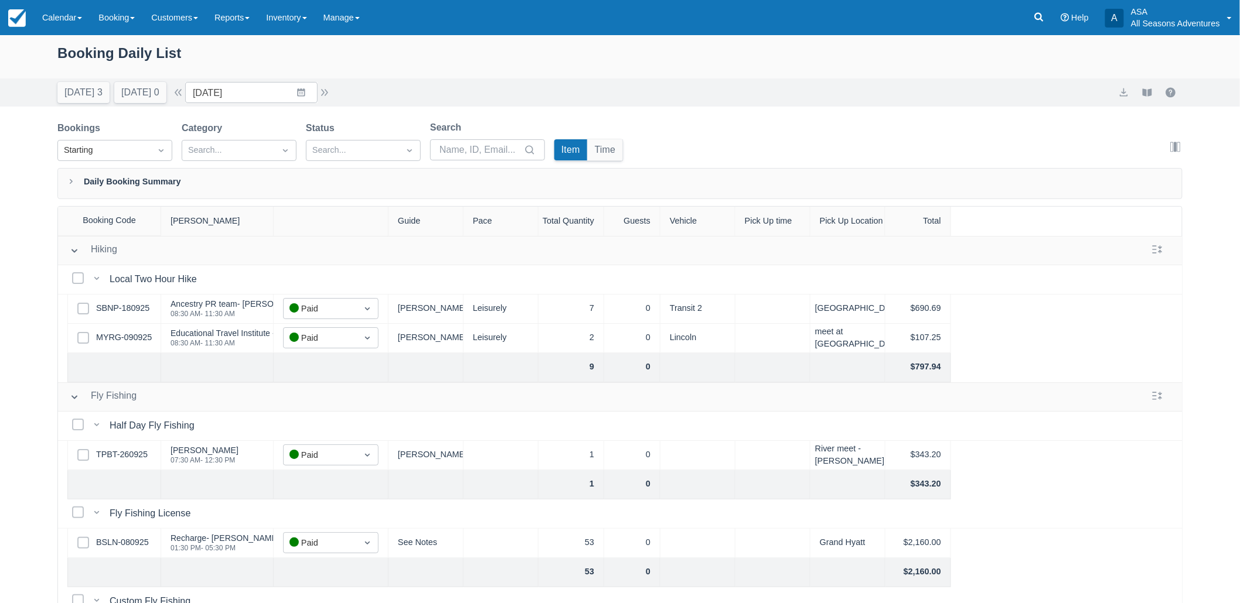
scroll to position [199, 0]
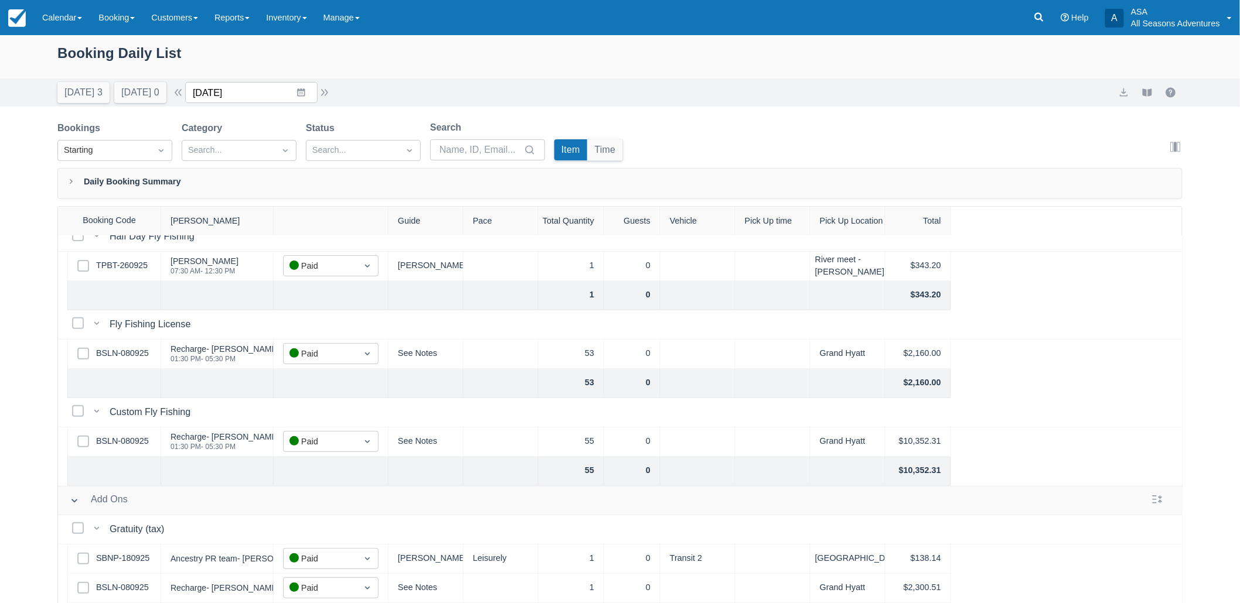
click at [249, 92] on input "[DATE]" at bounding box center [251, 92] width 132 height 21
click at [221, 227] on td "12" at bounding box center [210, 227] width 23 height 22
type input "[DATE]"
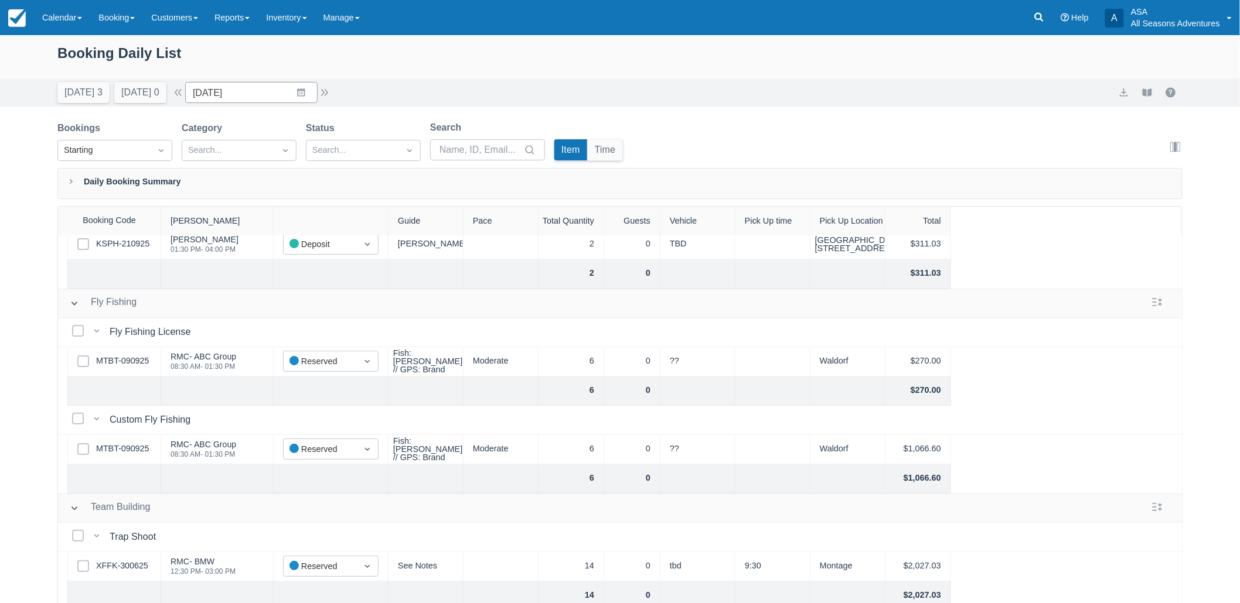
scroll to position [65, 0]
click at [114, 359] on link "MTBT-090925" at bounding box center [122, 360] width 53 height 13
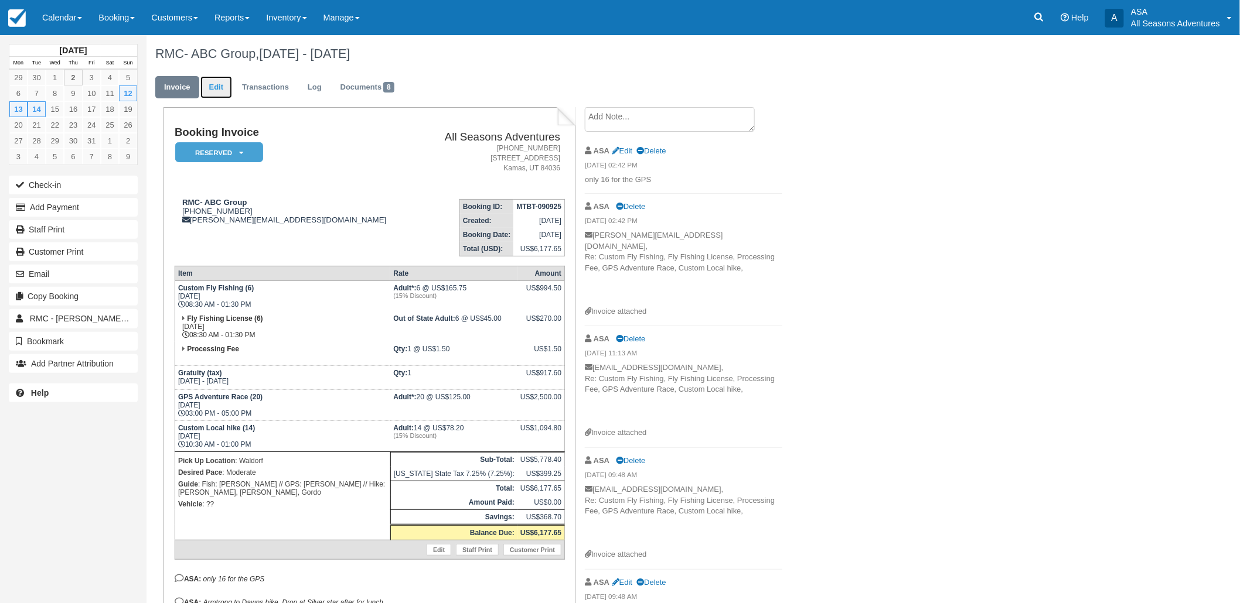
click at [227, 87] on link "Edit" at bounding box center [216, 87] width 32 height 23
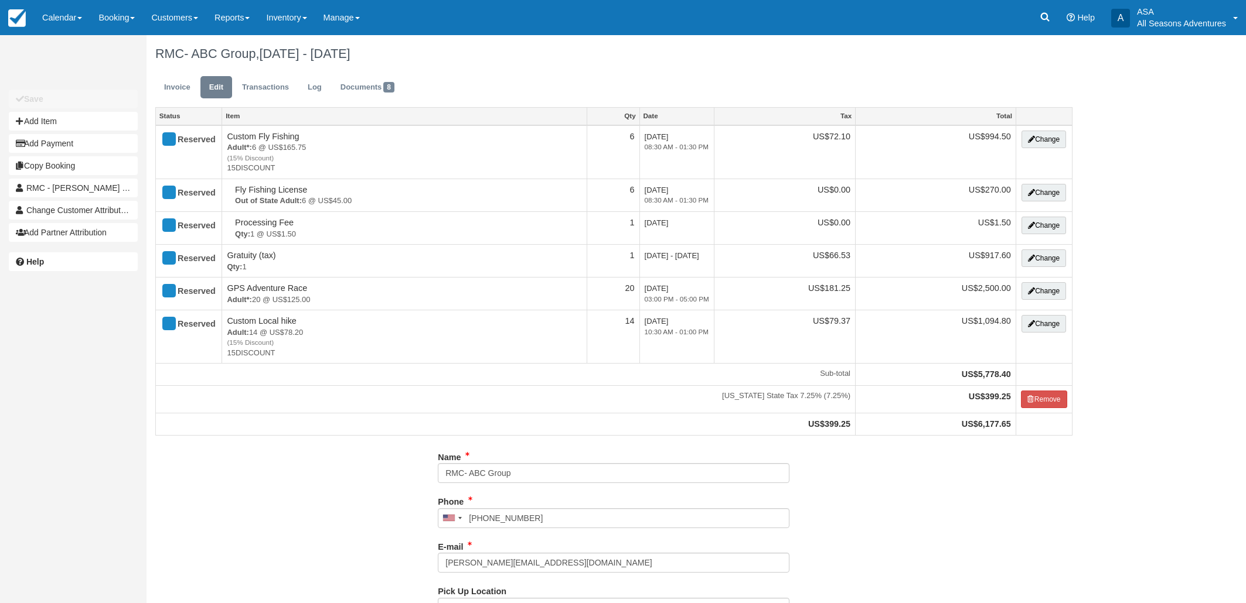
type input "[PHONE_NUMBER]"
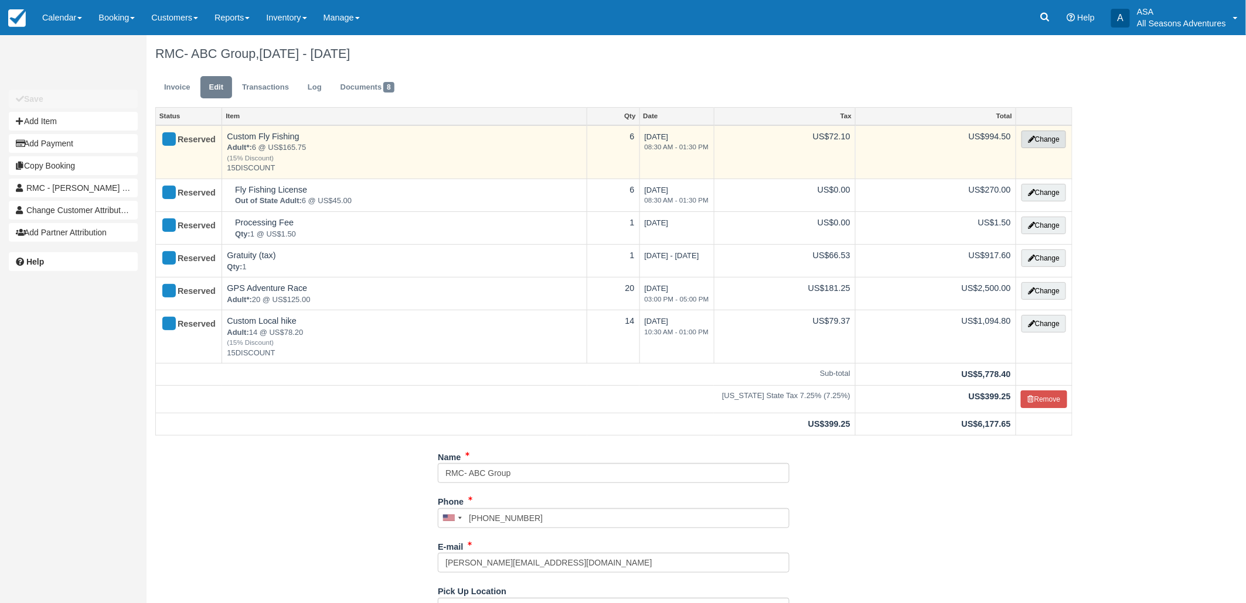
click at [1039, 138] on button "Change" at bounding box center [1043, 140] width 45 height 18
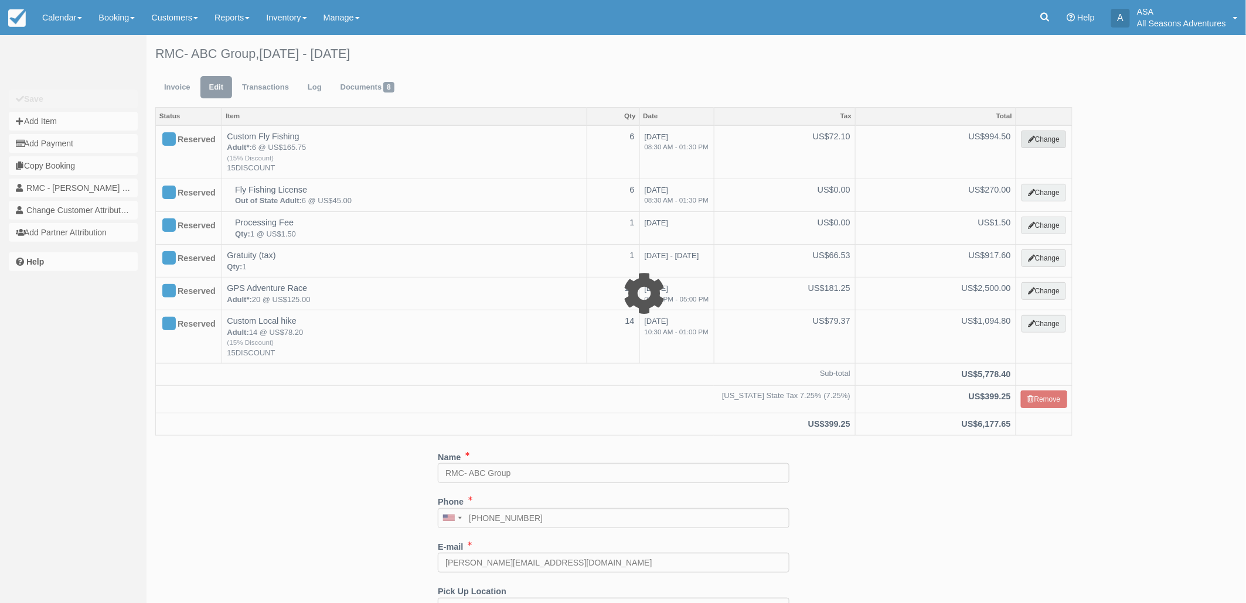
select select "8"
type input "994.50"
type input "15DISCOUNT"
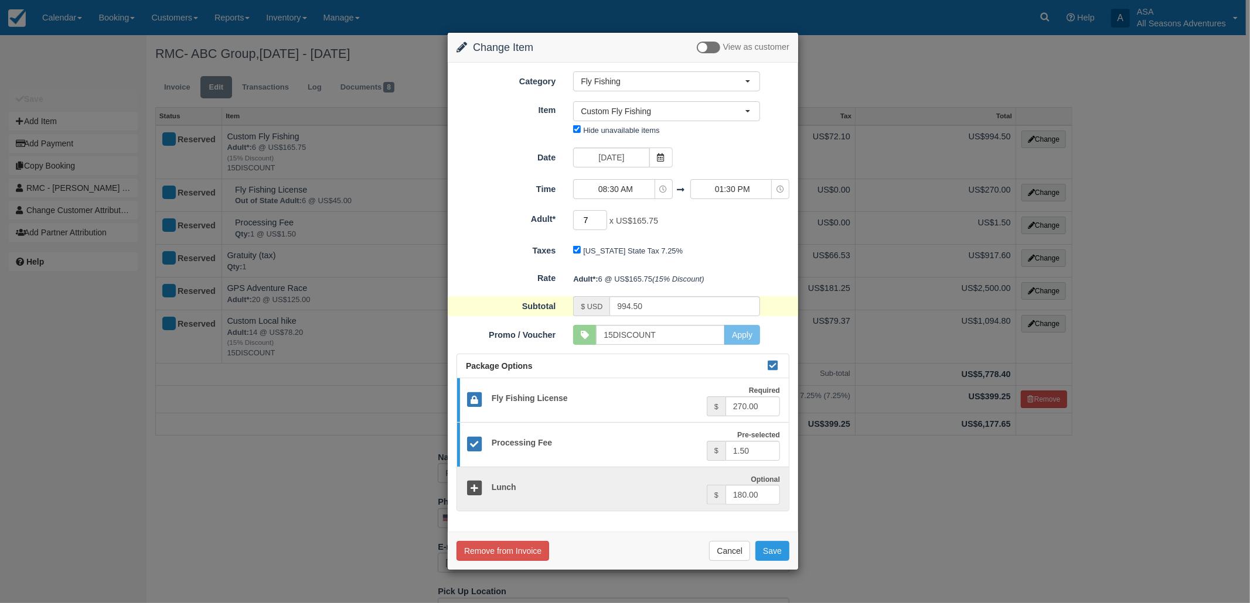
type input "7"
click at [601, 216] on input "7" at bounding box center [590, 220] width 34 height 20
type input "1160.25"
click at [778, 554] on button "Save" at bounding box center [772, 551] width 34 height 20
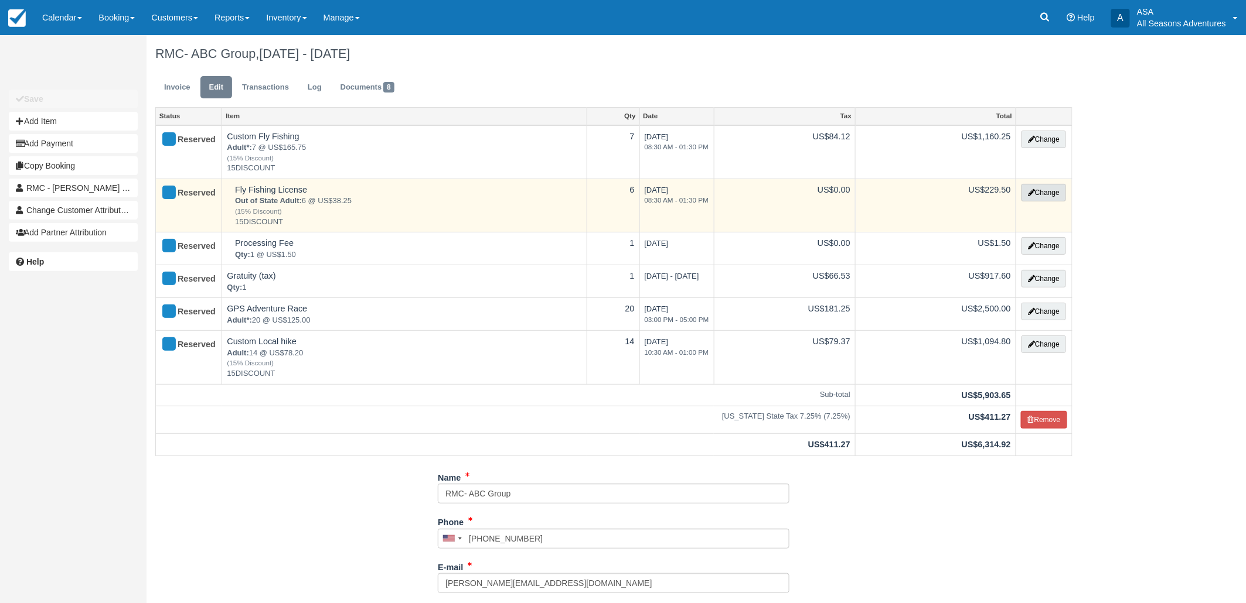
click at [1029, 196] on button "Change" at bounding box center [1043, 193] width 45 height 18
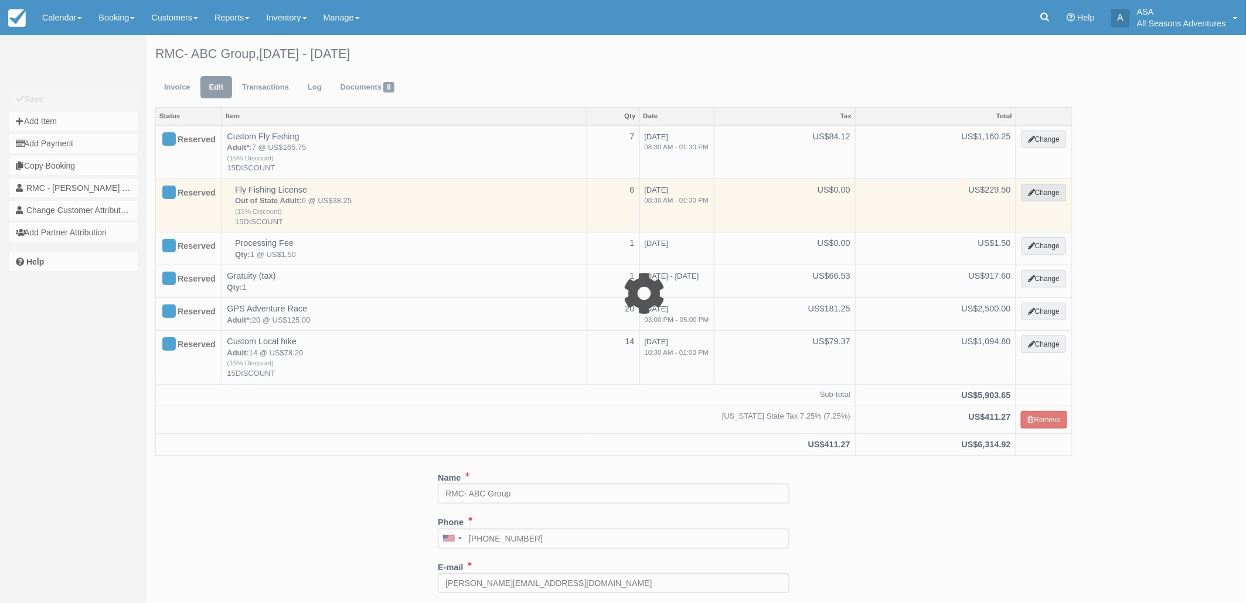
select select "8"
type input "229.50"
type input "15DISCOUNT"
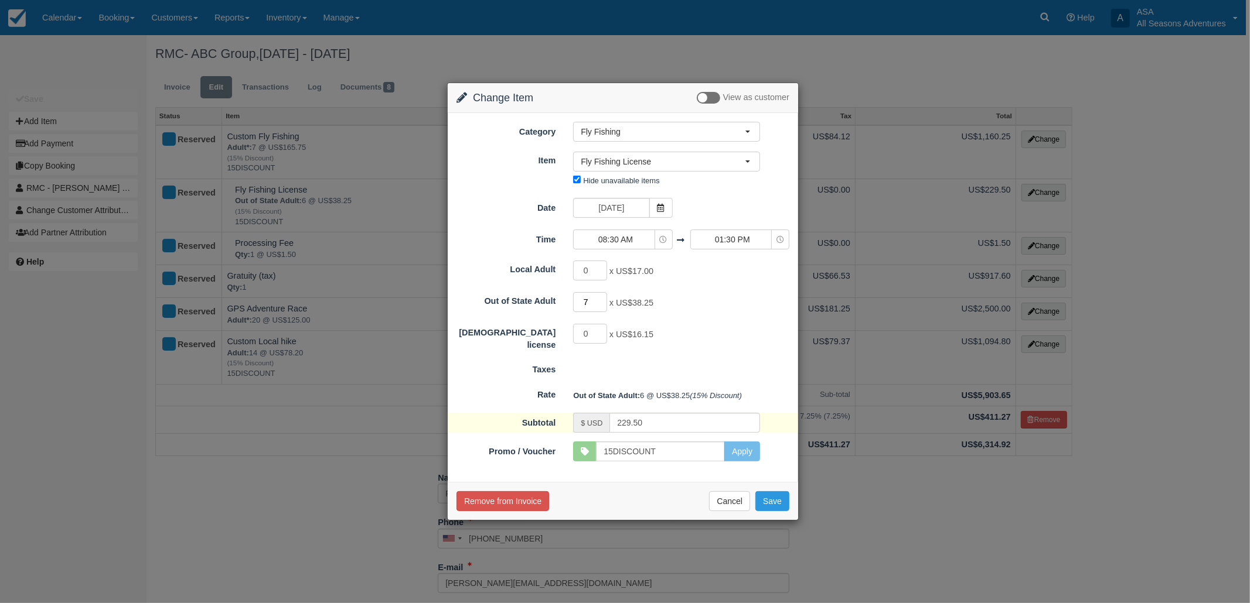
type input "7"
click at [602, 299] on input "7" at bounding box center [590, 302] width 34 height 20
type input "267.75"
drag, startPoint x: 693, startPoint y: 449, endPoint x: 560, endPoint y: 446, distance: 133.0
click at [560, 446] on div "Promo / Voucher 15DISCOUNT Apply SKYRUN10 ABODE10 PCLODGINGSUMMER2024 COOPERWYN…" at bounding box center [623, 452] width 350 height 20
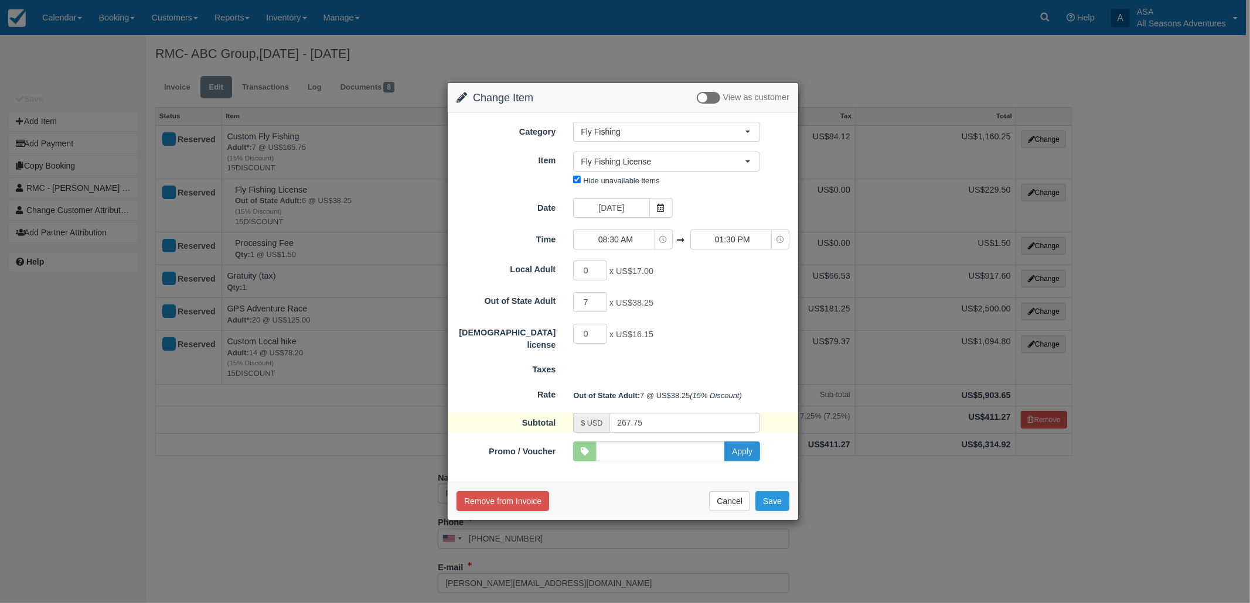
click at [743, 454] on button "Apply" at bounding box center [742, 452] width 36 height 20
type input "315.00"
click at [776, 509] on button "Save" at bounding box center [772, 502] width 34 height 20
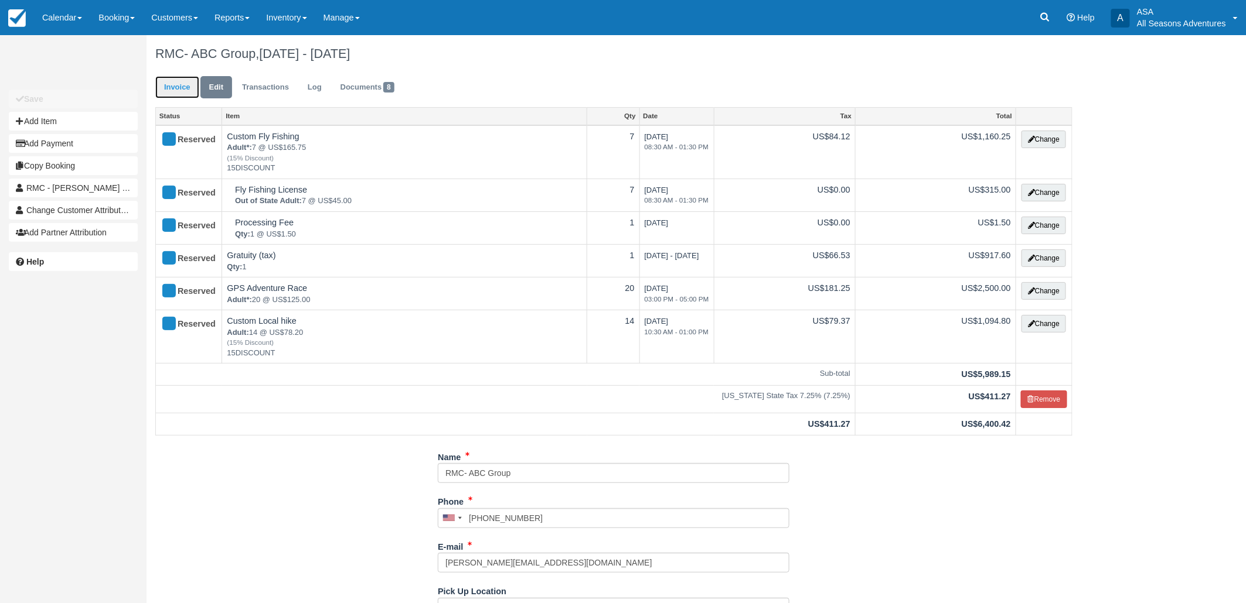
click at [159, 86] on link "Invoice" at bounding box center [177, 87] width 44 height 23
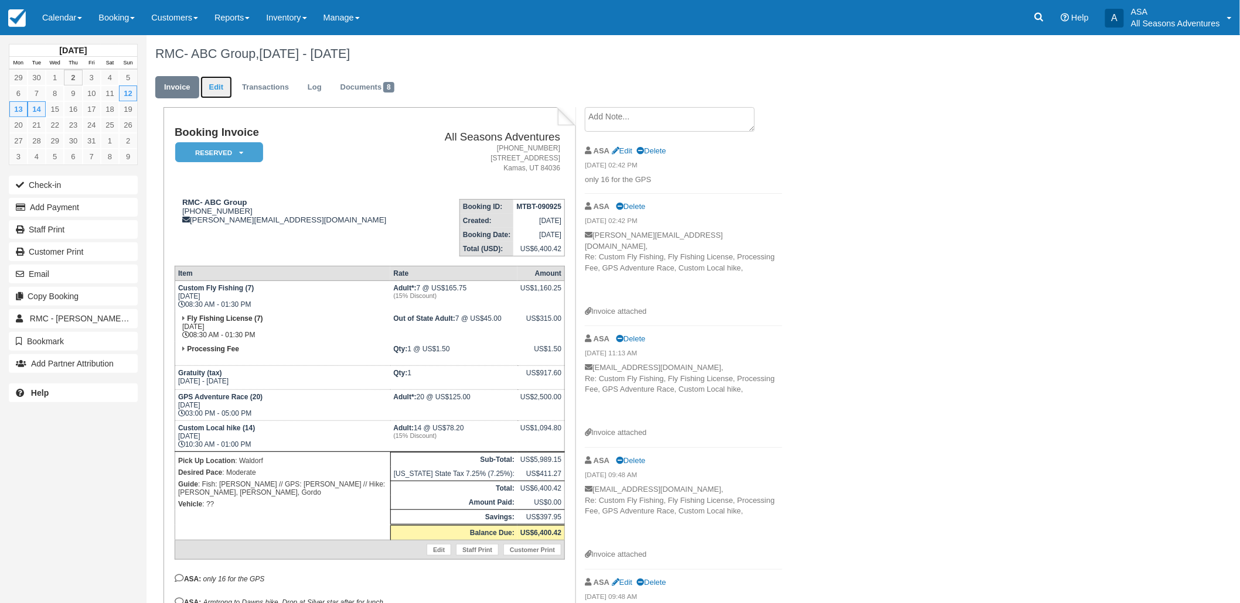
click at [220, 83] on link "Edit" at bounding box center [216, 87] width 32 height 23
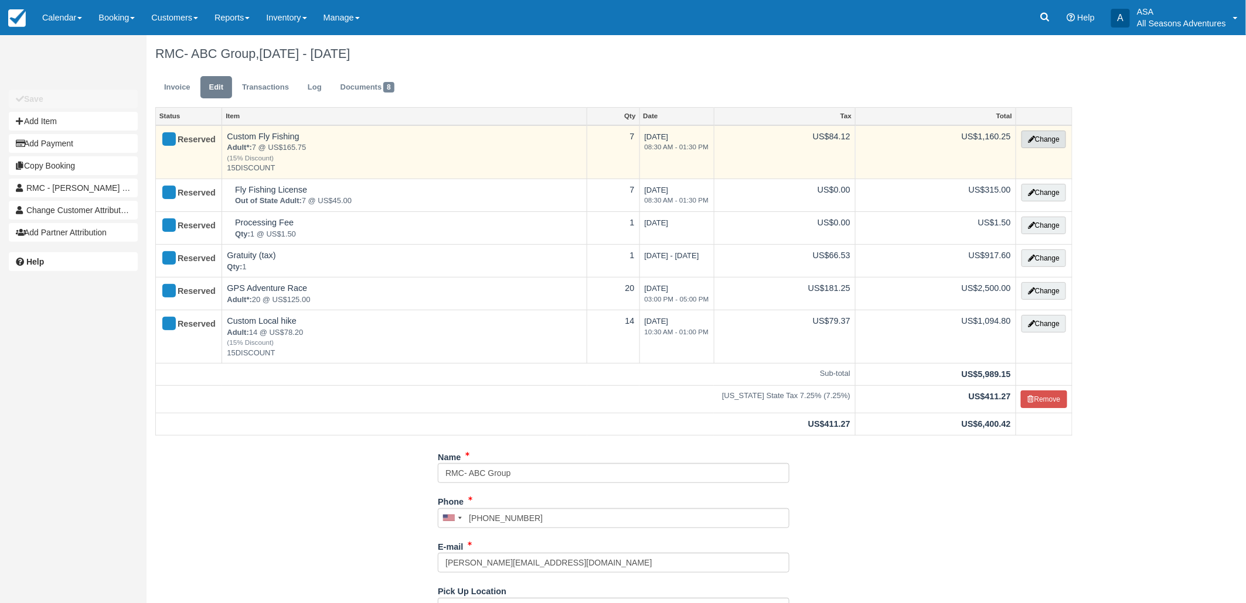
click at [1041, 138] on button "Change" at bounding box center [1043, 140] width 45 height 18
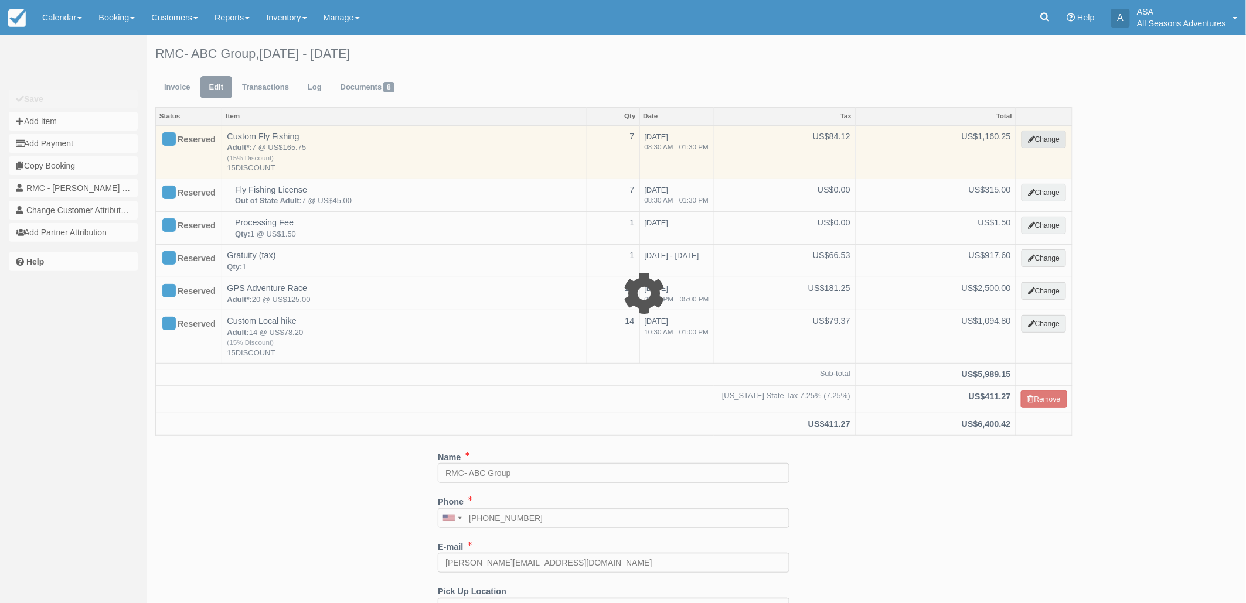
select select "8"
type input "1160.25"
type input "15DISCOUNT"
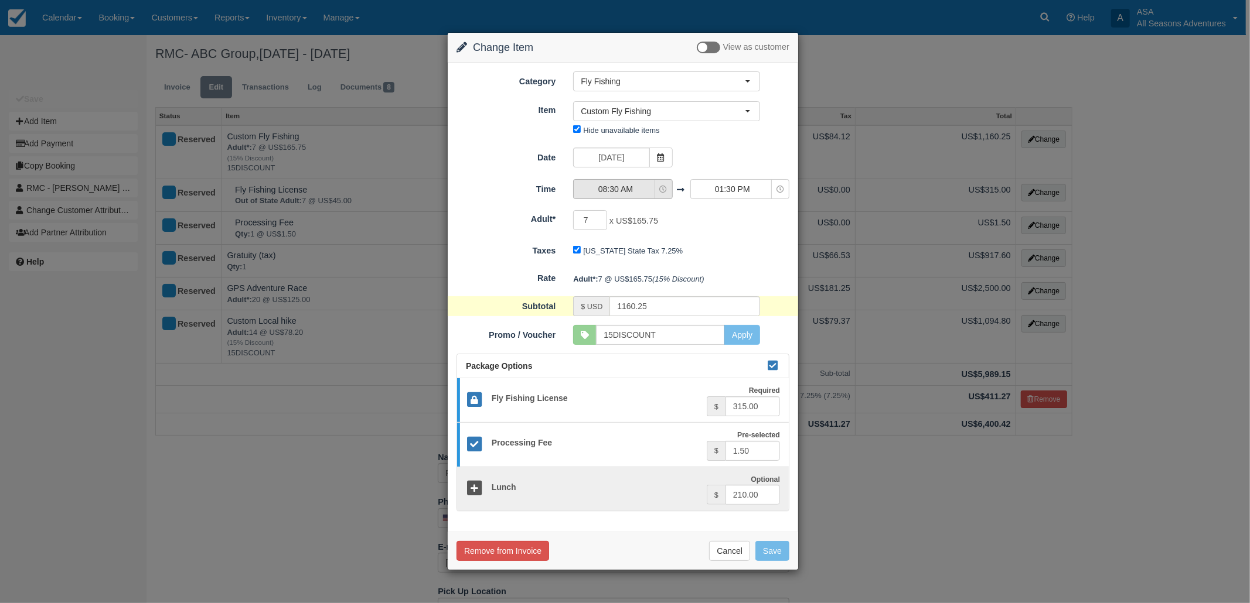
click at [612, 189] on span "08:30 AM" at bounding box center [615, 189] width 83 height 12
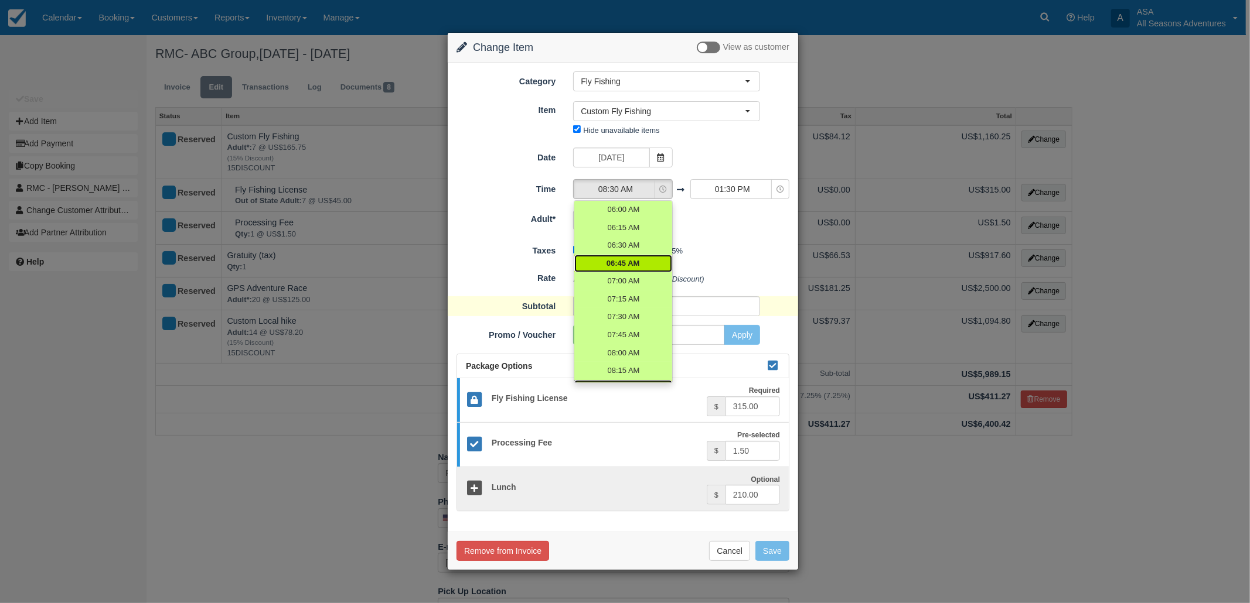
scroll to position [15, 0]
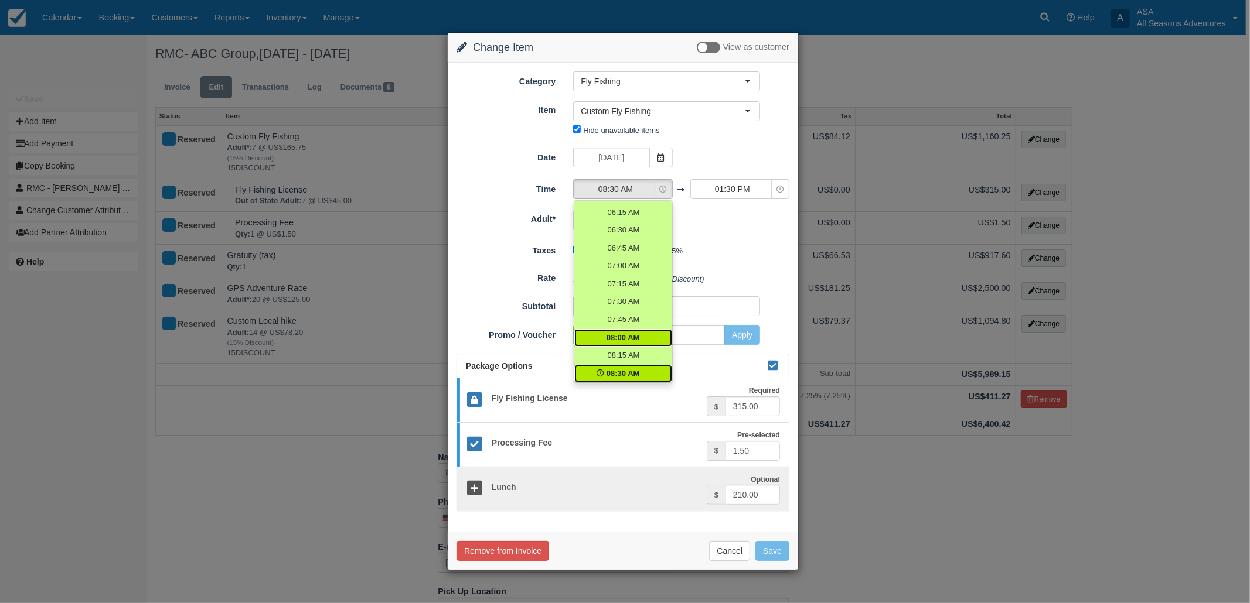
click at [618, 336] on span "08:00 AM" at bounding box center [622, 338] width 33 height 11
select select "08:00"
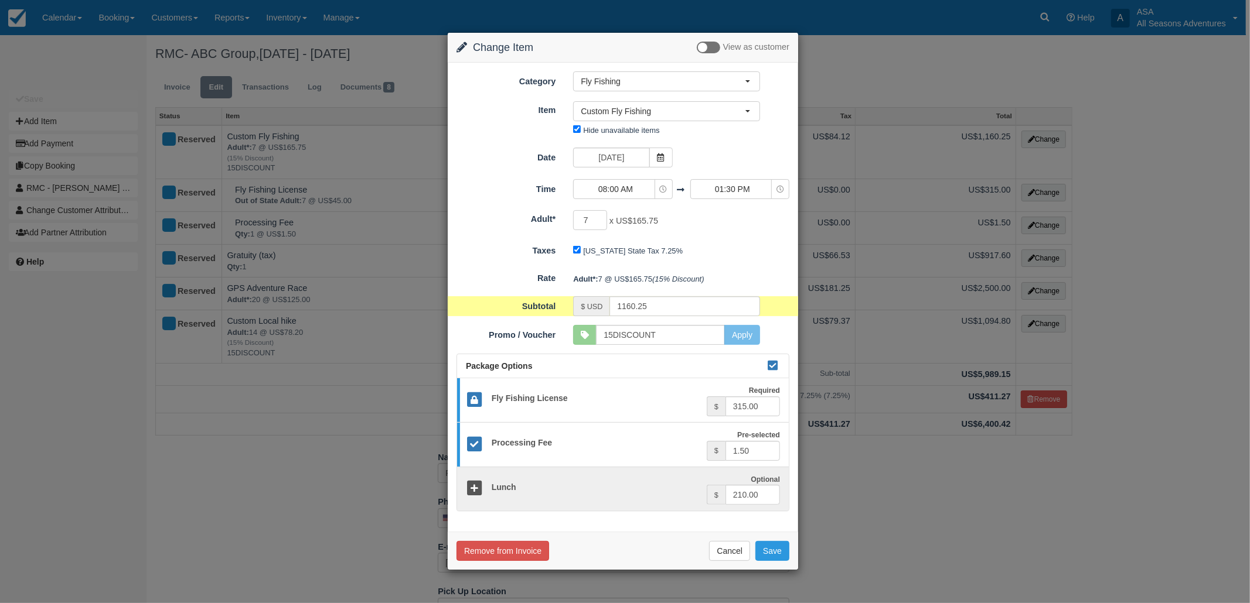
click at [718, 183] on span "01:30 PM" at bounding box center [732, 189] width 83 height 12
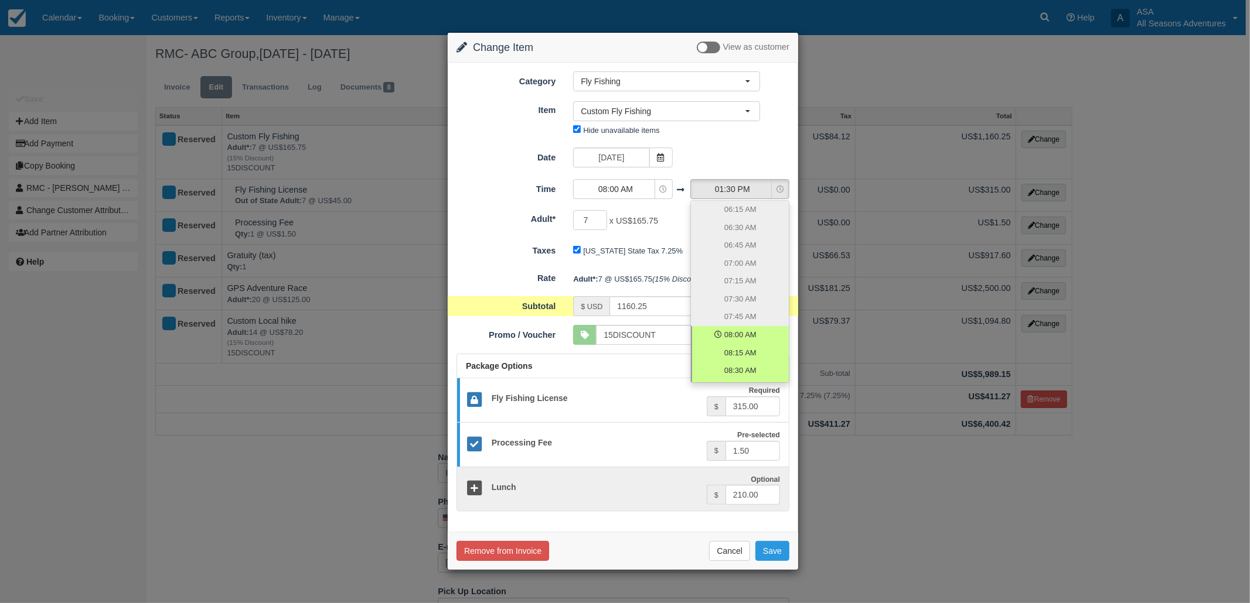
scroll to position [438, 0]
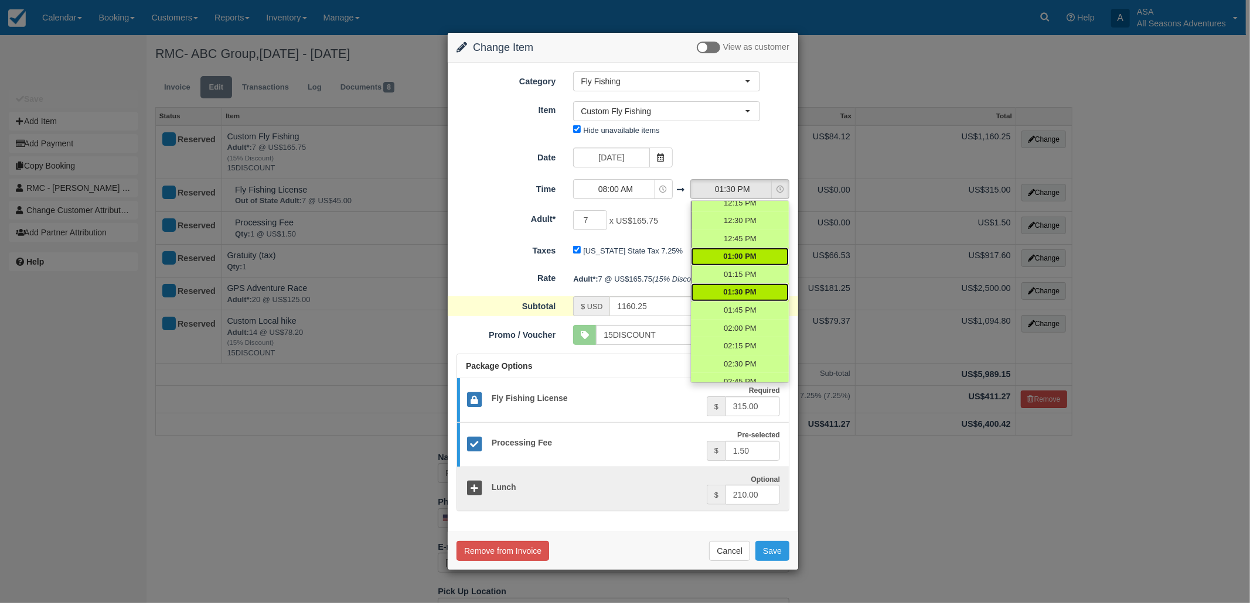
click at [732, 252] on span "01:00 PM" at bounding box center [739, 256] width 33 height 11
select select "13:00"
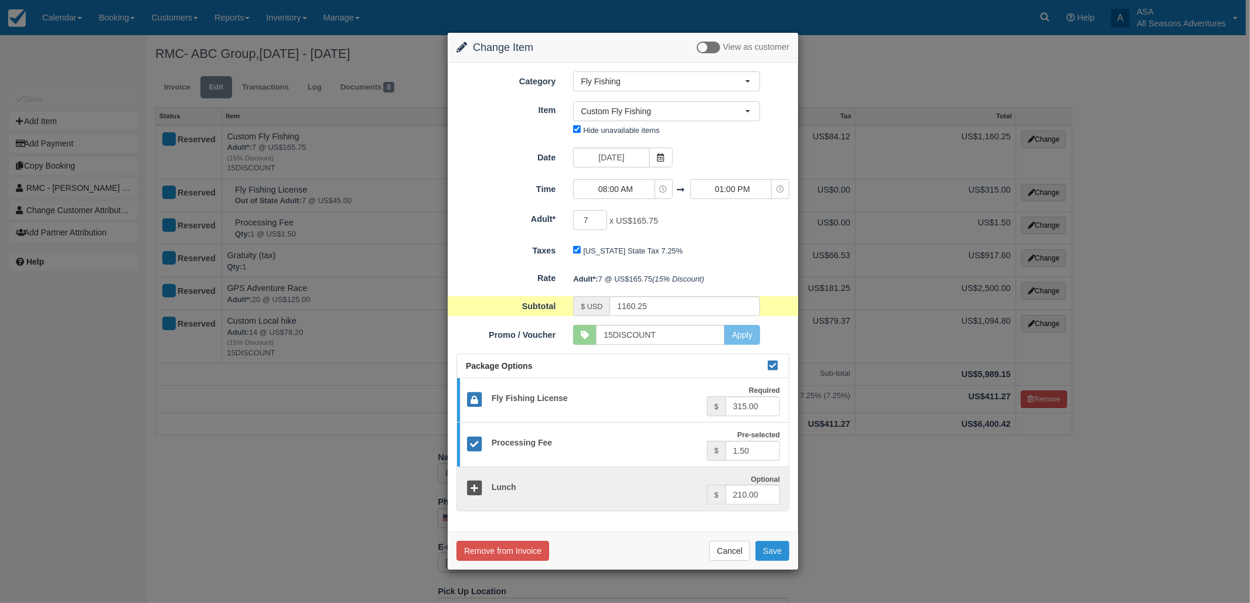
click at [780, 551] on button "Save" at bounding box center [772, 551] width 34 height 20
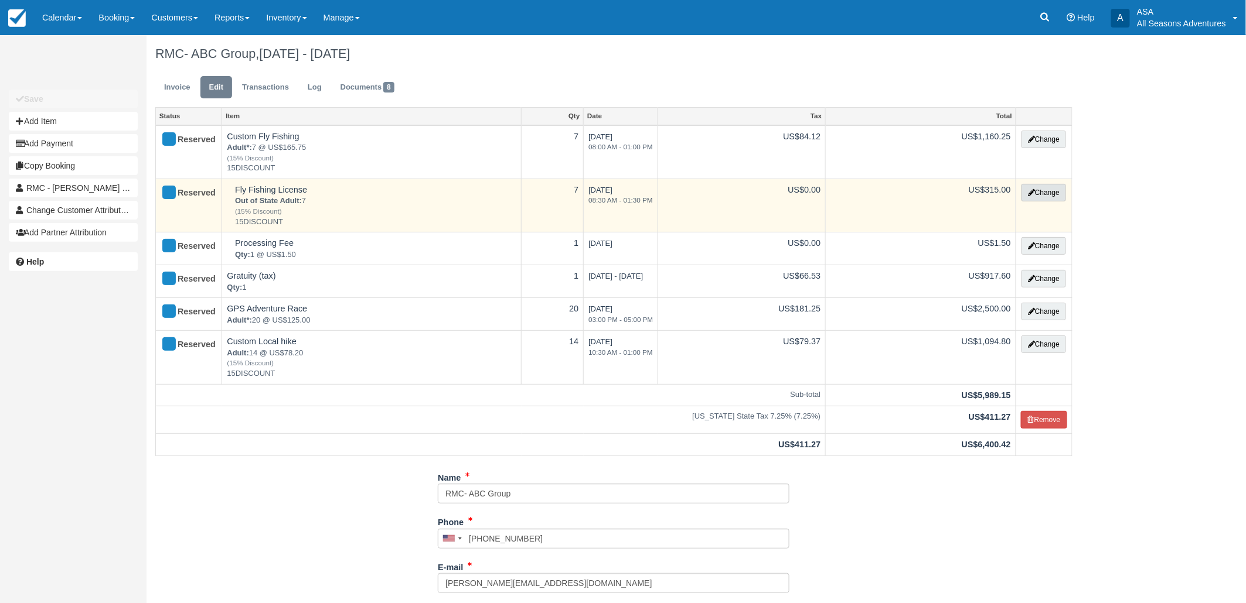
click at [1034, 192] on button "Change" at bounding box center [1043, 193] width 45 height 18
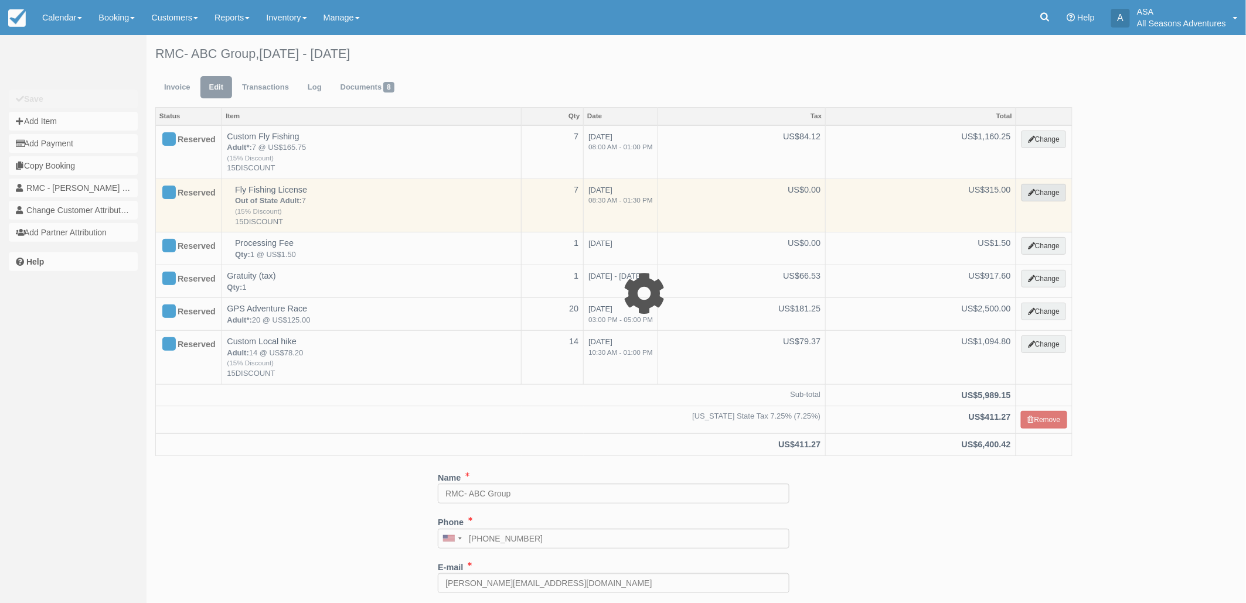
select select "8"
type input "315.00"
type input "15DISCOUNT"
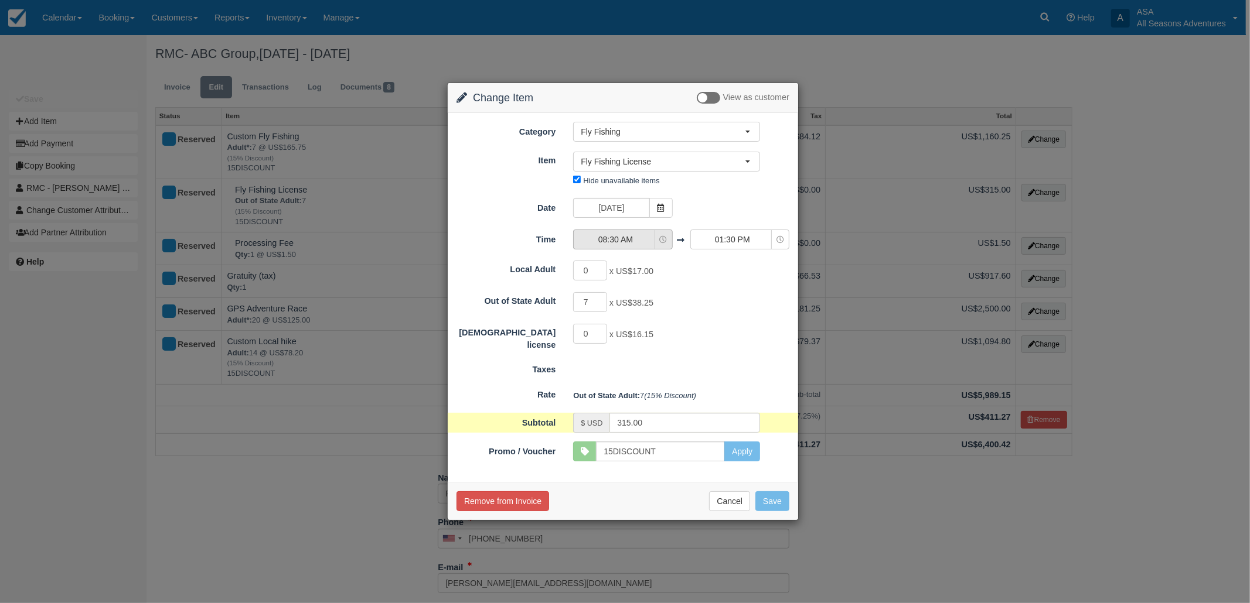
click at [605, 241] on span "08:30 AM" at bounding box center [615, 240] width 83 height 12
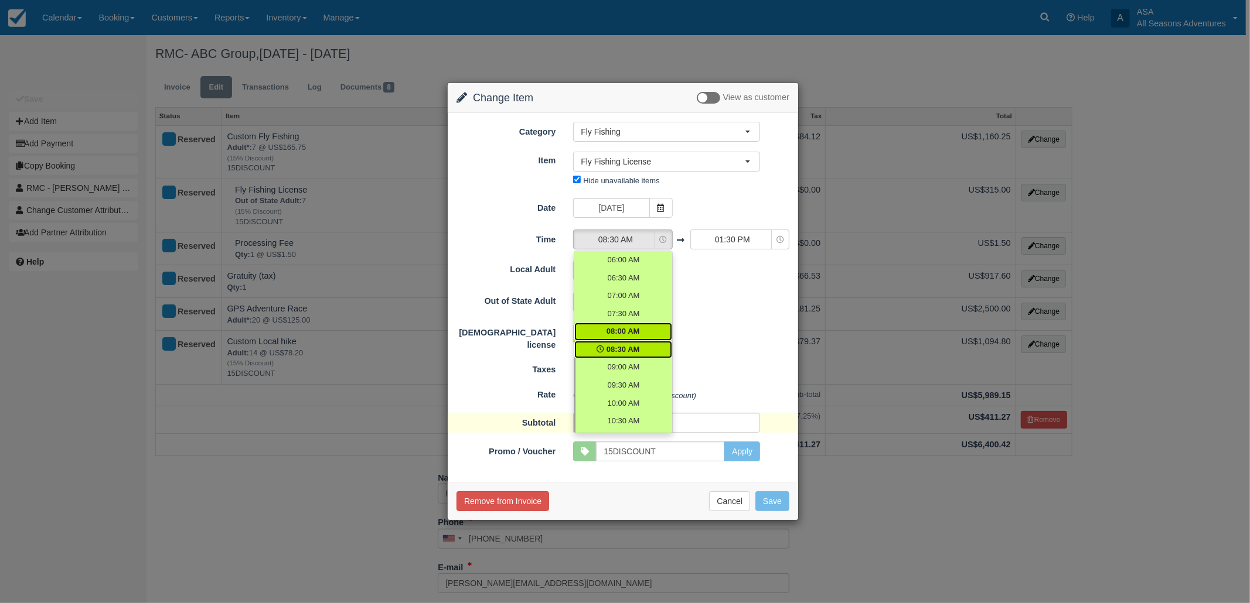
click at [622, 335] on span "08:00 AM" at bounding box center [622, 331] width 33 height 11
select select "08:00"
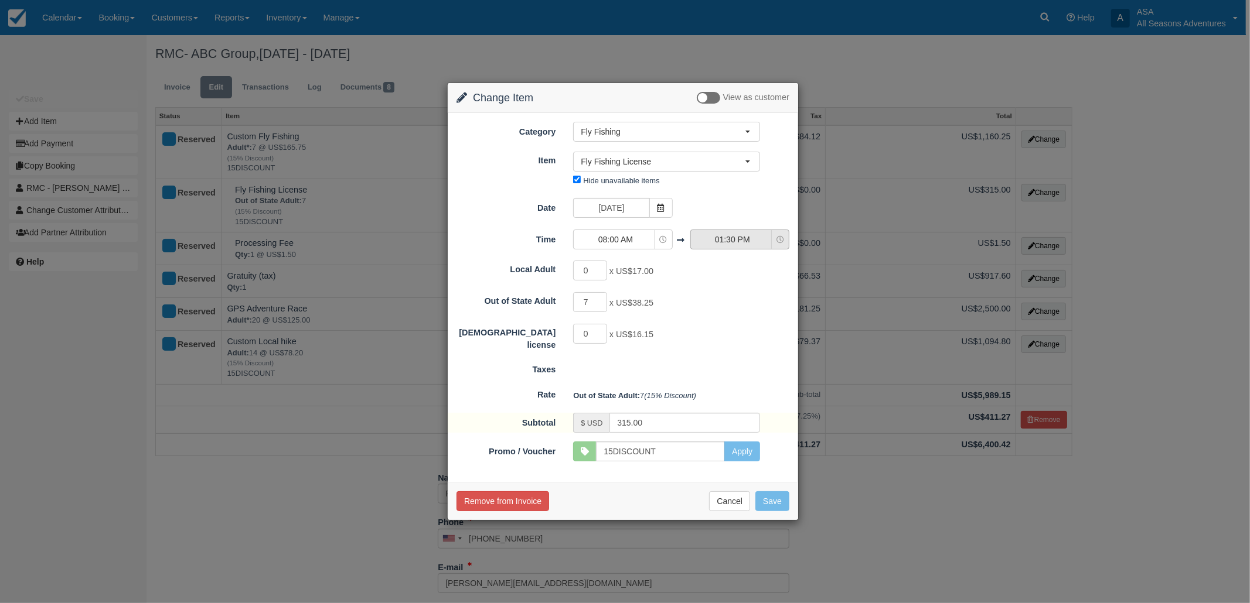
type input "267.75"
click at [726, 256] on form "Category Fly Fishing Rafting the Weber River Mountain Biking Hiking Fly Fishing…" at bounding box center [622, 291] width 333 height 339
click at [730, 240] on span "01:30 PM" at bounding box center [732, 240] width 83 height 12
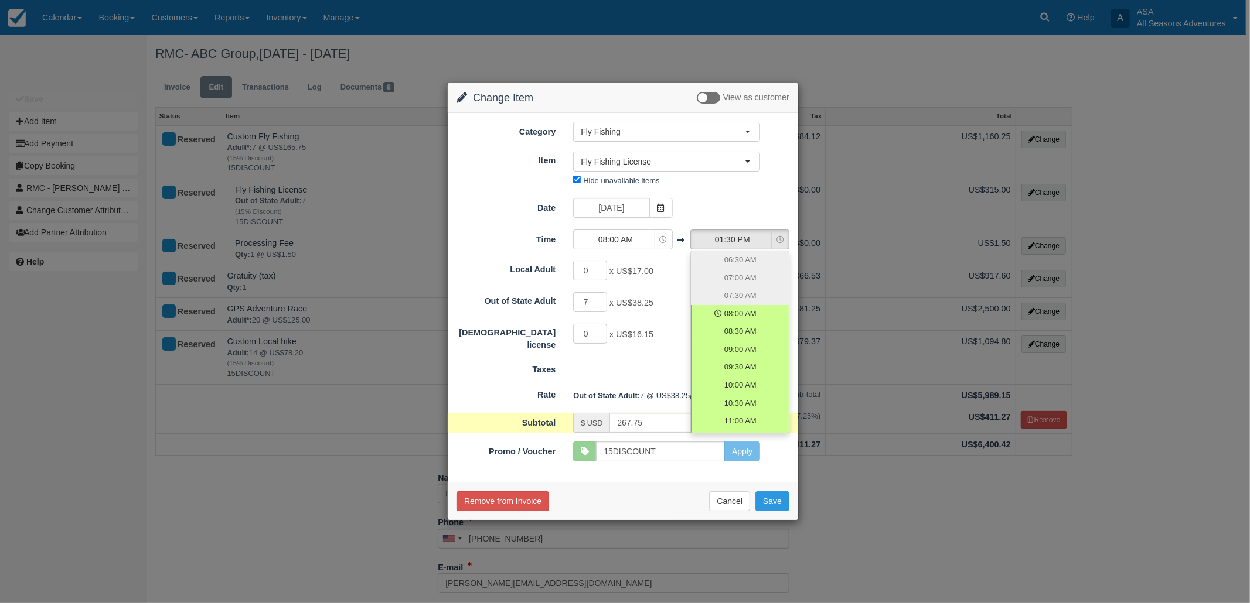
scroll to position [169, 0]
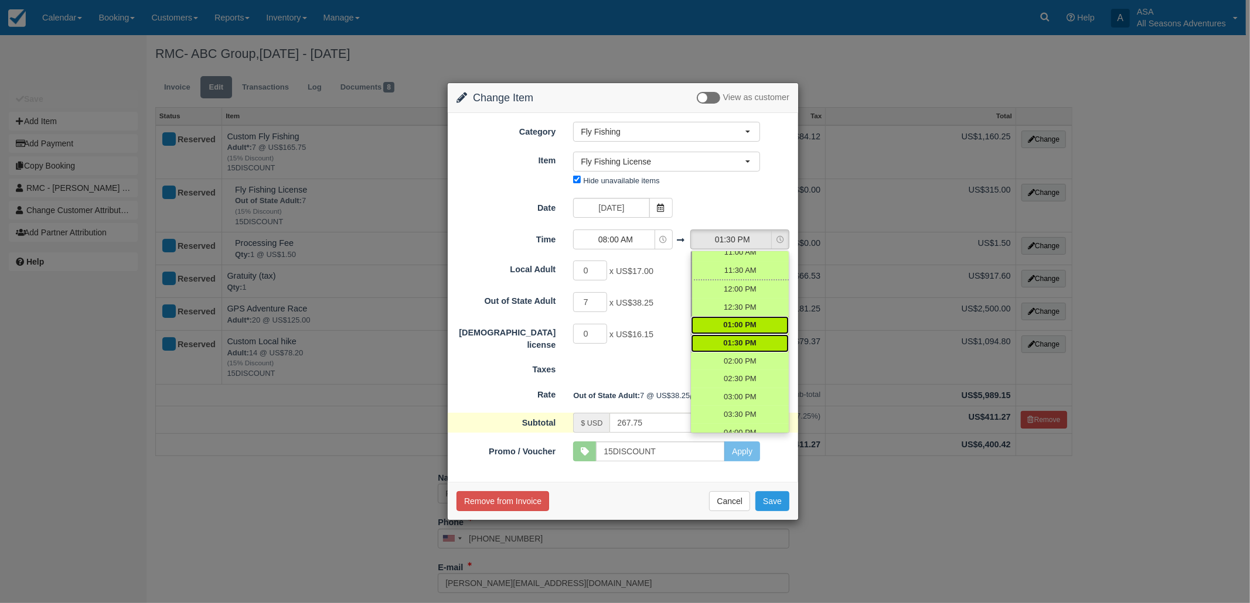
click at [723, 323] on span "01:00 PM" at bounding box center [739, 325] width 33 height 11
select select "13:00"
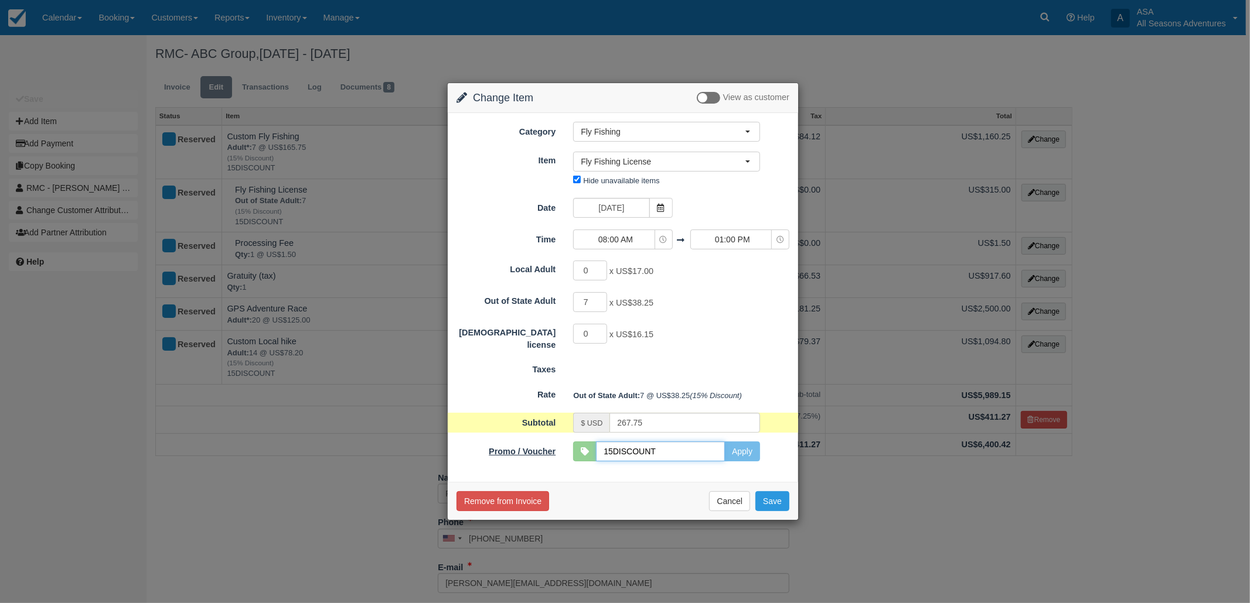
drag, startPoint x: 662, startPoint y: 450, endPoint x: 561, endPoint y: 452, distance: 101.4
click at [561, 452] on div "Promo / Voucher 15DISCOUNT Apply SKYRUN10 ABODE10 PCLODGINGSUMMER2024 COOPERWYN…" at bounding box center [623, 452] width 350 height 20
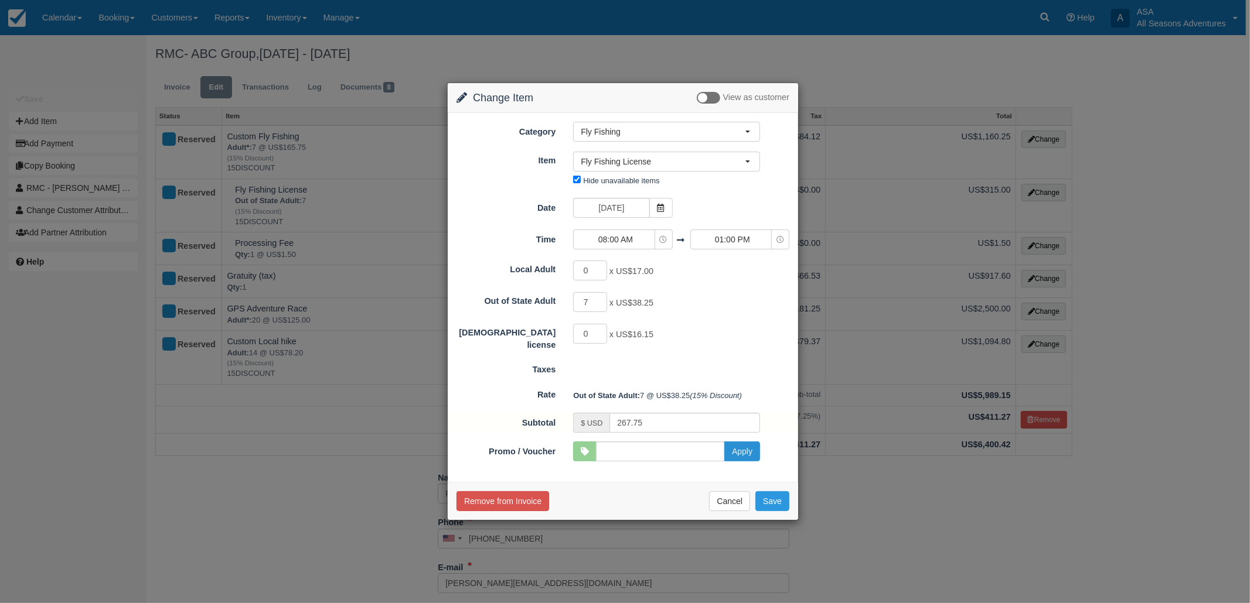
click at [739, 449] on button "Apply" at bounding box center [742, 452] width 36 height 20
type input "315.00"
click at [776, 505] on button "Save" at bounding box center [772, 502] width 34 height 20
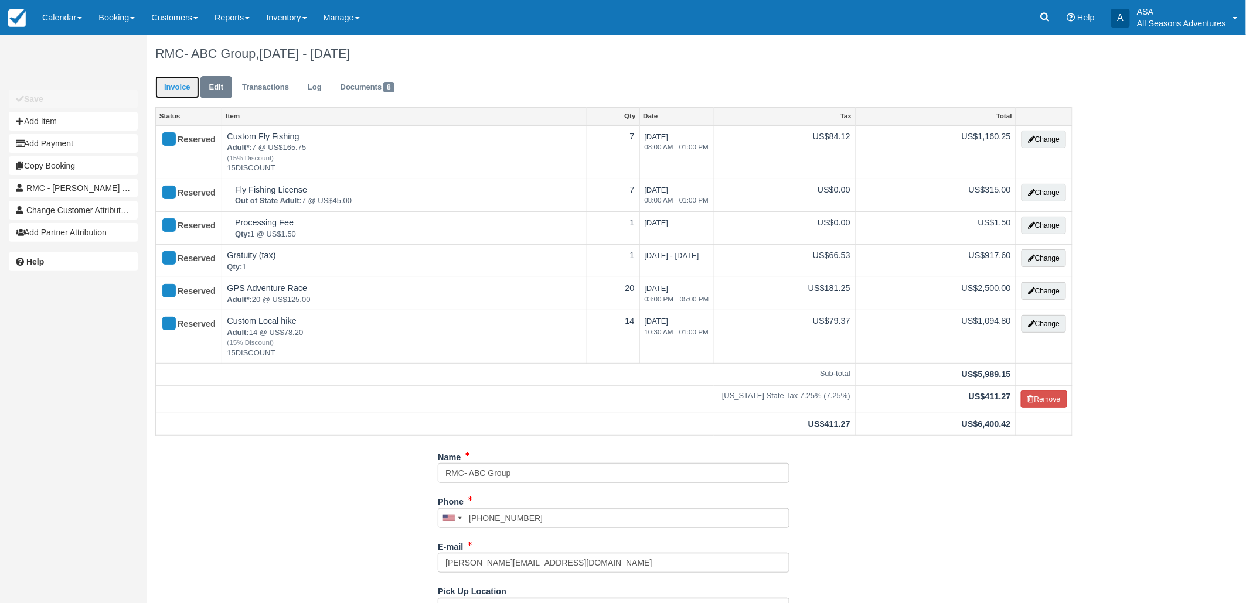
click at [185, 94] on link "Invoice" at bounding box center [177, 87] width 44 height 23
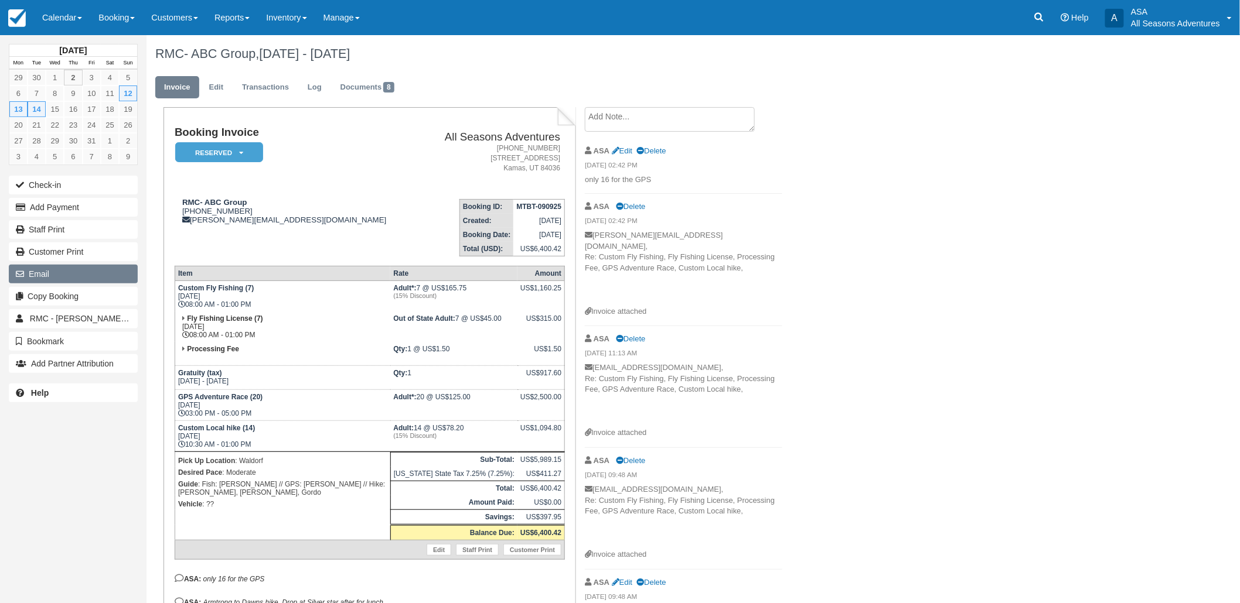
click at [53, 278] on button "Email" at bounding box center [73, 274] width 129 height 19
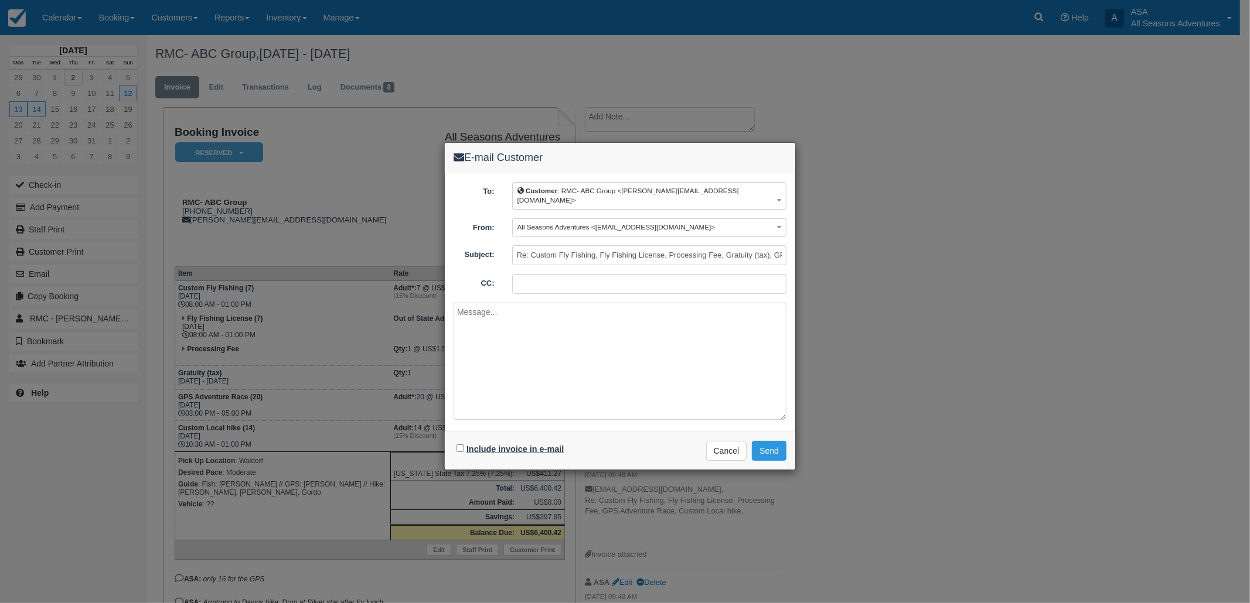
click at [547, 445] on label "Include invoice in e-mail" at bounding box center [514, 449] width 97 height 9
click at [464, 445] on input "Include invoice in e-mail" at bounding box center [460, 449] width 8 height 8
checkbox input "true"
click at [502, 320] on textarea at bounding box center [619, 361] width 333 height 117
type textarea "Here is that updated reservation for 7 people now fly fishing and the pickup ti…"
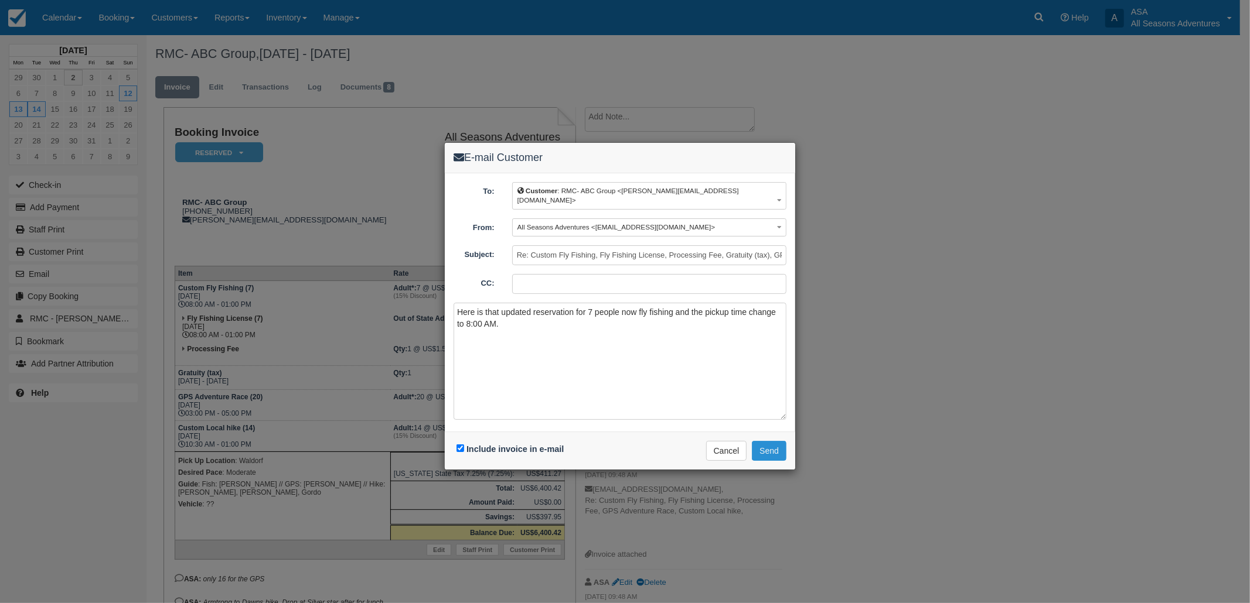
click at [769, 441] on button "Send" at bounding box center [769, 451] width 35 height 20
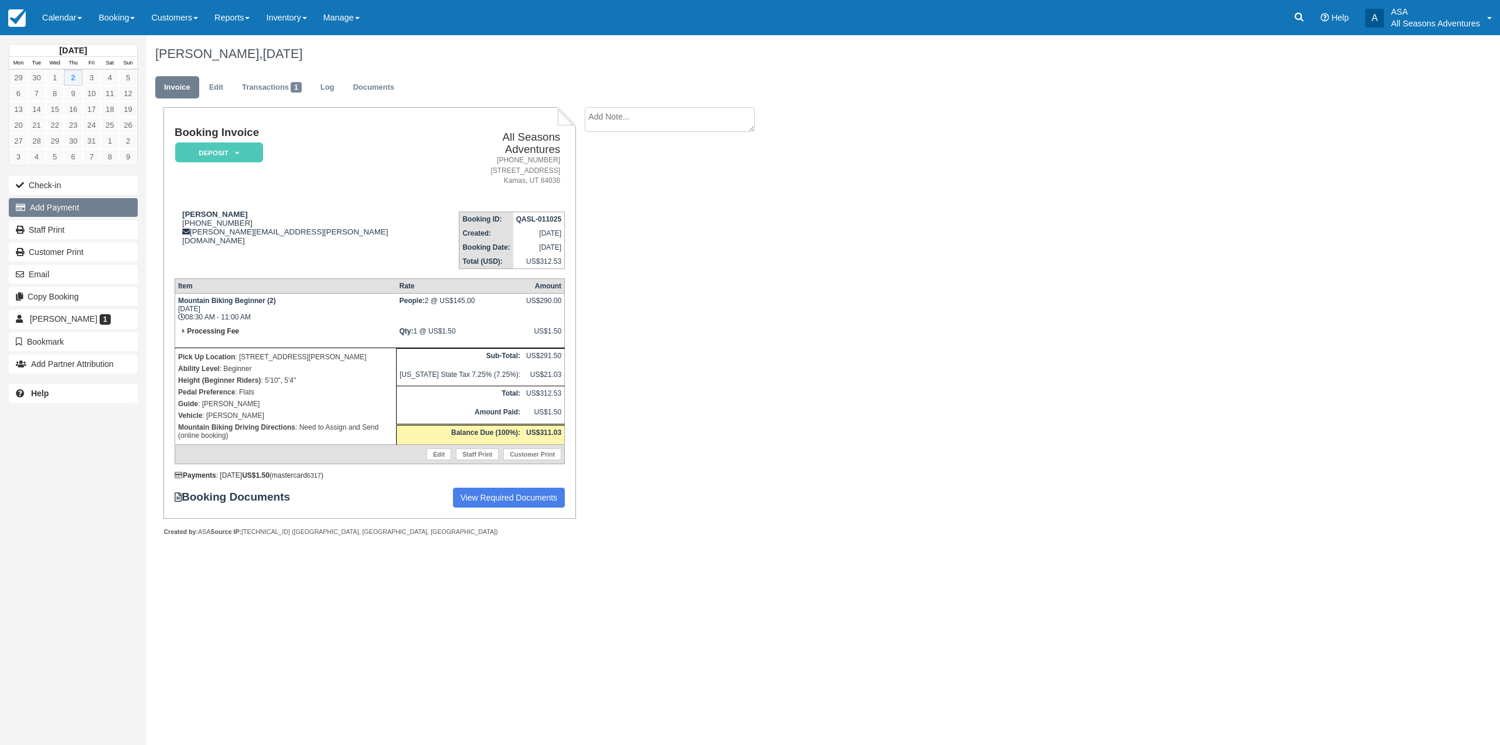
click at [59, 215] on button "Add Payment" at bounding box center [73, 207] width 129 height 19
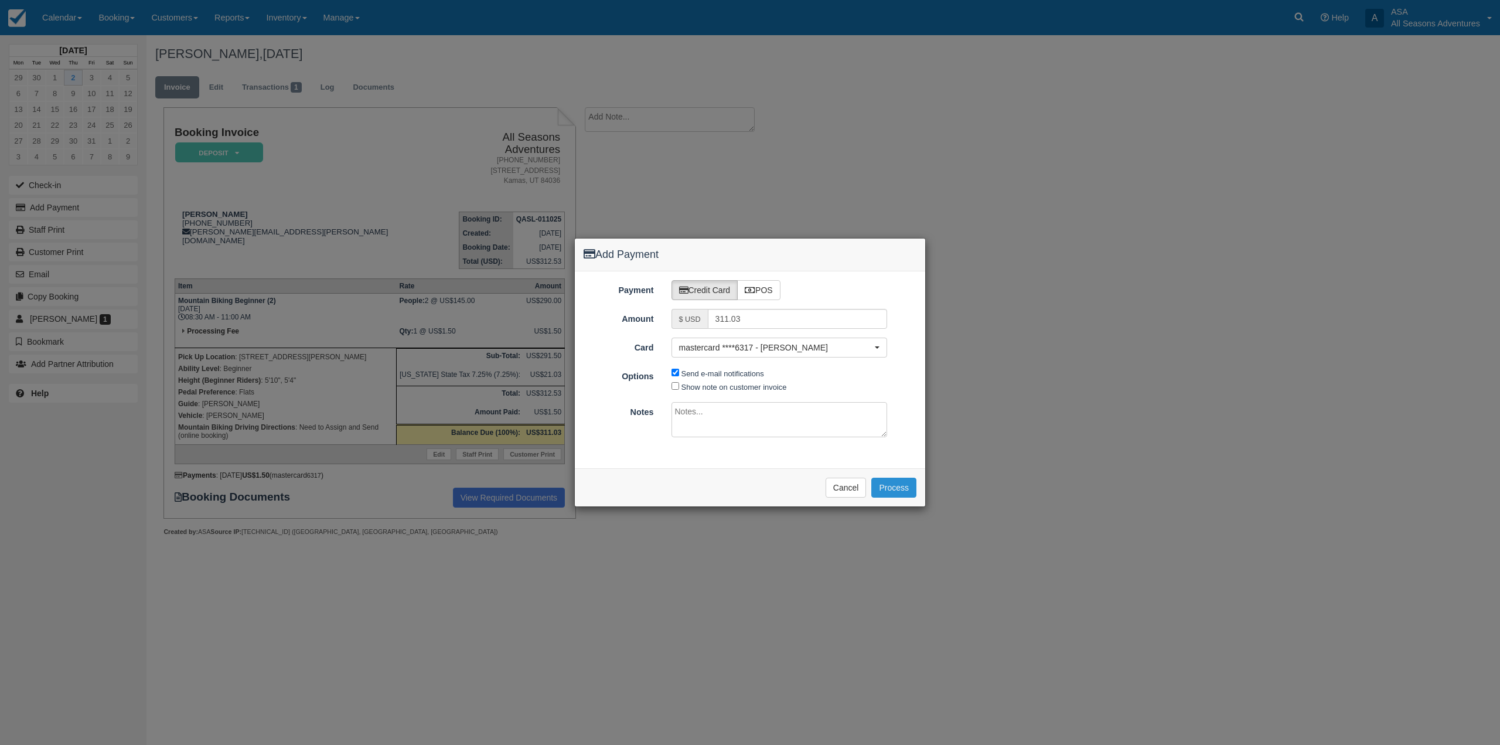
click at [896, 490] on button "Process" at bounding box center [893, 487] width 45 height 20
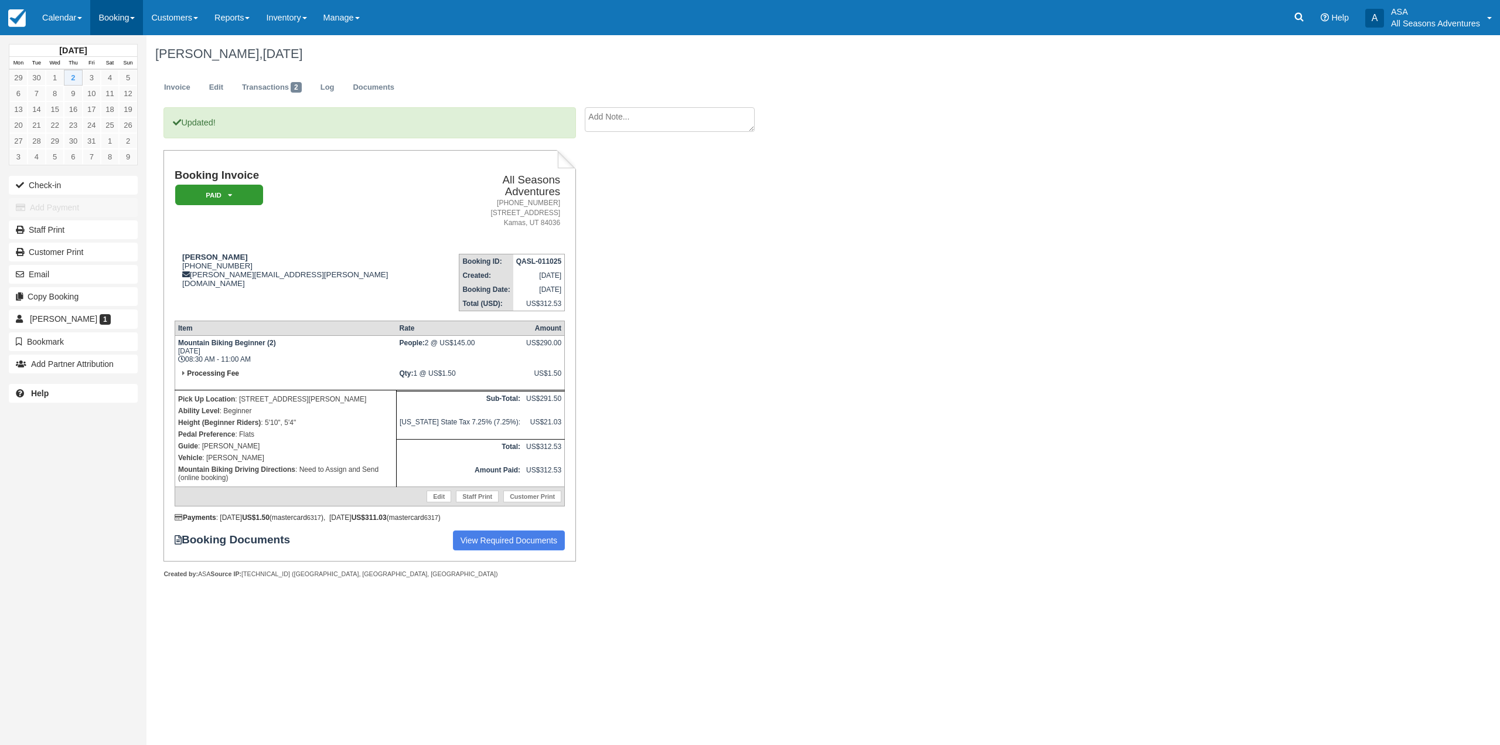
drag, startPoint x: 115, startPoint y: 25, endPoint x: 131, endPoint y: 30, distance: 16.7
click at [115, 25] on link "Booking" at bounding box center [116, 17] width 53 height 35
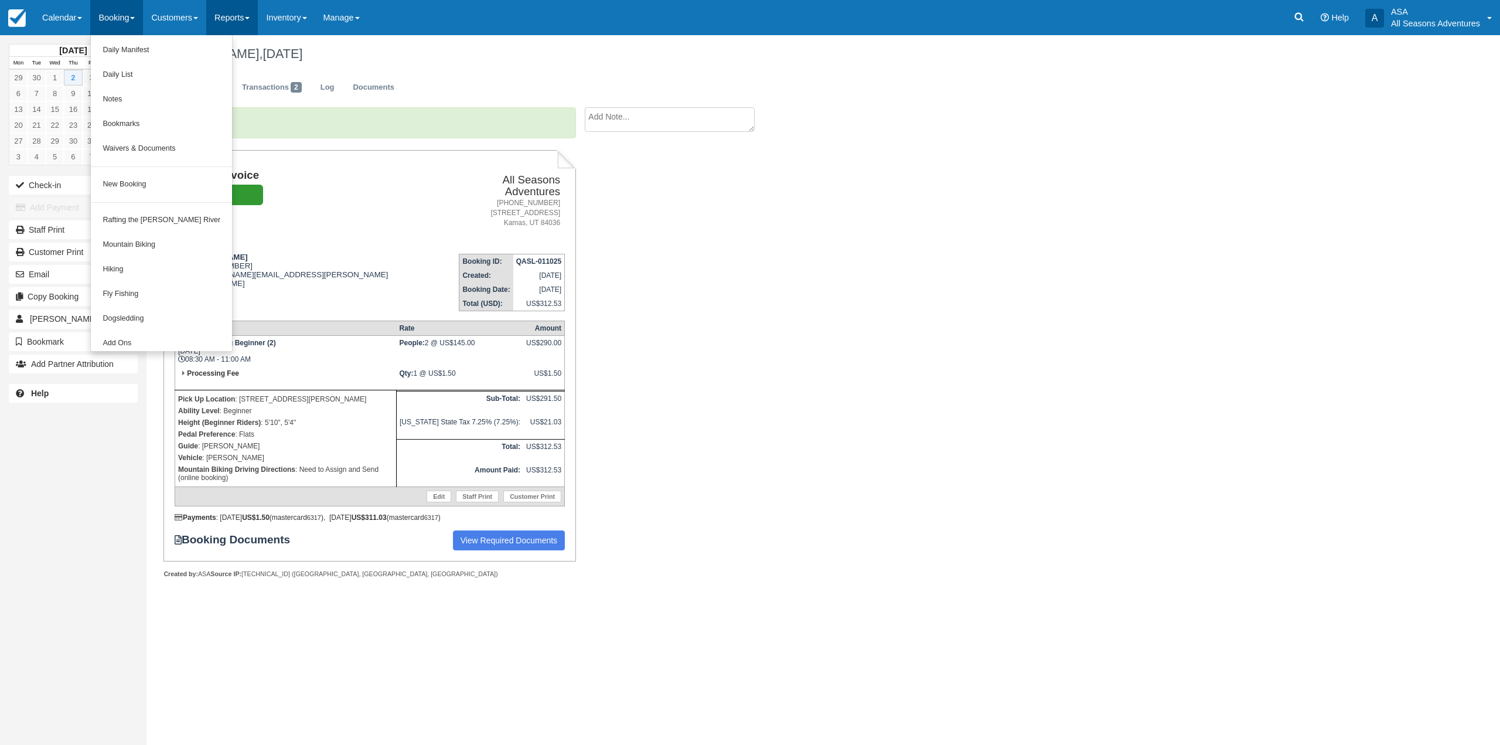
click at [254, 26] on link "Reports" at bounding box center [232, 17] width 52 height 35
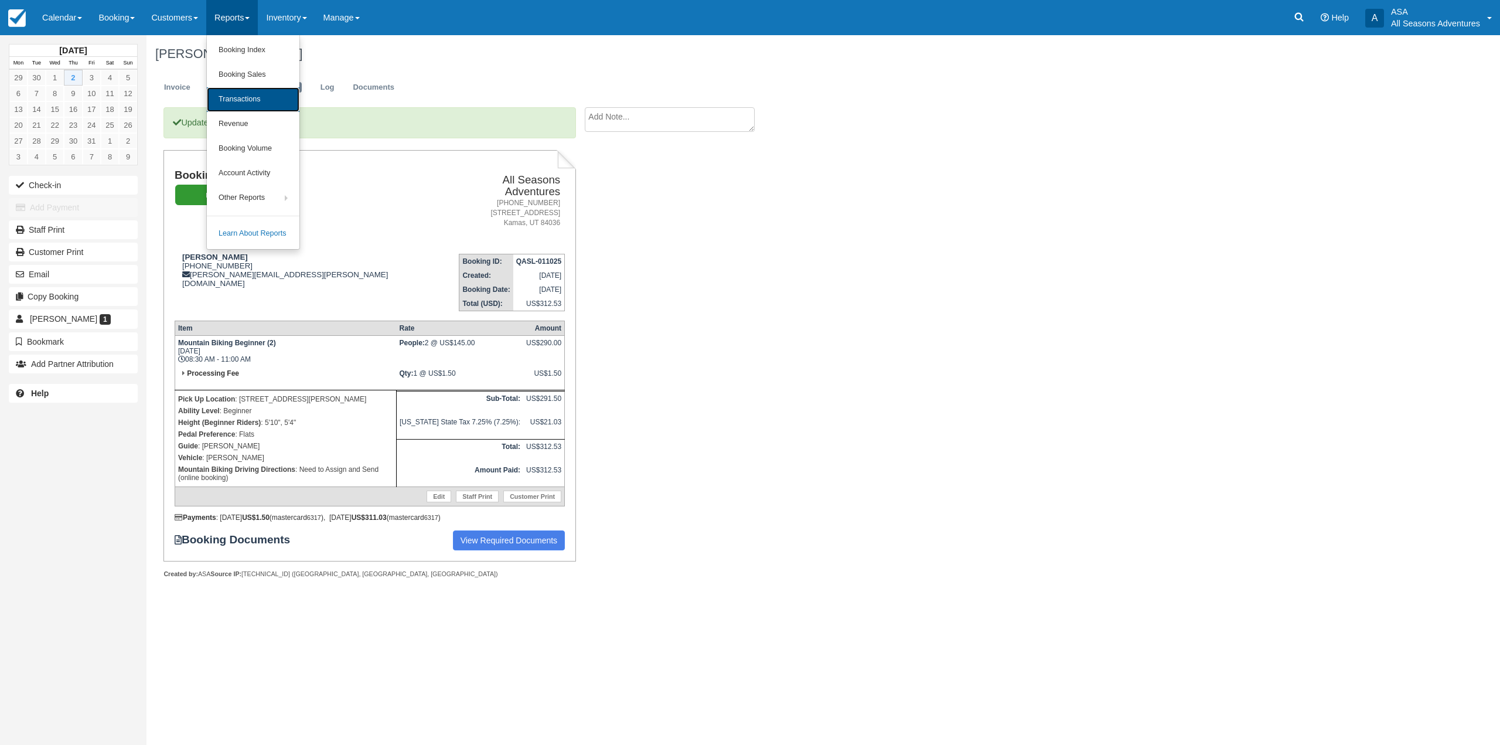
click at [266, 100] on link "Transactions" at bounding box center [253, 99] width 93 height 25
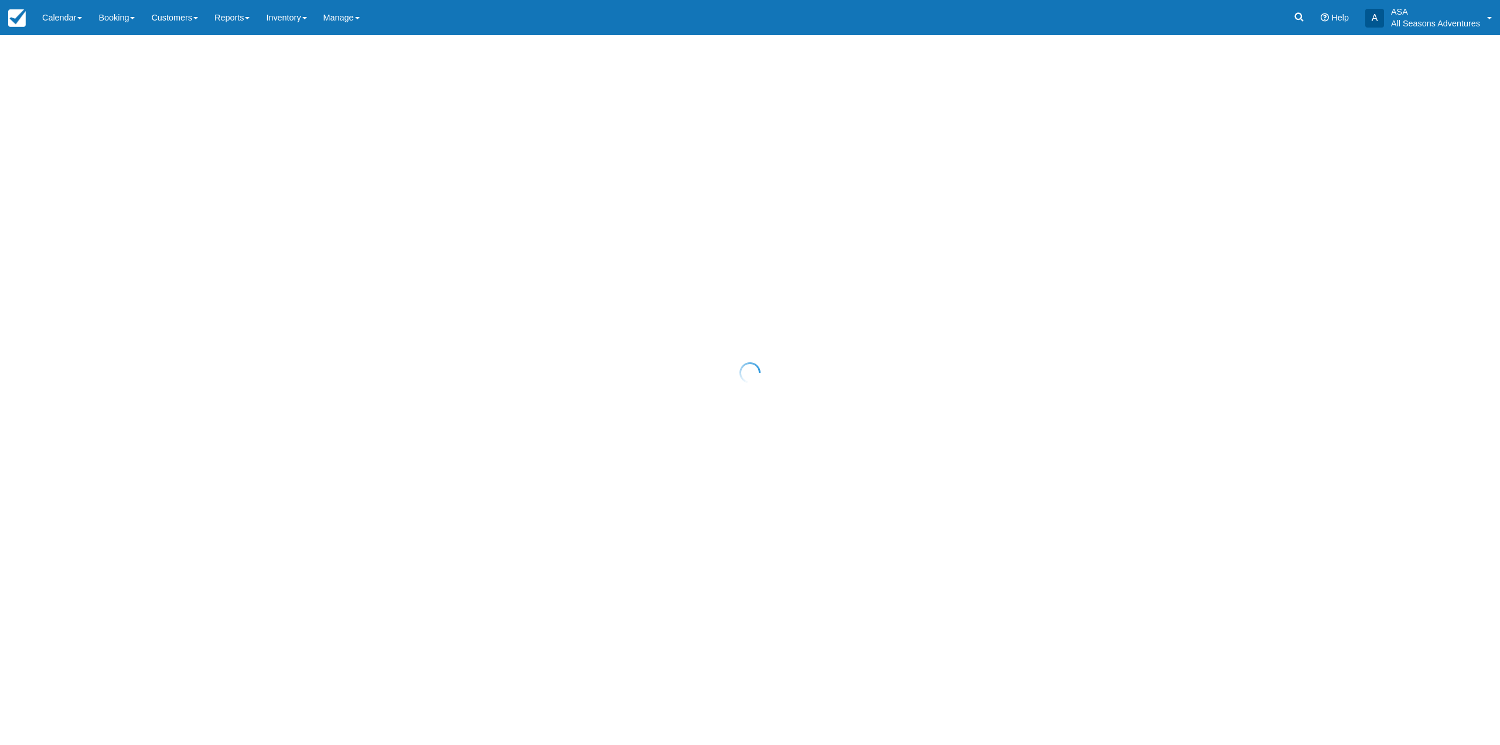
select select "10"
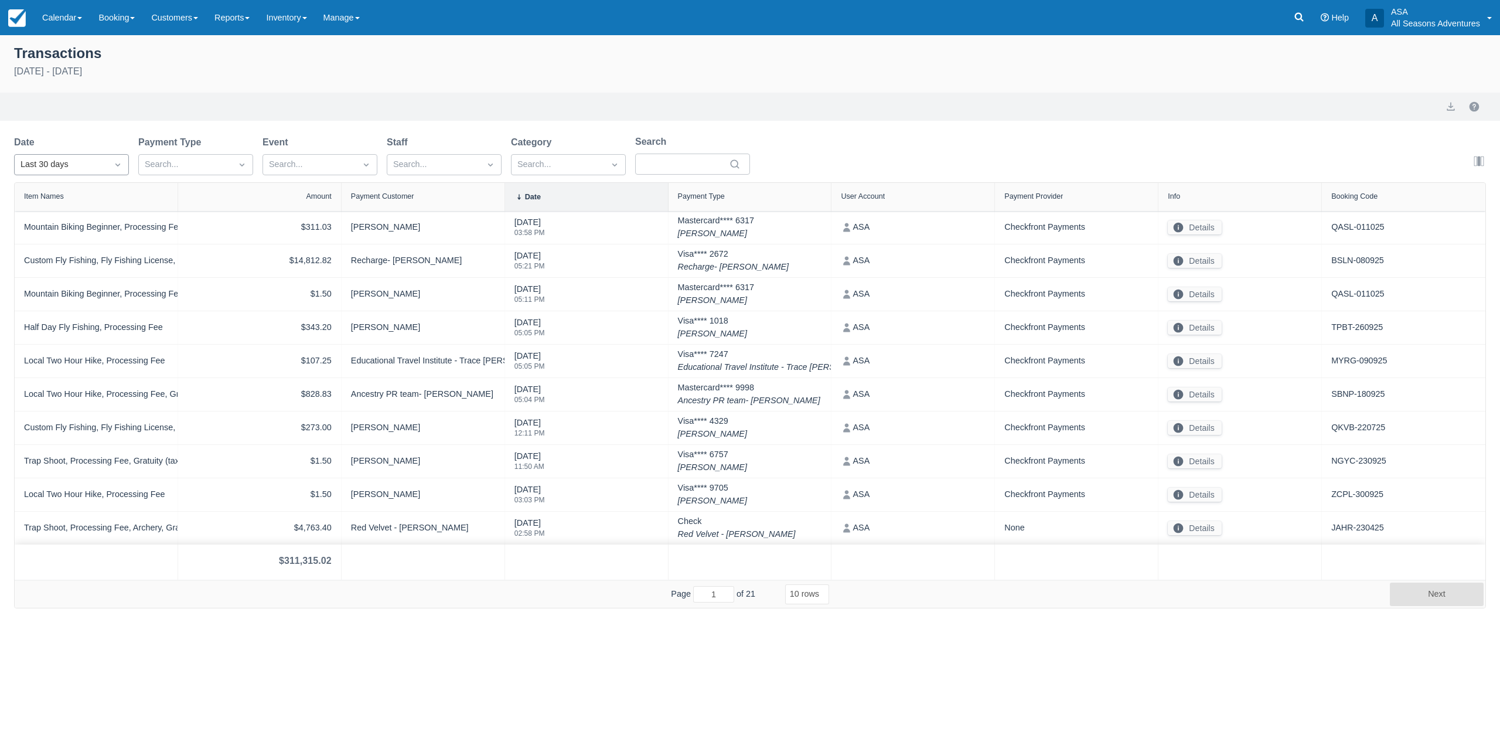
click at [108, 170] on div at bounding box center [117, 164] width 21 height 16
click at [94, 217] on div "[DATE]" at bounding box center [71, 215] width 115 height 23
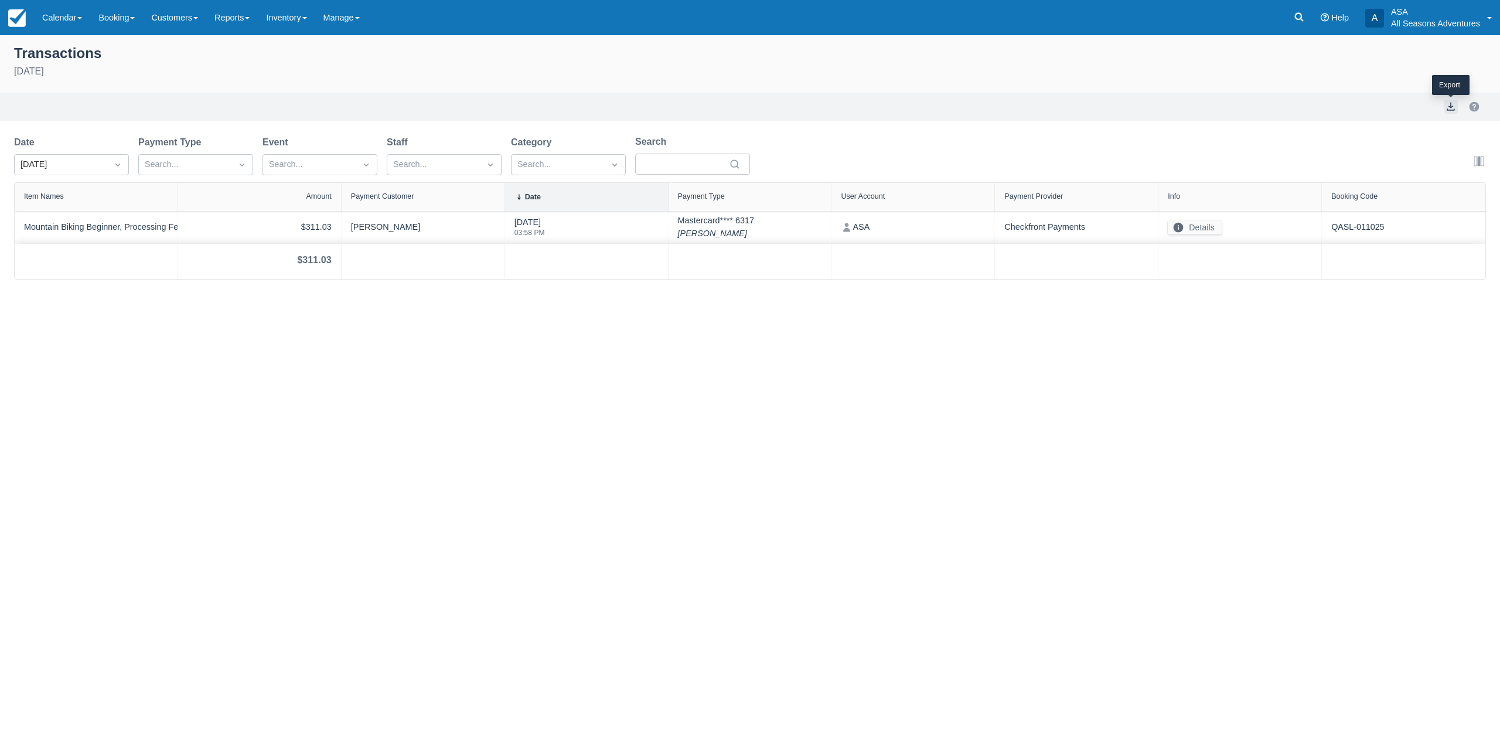
click at [1444, 108] on button "export" at bounding box center [1451, 107] width 14 height 14
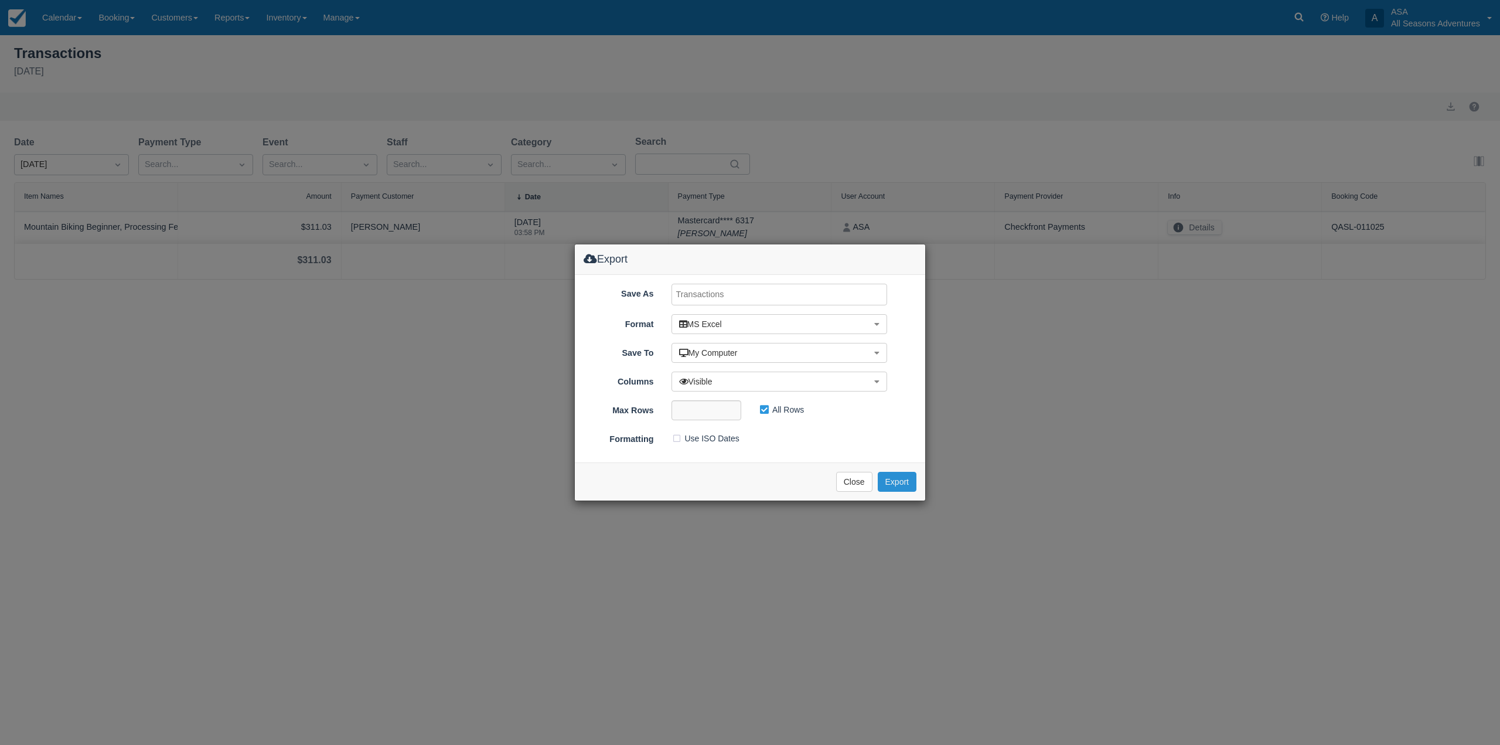
click at [904, 481] on button "Export" at bounding box center [897, 482] width 39 height 20
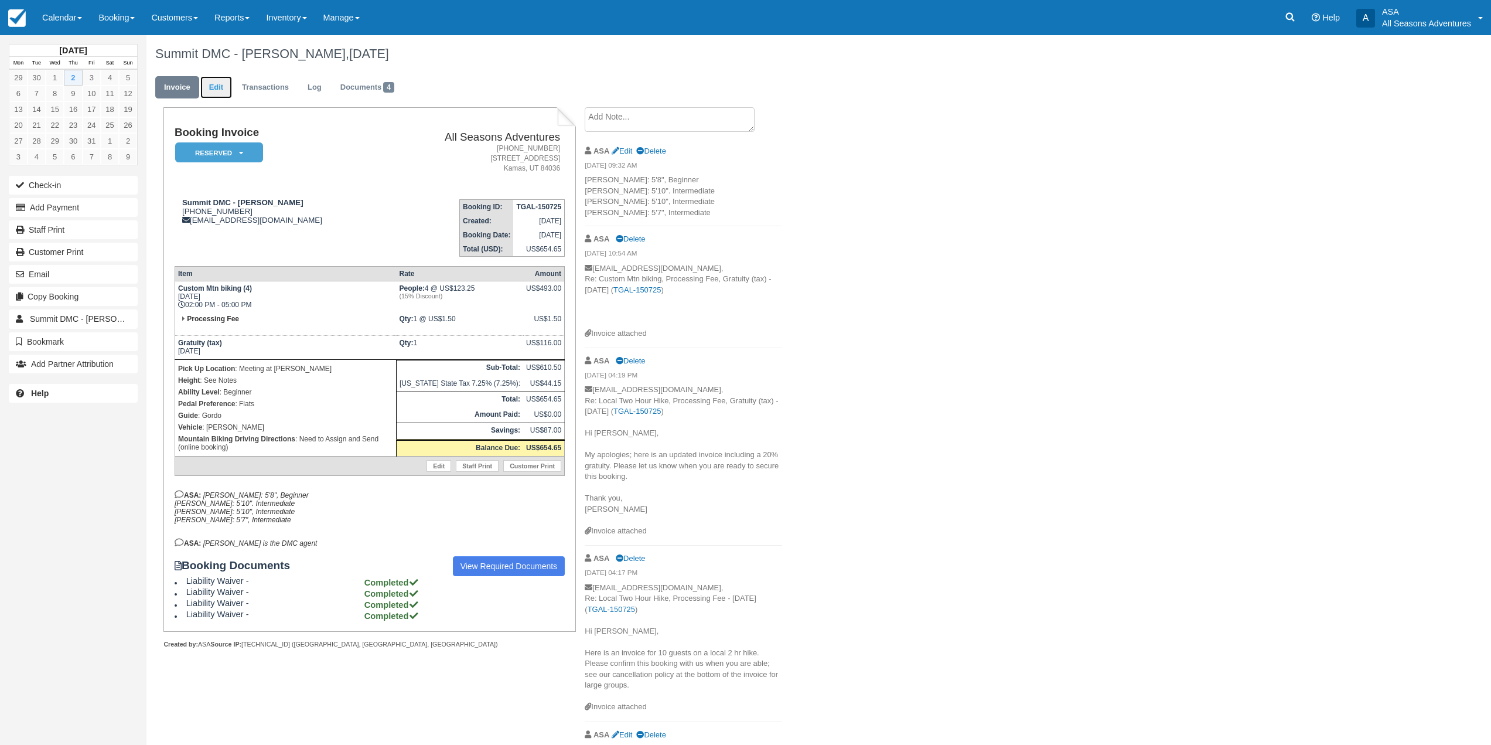
click at [213, 87] on link "Edit" at bounding box center [216, 87] width 32 height 23
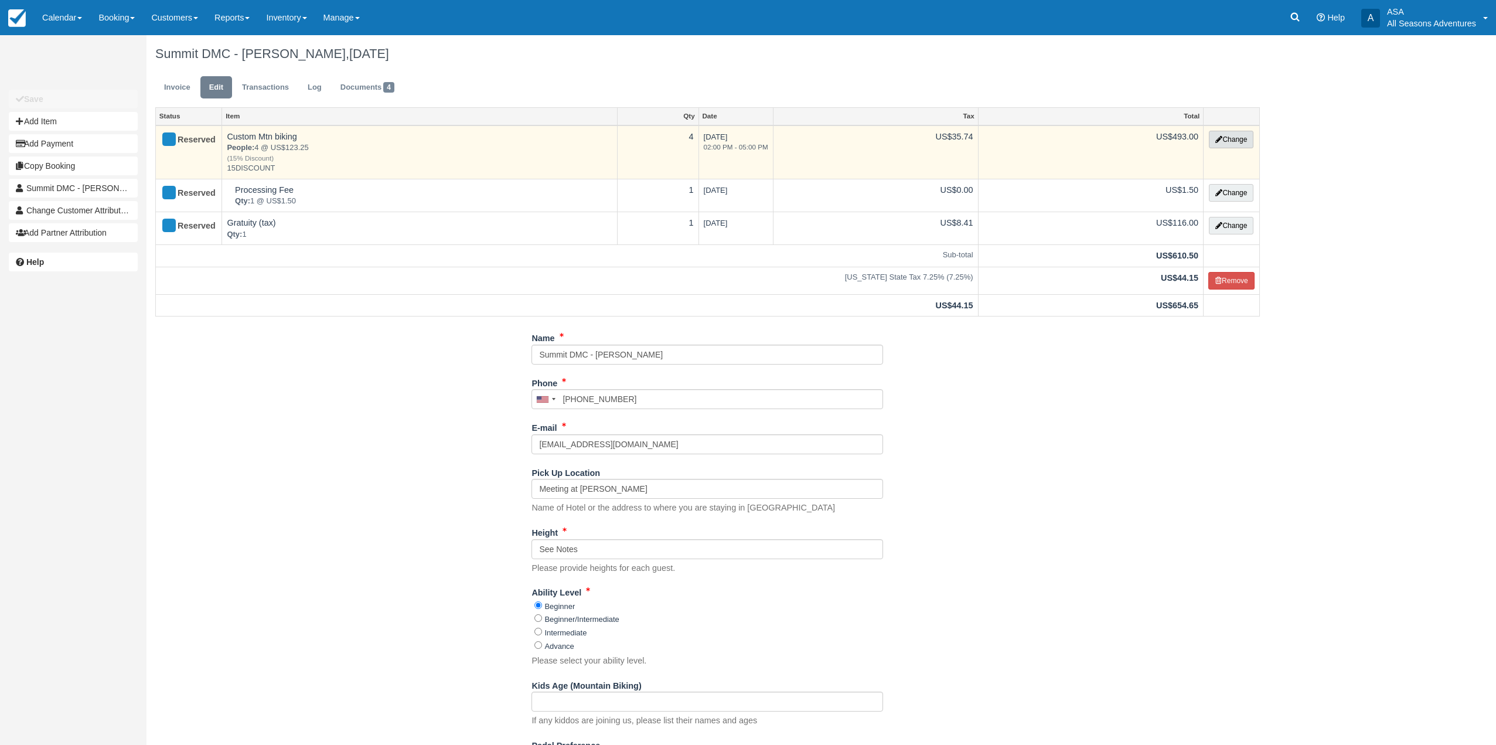
click at [1231, 132] on button "Change" at bounding box center [1231, 140] width 45 height 18
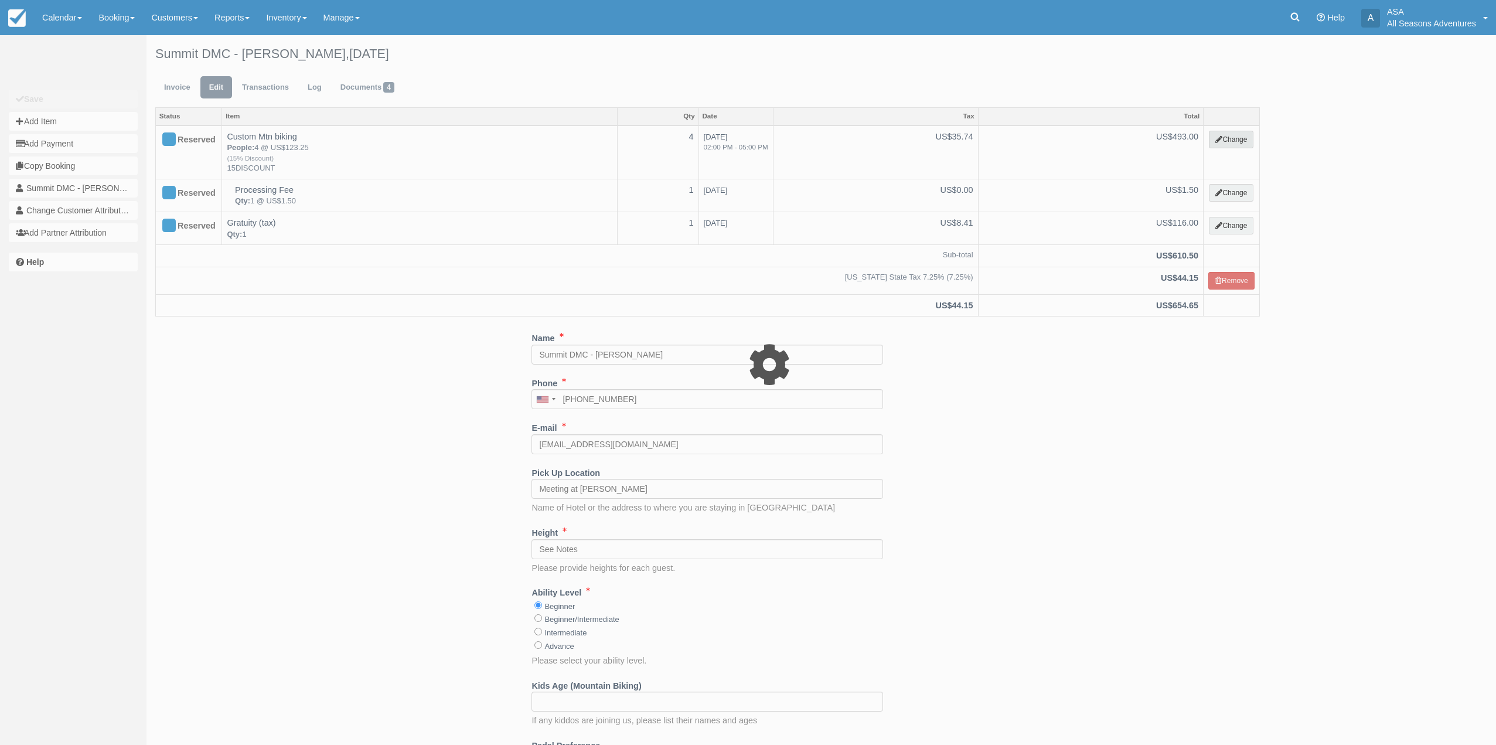
select select "9"
type input "493.00"
type input "15DISCOUNT"
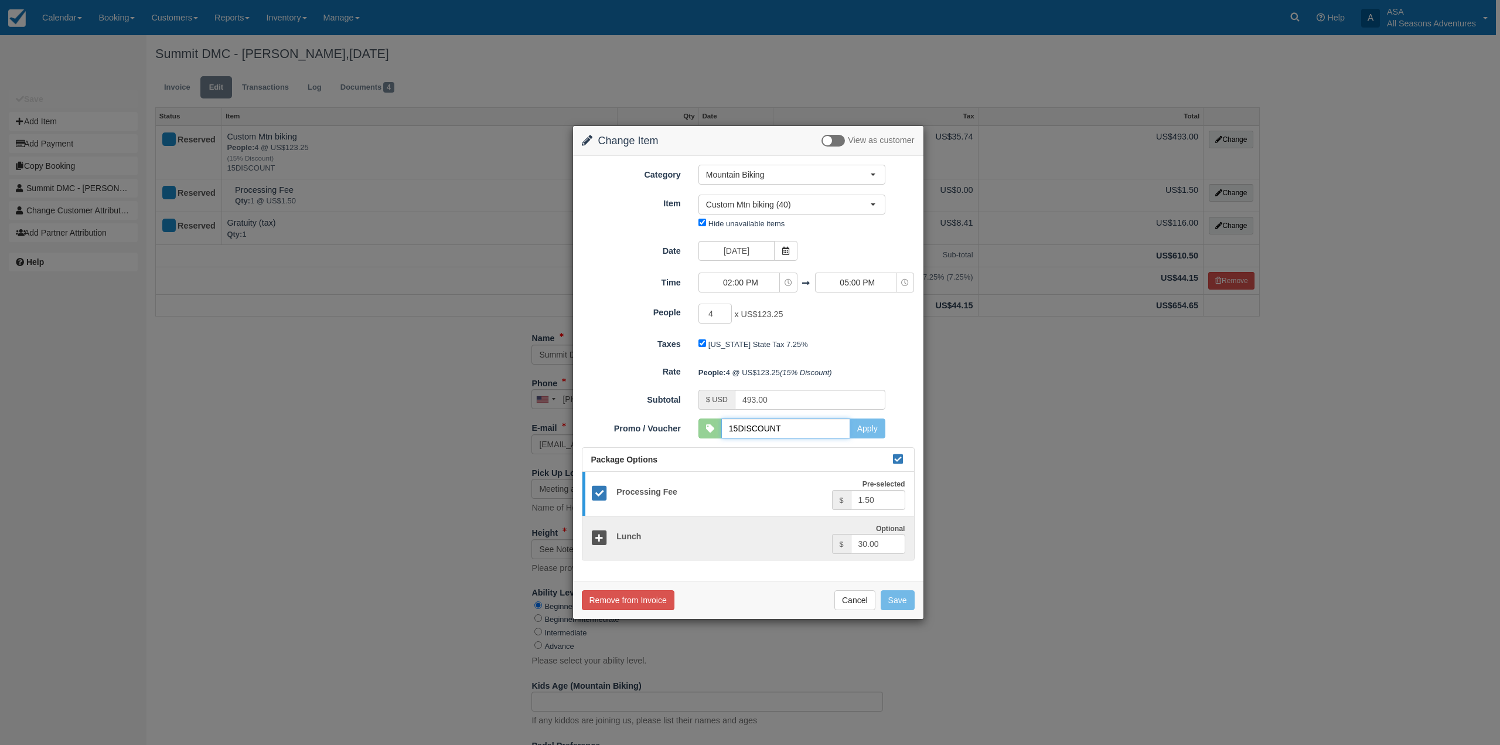
drag, startPoint x: 800, startPoint y: 431, endPoint x: 704, endPoint y: 433, distance: 96.1
click at [704, 433] on div "15DISCOUNT Apply" at bounding box center [791, 428] width 187 height 20
click at [874, 431] on button "Apply" at bounding box center [868, 428] width 36 height 20
type input "580.00"
click at [853, 606] on button "Cancel" at bounding box center [854, 600] width 41 height 20
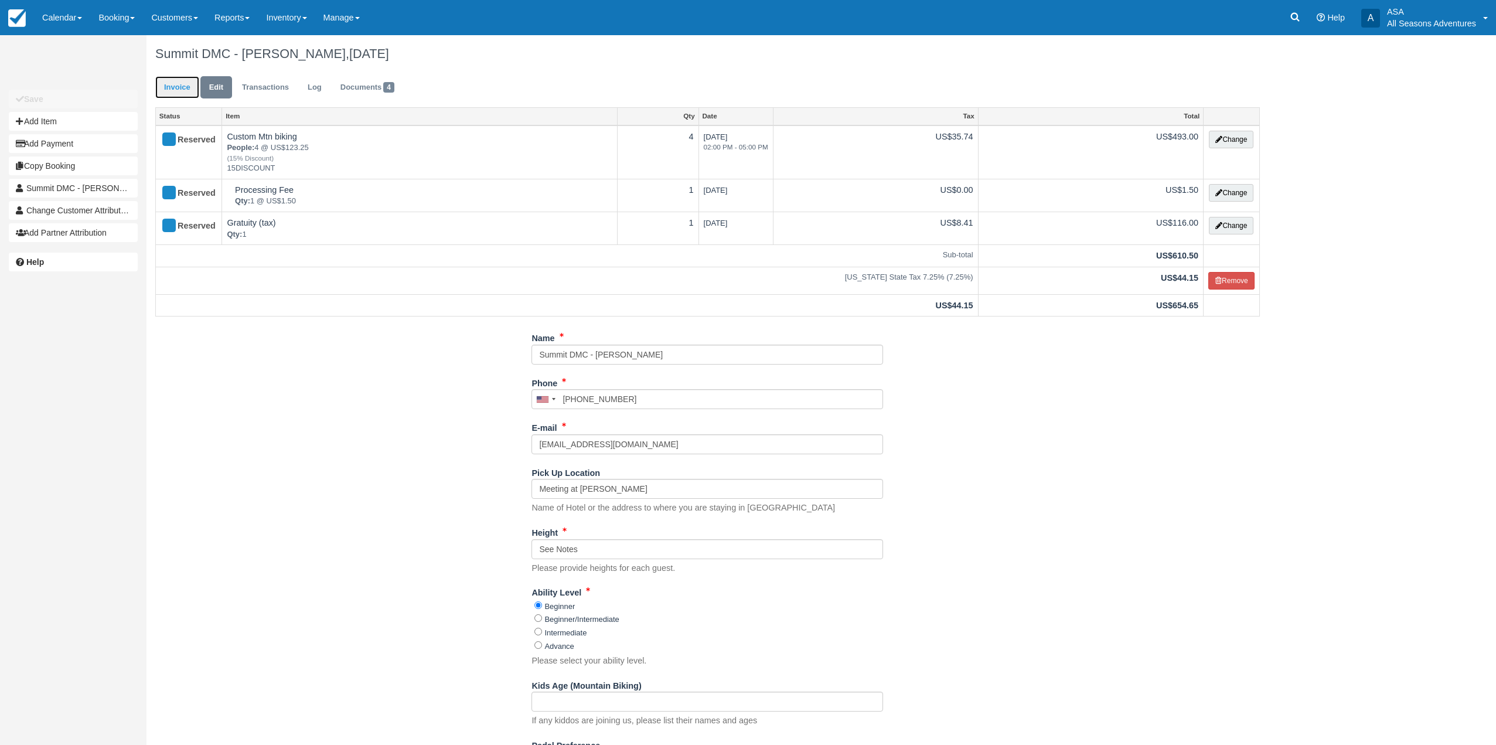
click at [175, 95] on link "Invoice" at bounding box center [177, 87] width 44 height 23
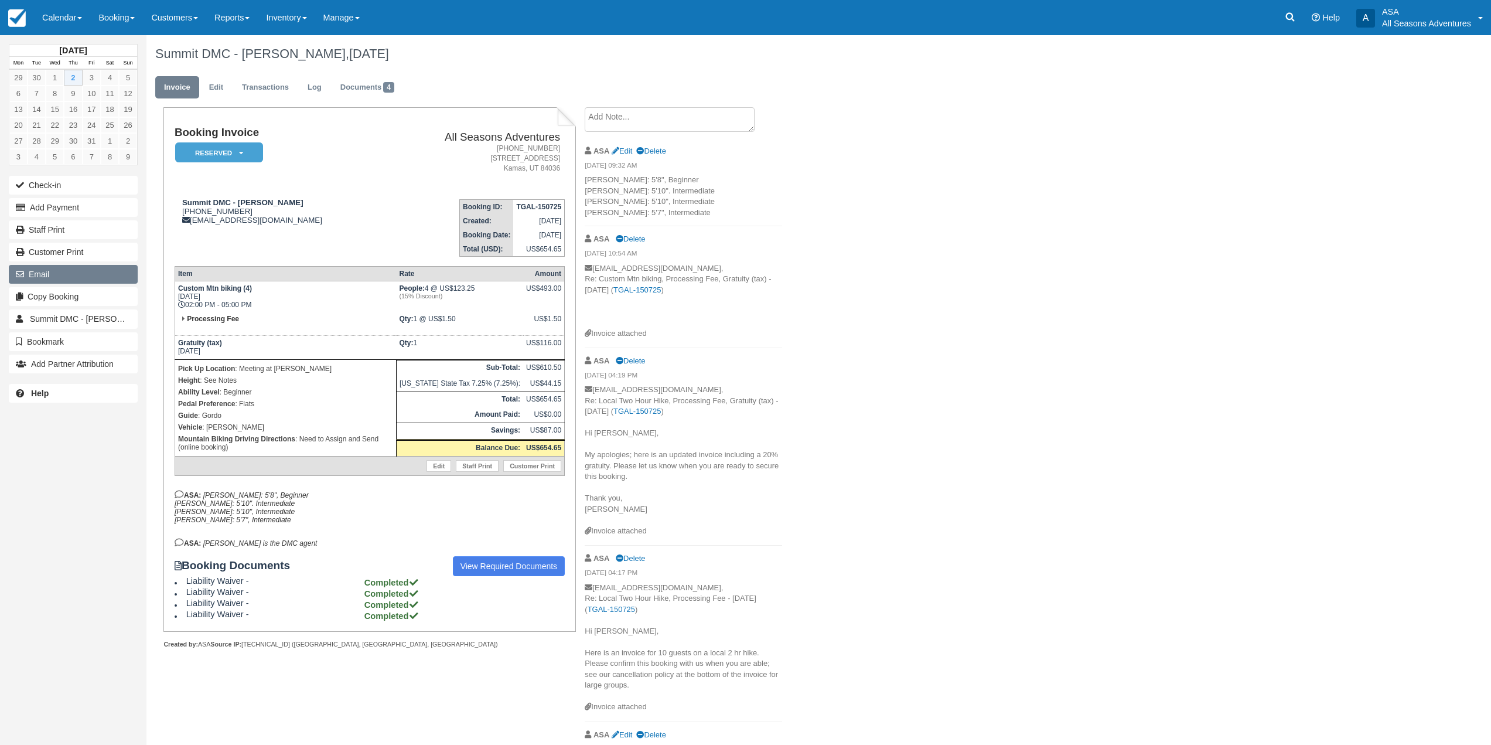
click at [100, 268] on button "Email" at bounding box center [73, 274] width 129 height 19
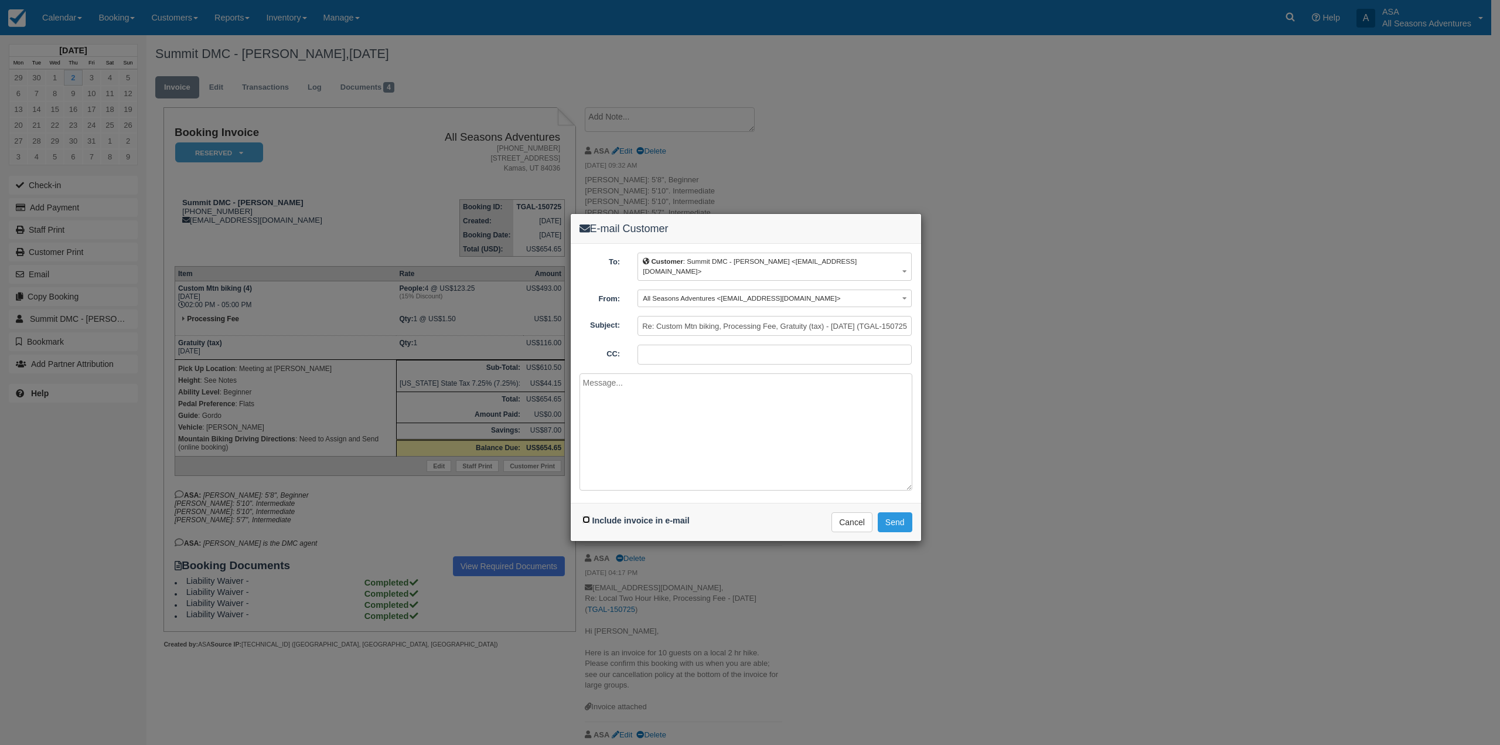
click at [584, 516] on input "Include invoice in e-mail" at bounding box center [586, 520] width 8 height 8
checkbox input "true"
click at [672, 407] on textarea at bounding box center [745, 431] width 333 height 117
click at [673, 446] on textarea "Hello, Here is the final invoice for Renee Podber. We hope they enjoyed themsel…" at bounding box center [745, 431] width 333 height 117
type textarea "Hello, Here is the final invoice for Renee Podber. We hope they enjoyed themsel…"
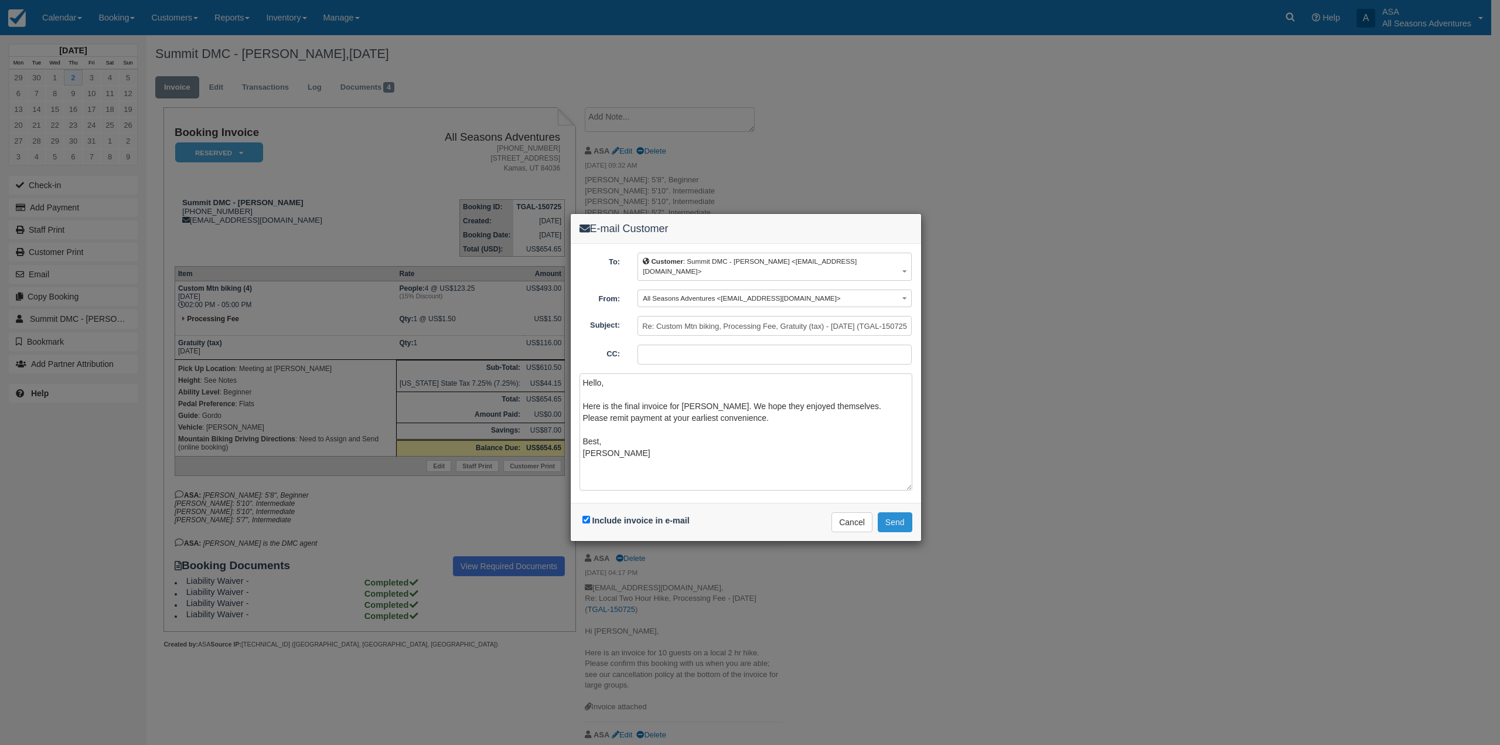
click at [892, 512] on button "Send" at bounding box center [895, 522] width 35 height 20
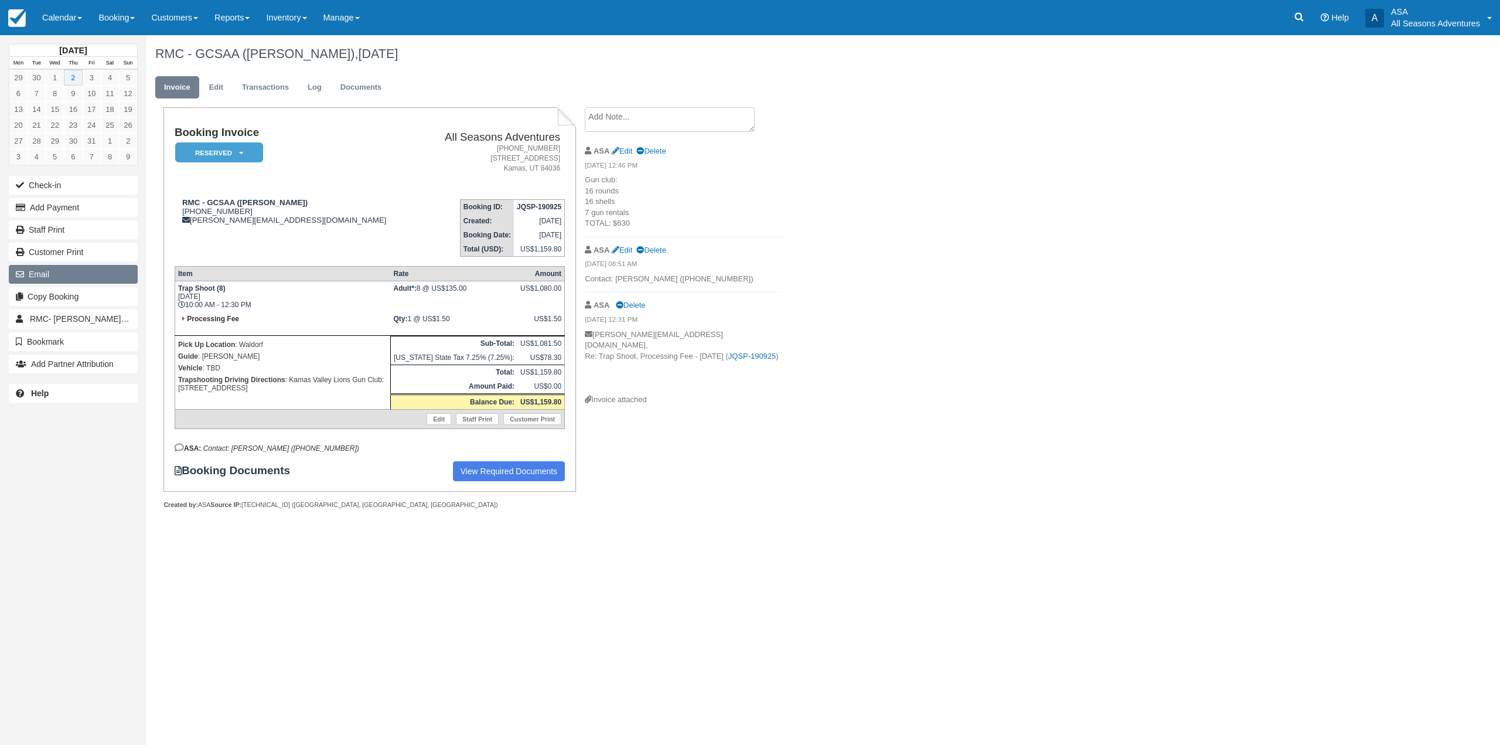
click at [111, 281] on button "Email" at bounding box center [73, 274] width 129 height 19
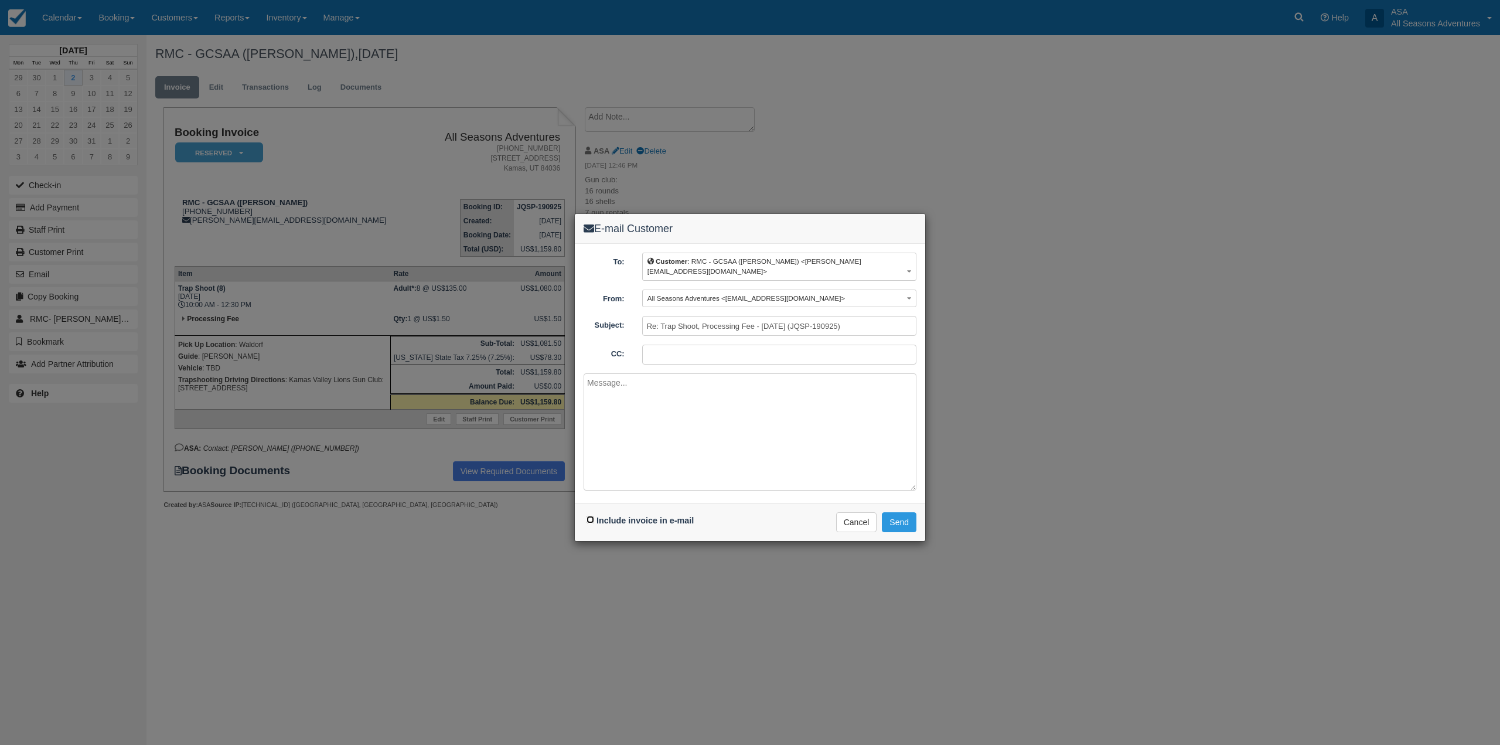
click at [590, 516] on input "Include invoice in e-mail" at bounding box center [590, 520] width 8 height 8
checkbox input "true"
click at [666, 455] on textarea at bounding box center [750, 431] width 333 height 117
type textarea "Hello, Here is the final invoice from today's trap shoot. We hope they enjoyed …"
click at [887, 512] on button "Send" at bounding box center [899, 522] width 35 height 20
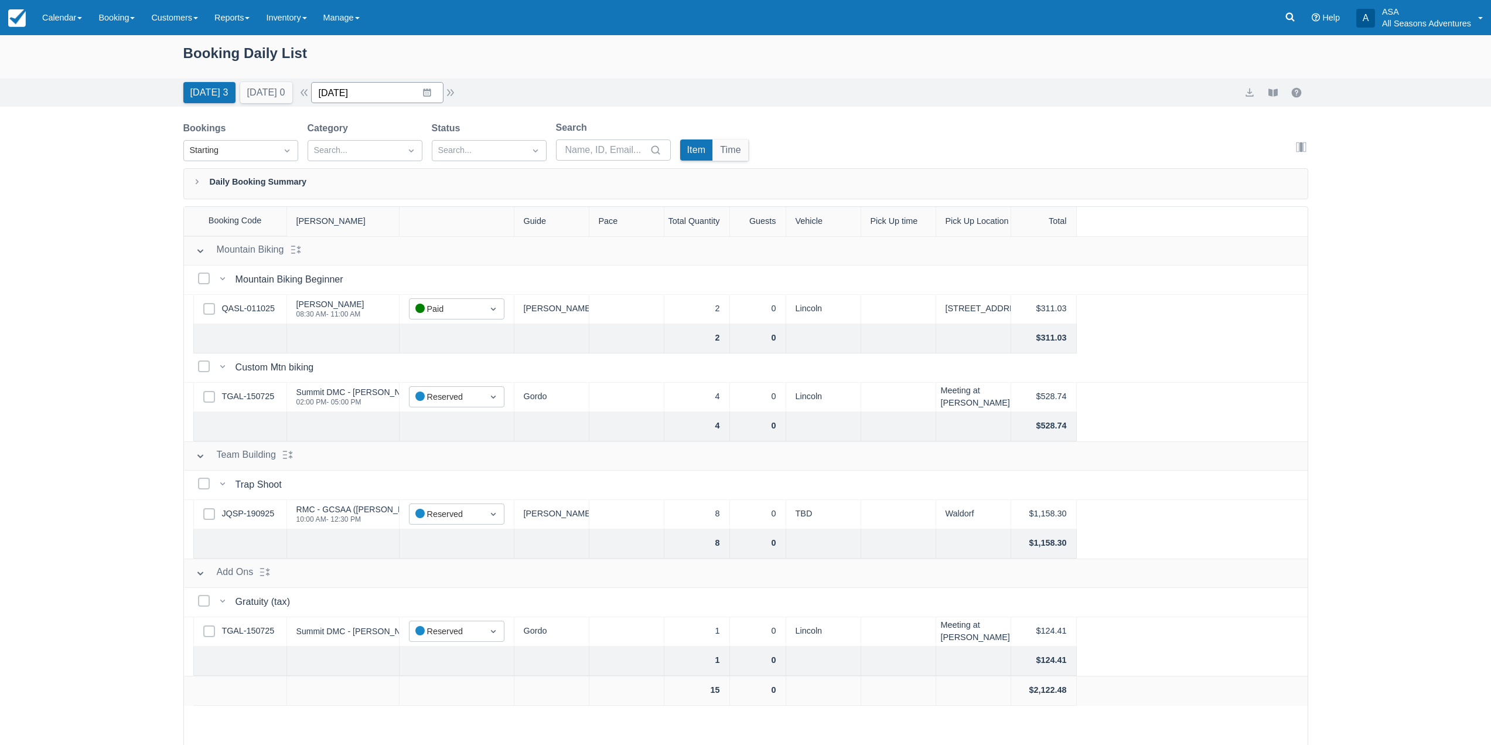
click at [424, 95] on input "10/02/25" at bounding box center [377, 92] width 132 height 21
click at [347, 236] on td "12" at bounding box center [335, 227] width 23 height 22
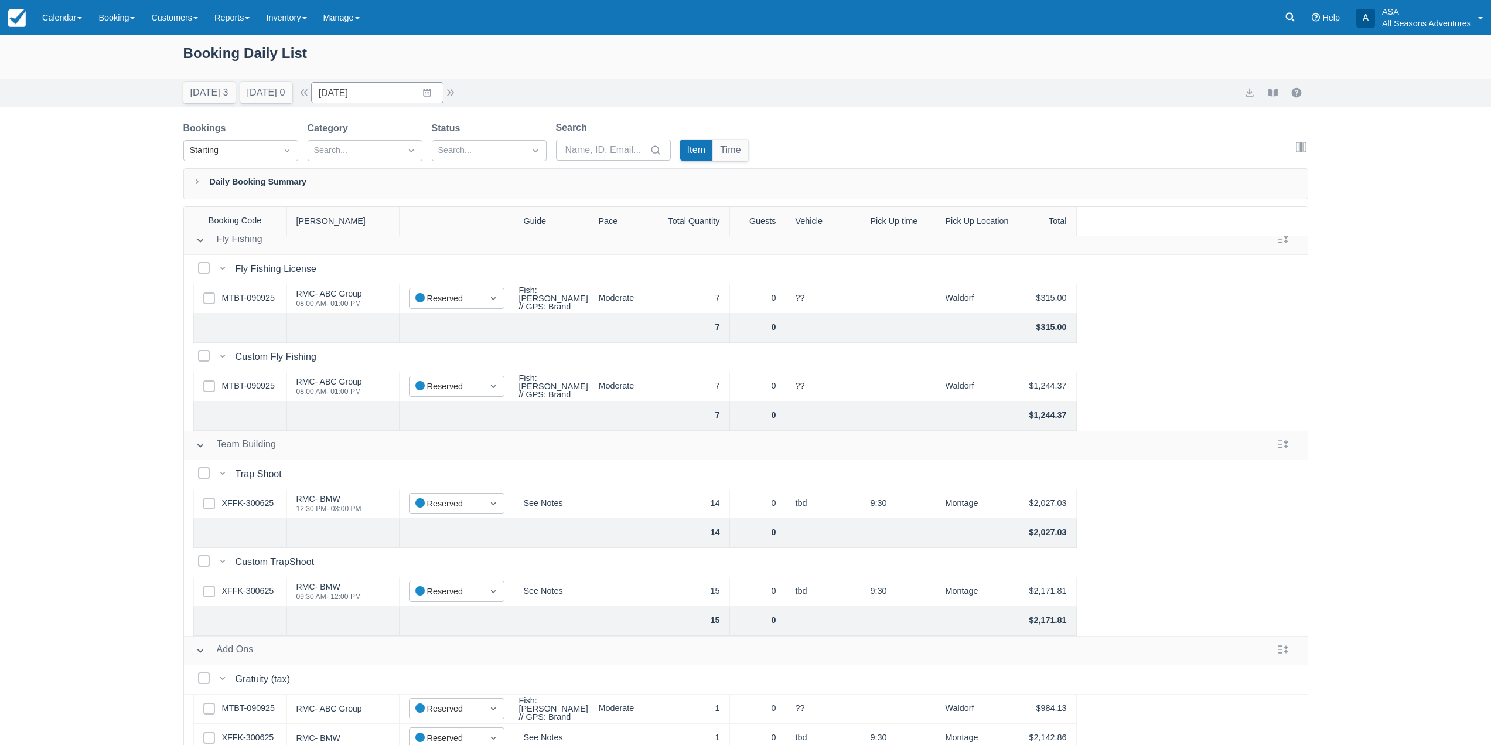
scroll to position [145, 0]
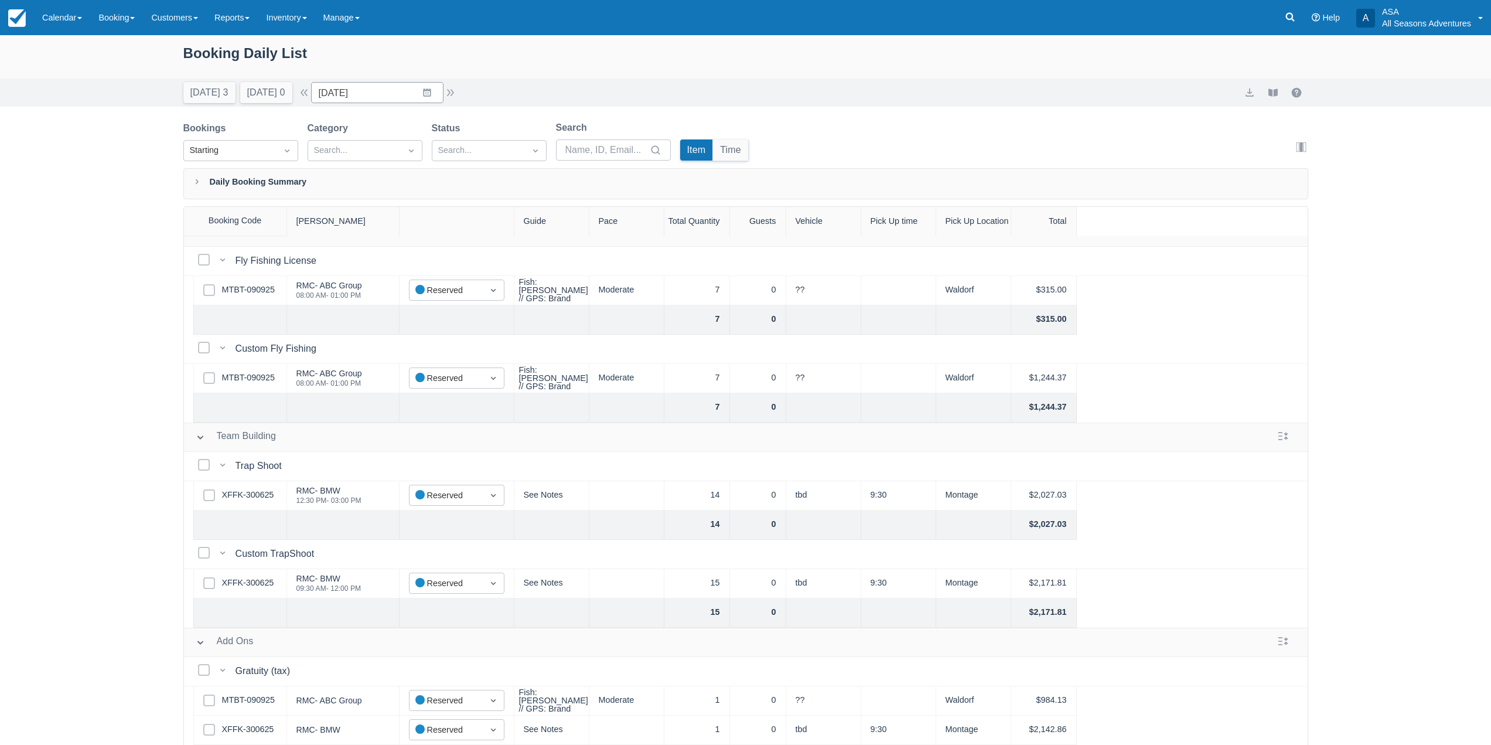
click at [241, 295] on div "Select Row MTBT-090925" at bounding box center [240, 290] width 94 height 29
click at [253, 284] on link "MTBT-090925" at bounding box center [248, 290] width 53 height 13
click at [428, 92] on input "10/12/25" at bounding box center [377, 92] width 132 height 21
click at [385, 206] on td "7" at bounding box center [381, 205] width 23 height 22
type input "10/07/25"
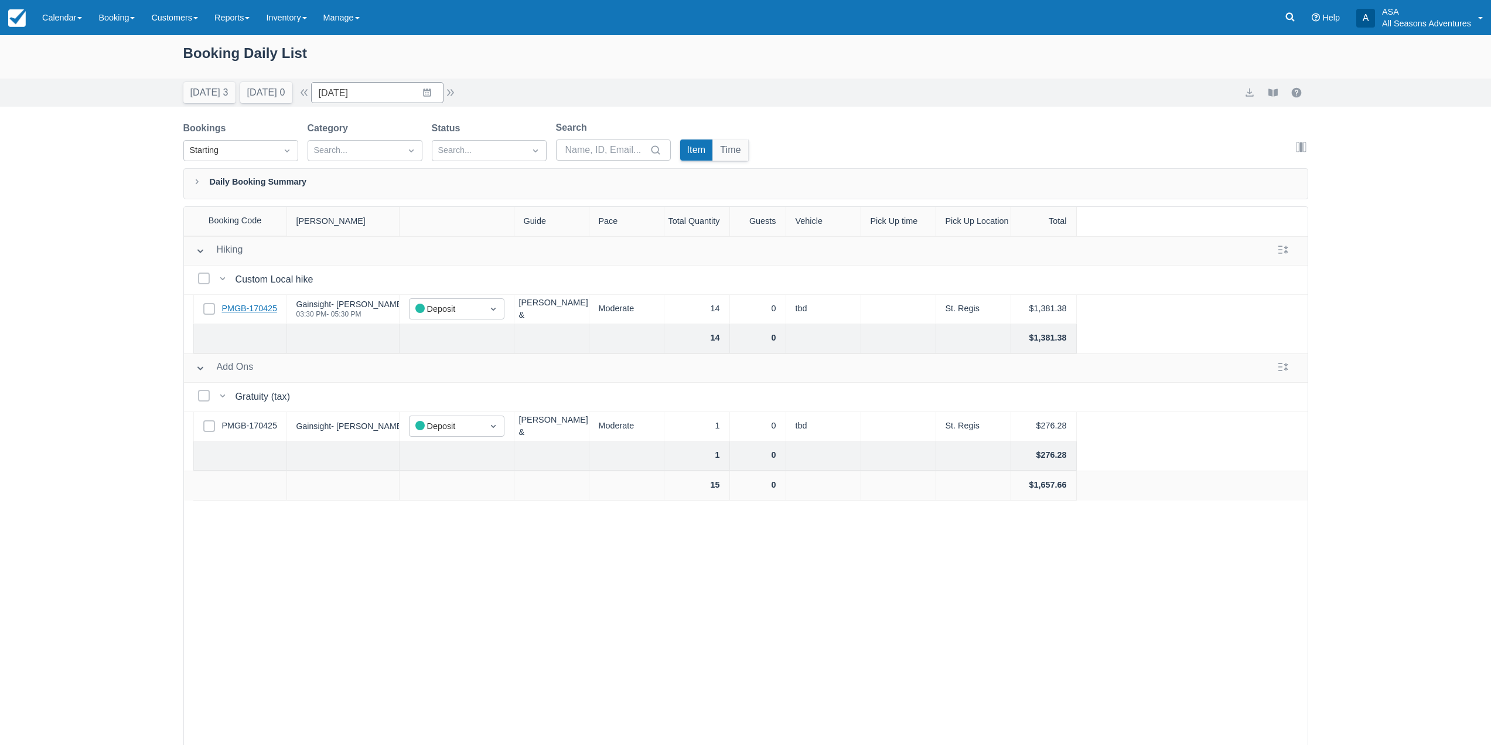
click at [249, 311] on link "PMGB-170425" at bounding box center [249, 308] width 55 height 13
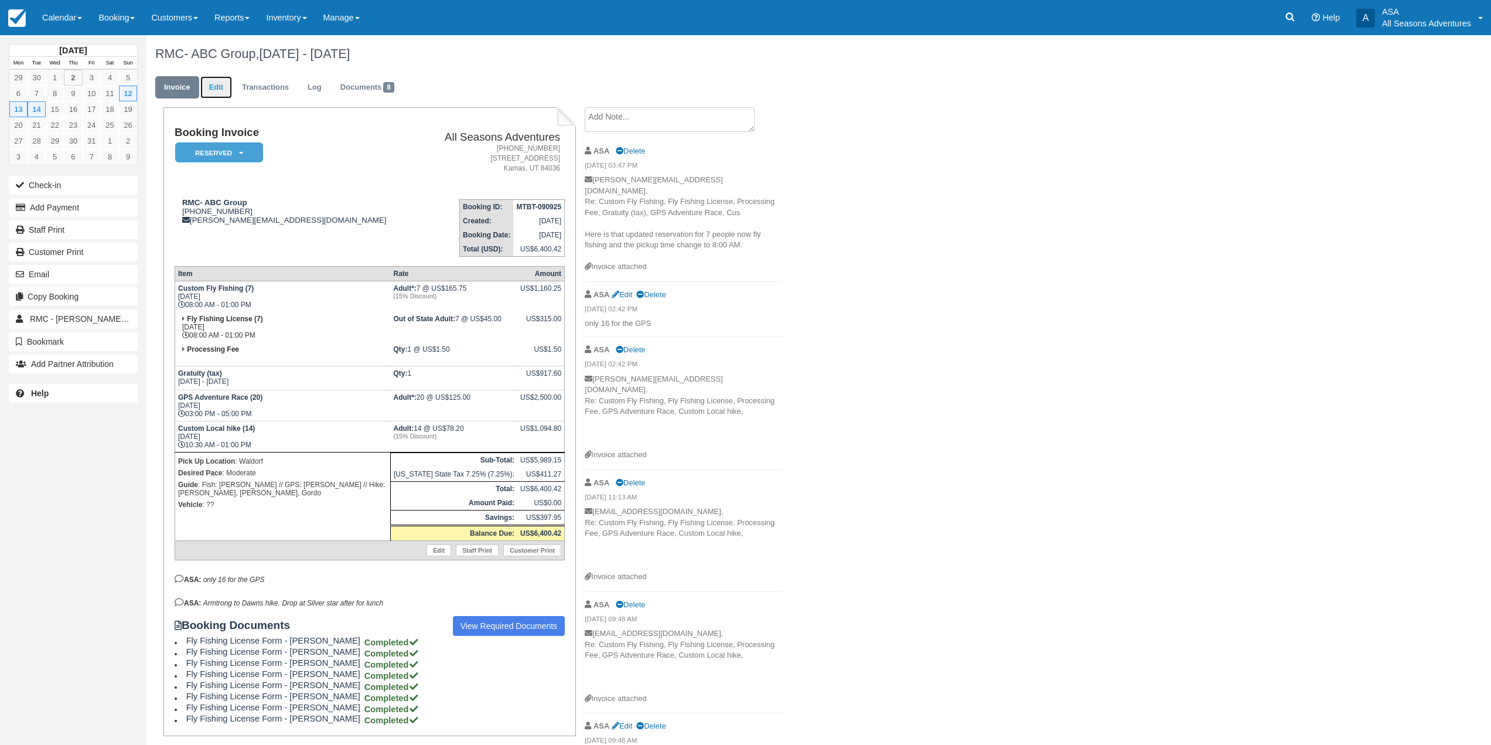
click at [211, 87] on link "Edit" at bounding box center [216, 87] width 32 height 23
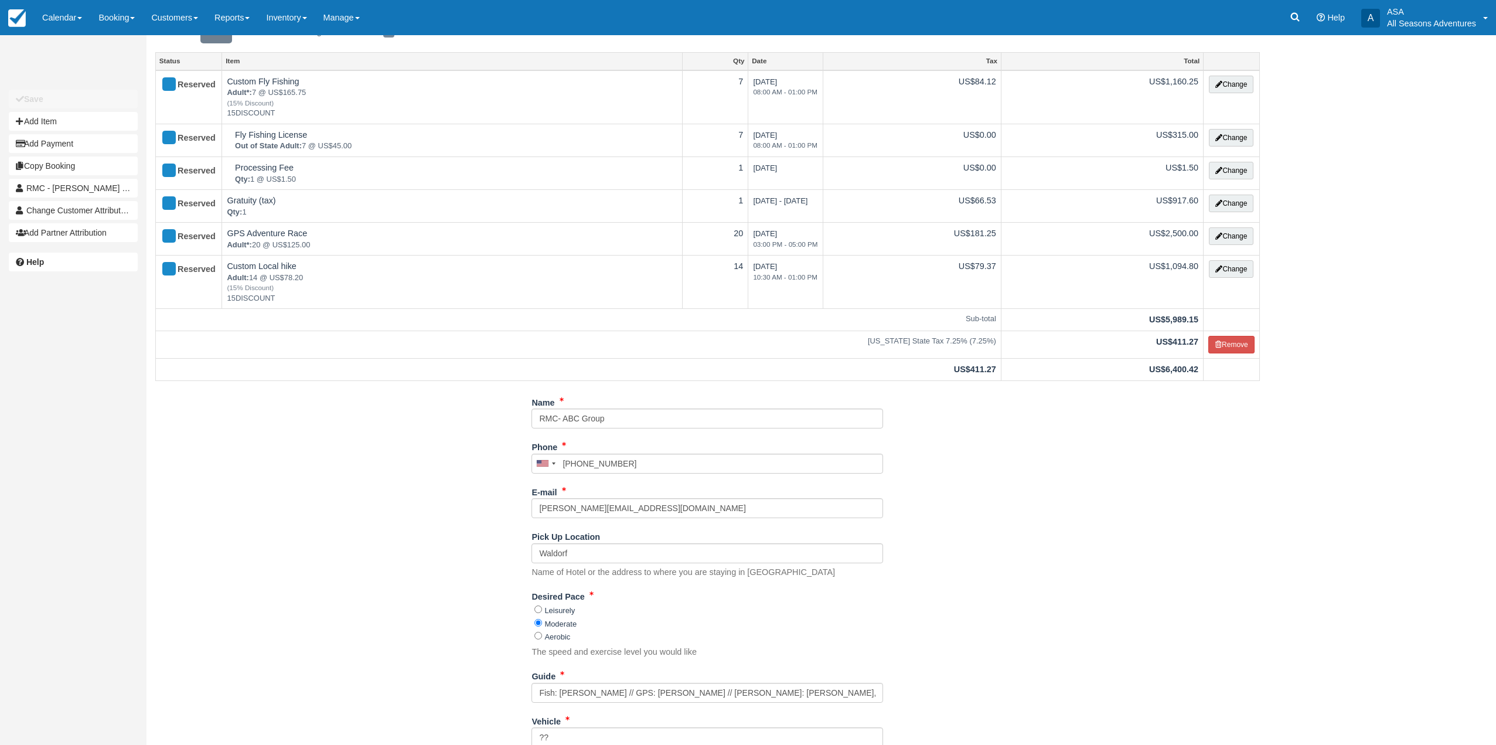
scroll to position [155, 0]
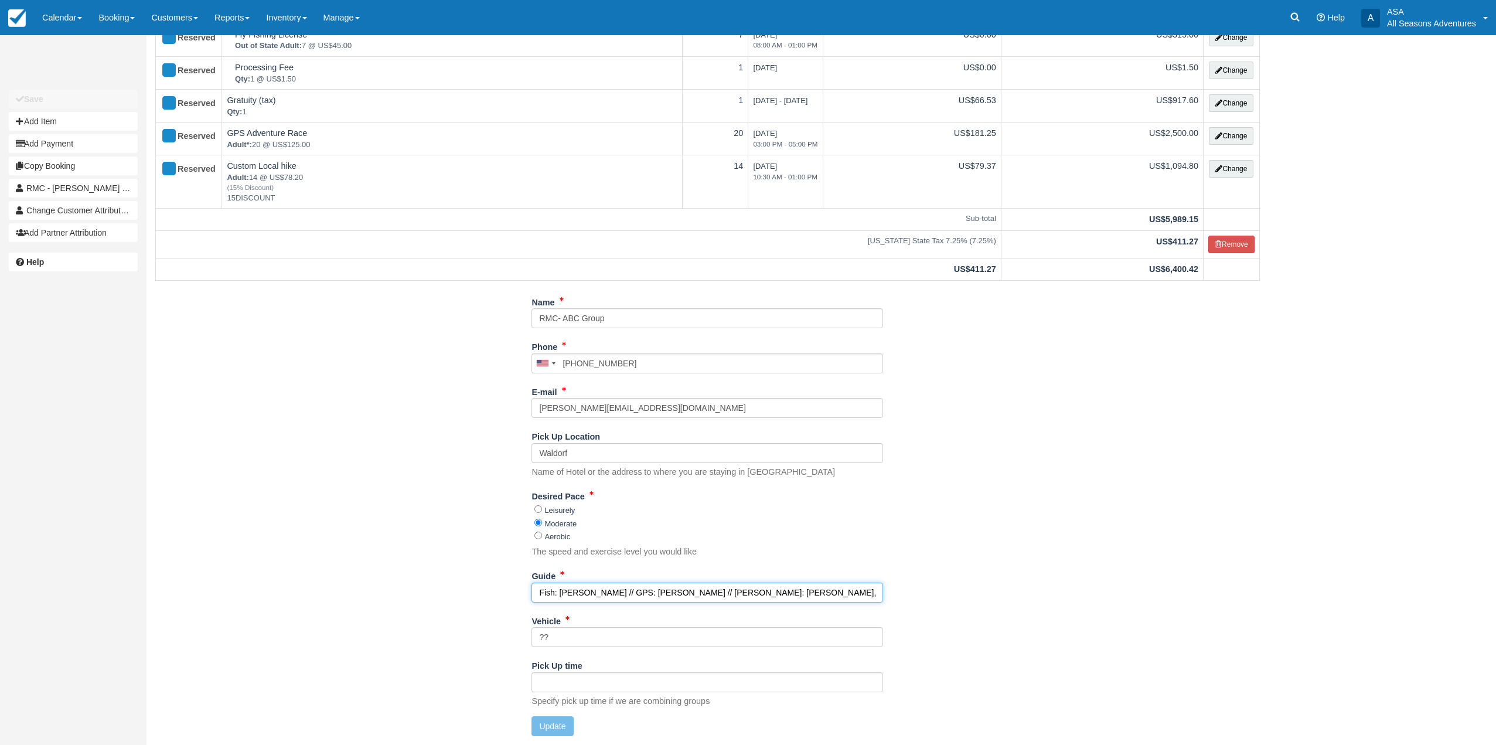
click at [602, 595] on input "Fish: [PERSON_NAME] // GPS: [PERSON_NAME] // [PERSON_NAME]: [PERSON_NAME], [PER…" at bounding box center [707, 592] width 352 height 20
type input "Fish: [PERSON_NAME], [PERSON_NAME] // GPS: [PERSON_NAME] // [PERSON_NAME]: [PER…"
click at [546, 723] on button "Update" at bounding box center [552, 726] width 42 height 20
type input "+14357140769"
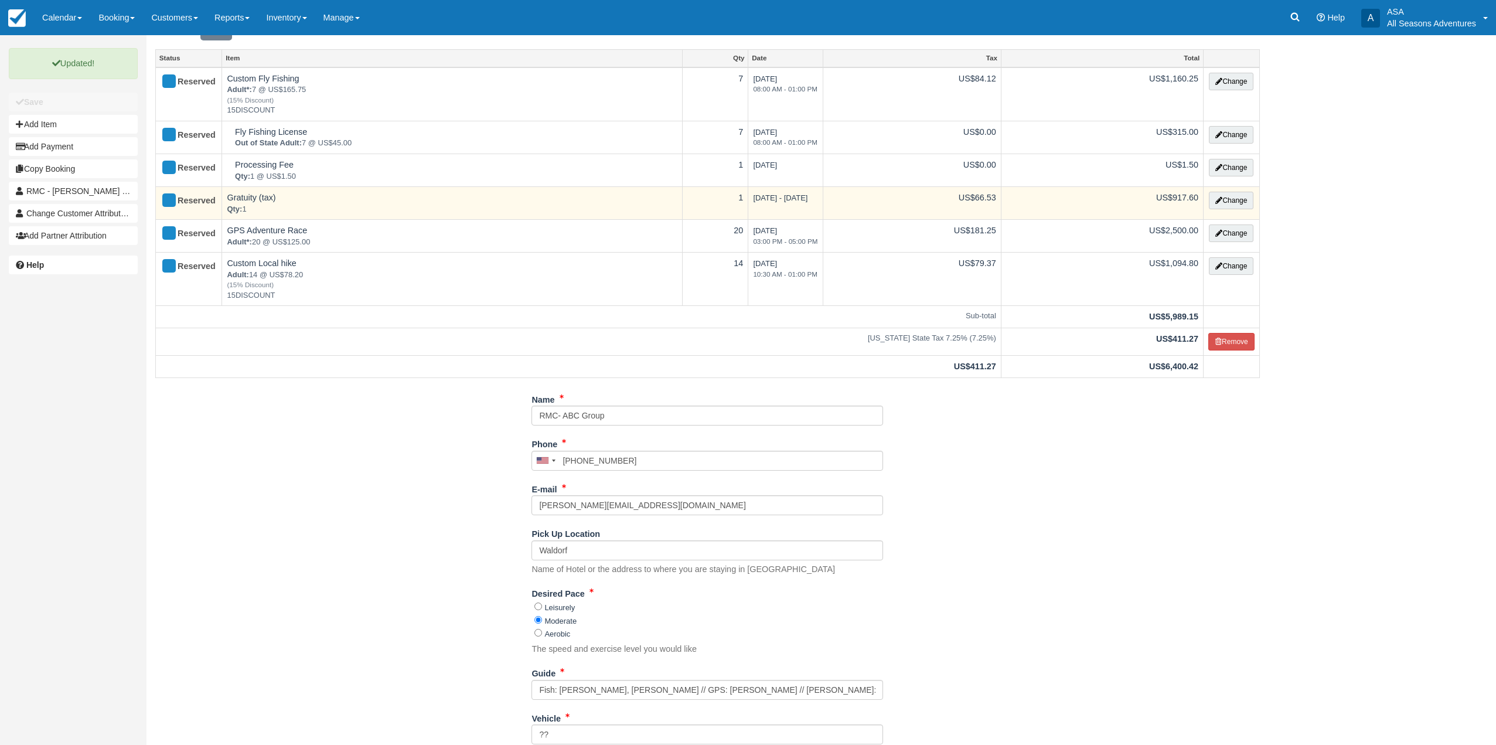
scroll to position [0, 0]
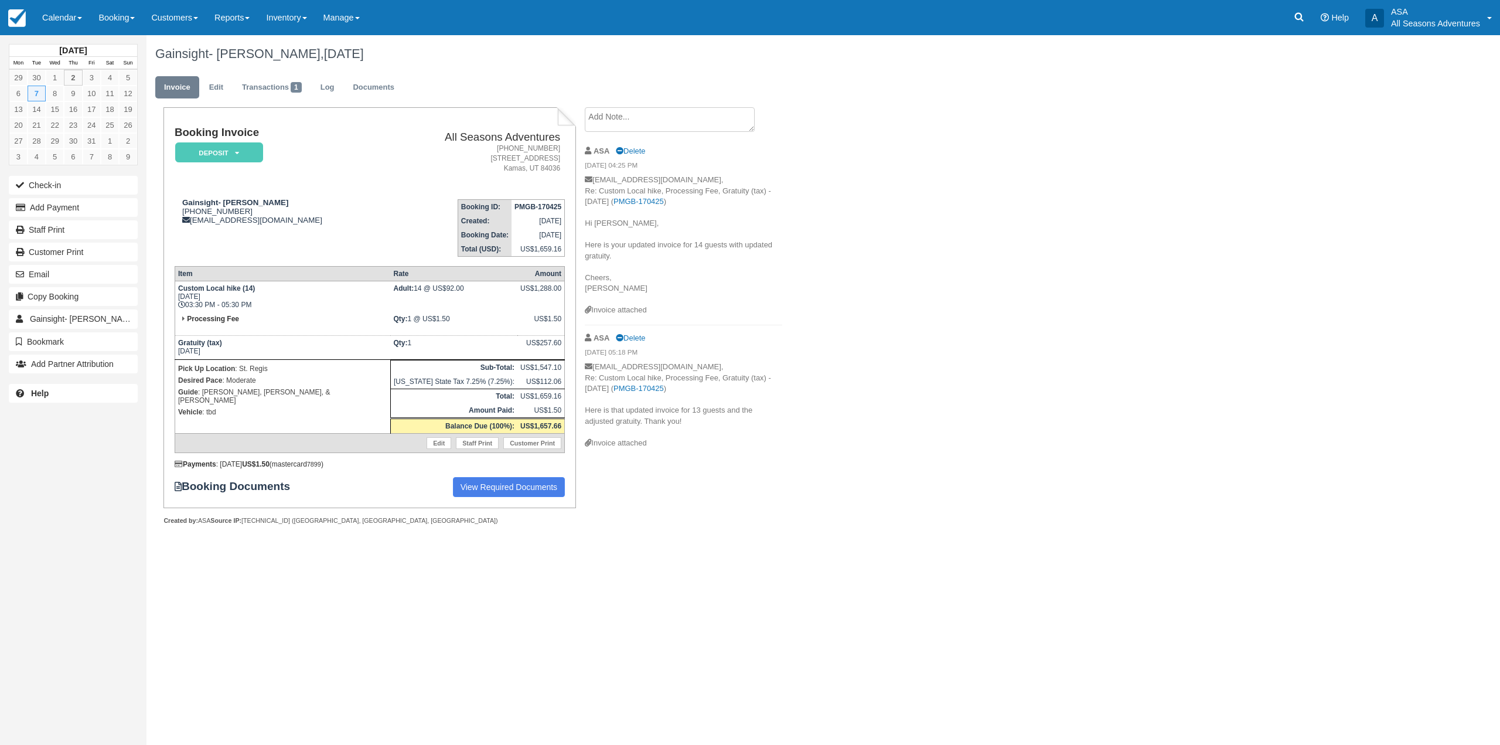
click at [659, 111] on textarea at bounding box center [670, 119] width 170 height 25
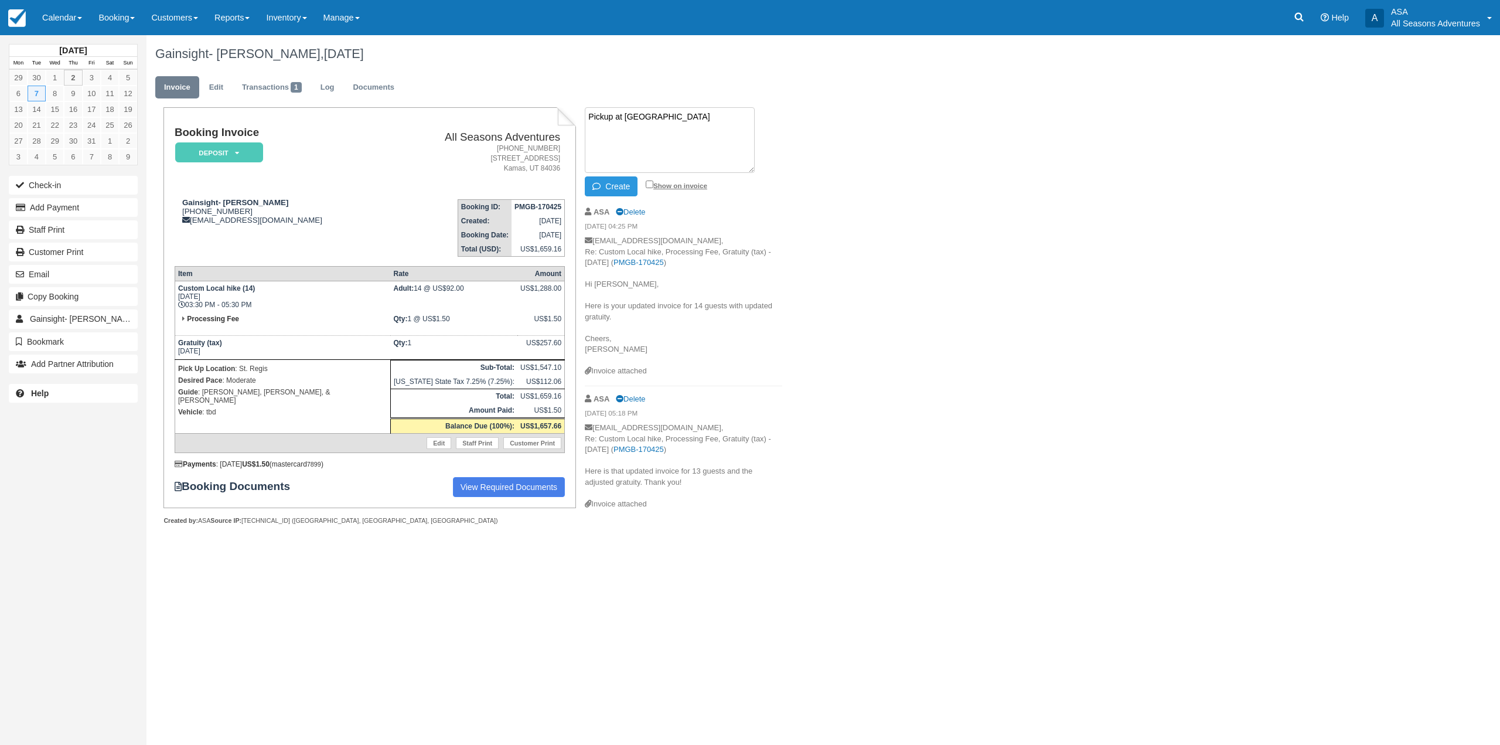
type textarea "Pickup at [GEOGRAPHIC_DATA]"
click at [649, 182] on input "Show on invoice" at bounding box center [650, 184] width 8 height 8
checkbox input "true"
click at [627, 189] on button "Create" at bounding box center [611, 186] width 53 height 20
